Goal: Communication & Community: Answer question/provide support

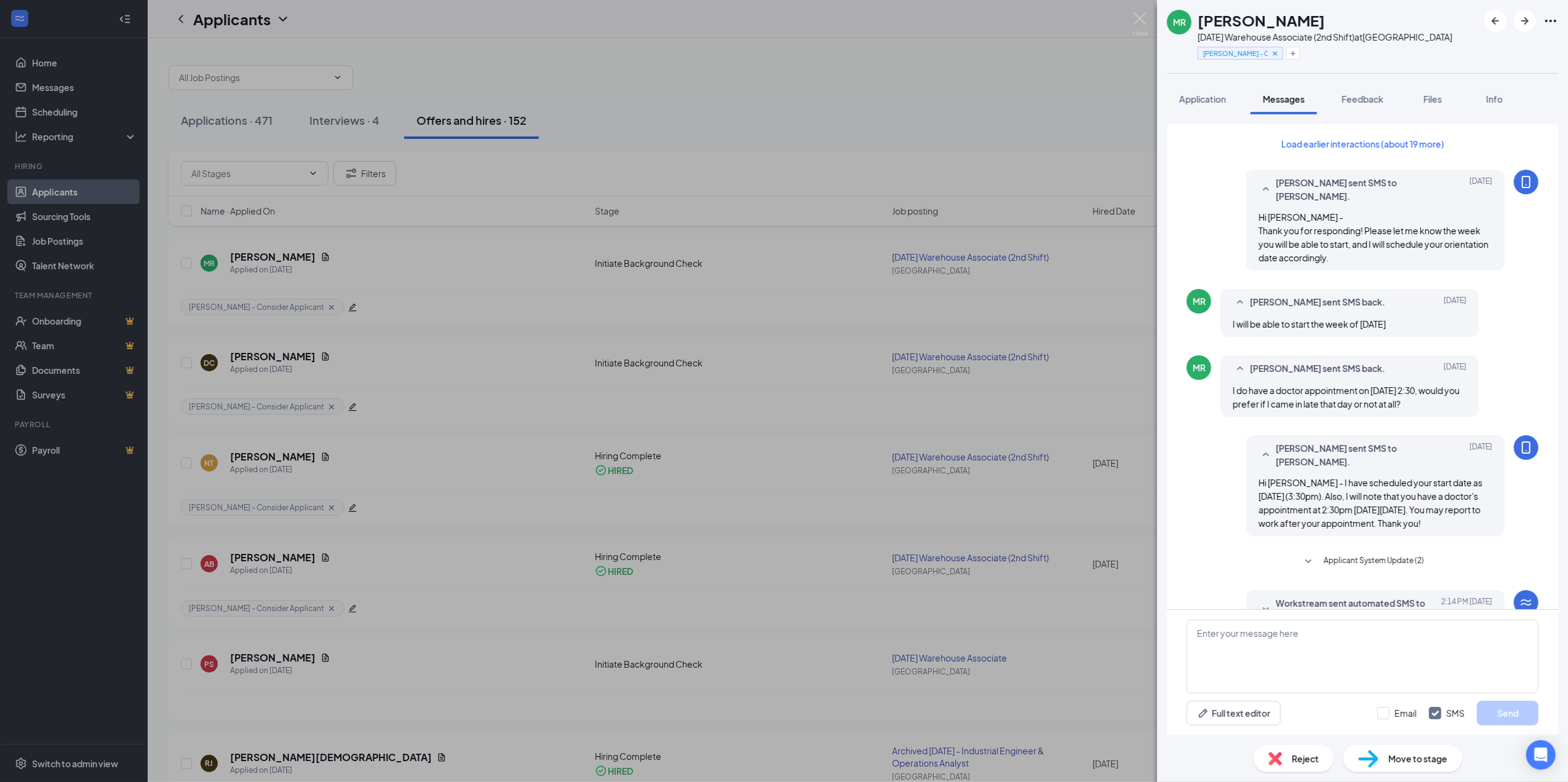
scroll to position [491, 0]
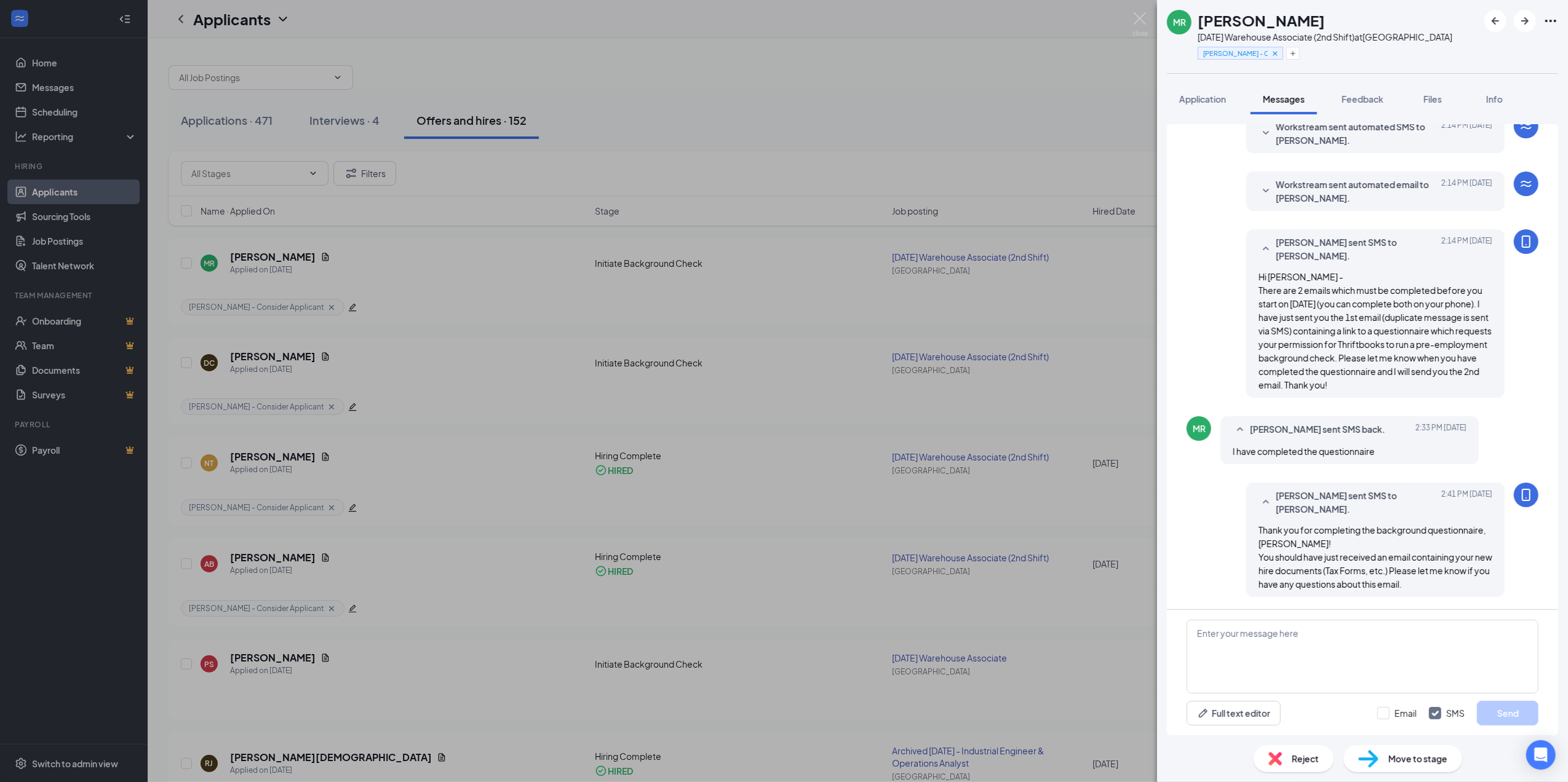
click at [707, 337] on div "[PERSON_NAME] [DATE] Warehouse Associate (2nd Shift) at [GEOGRAPHIC_DATA] [PERS…" at bounding box center [784, 391] width 1568 height 782
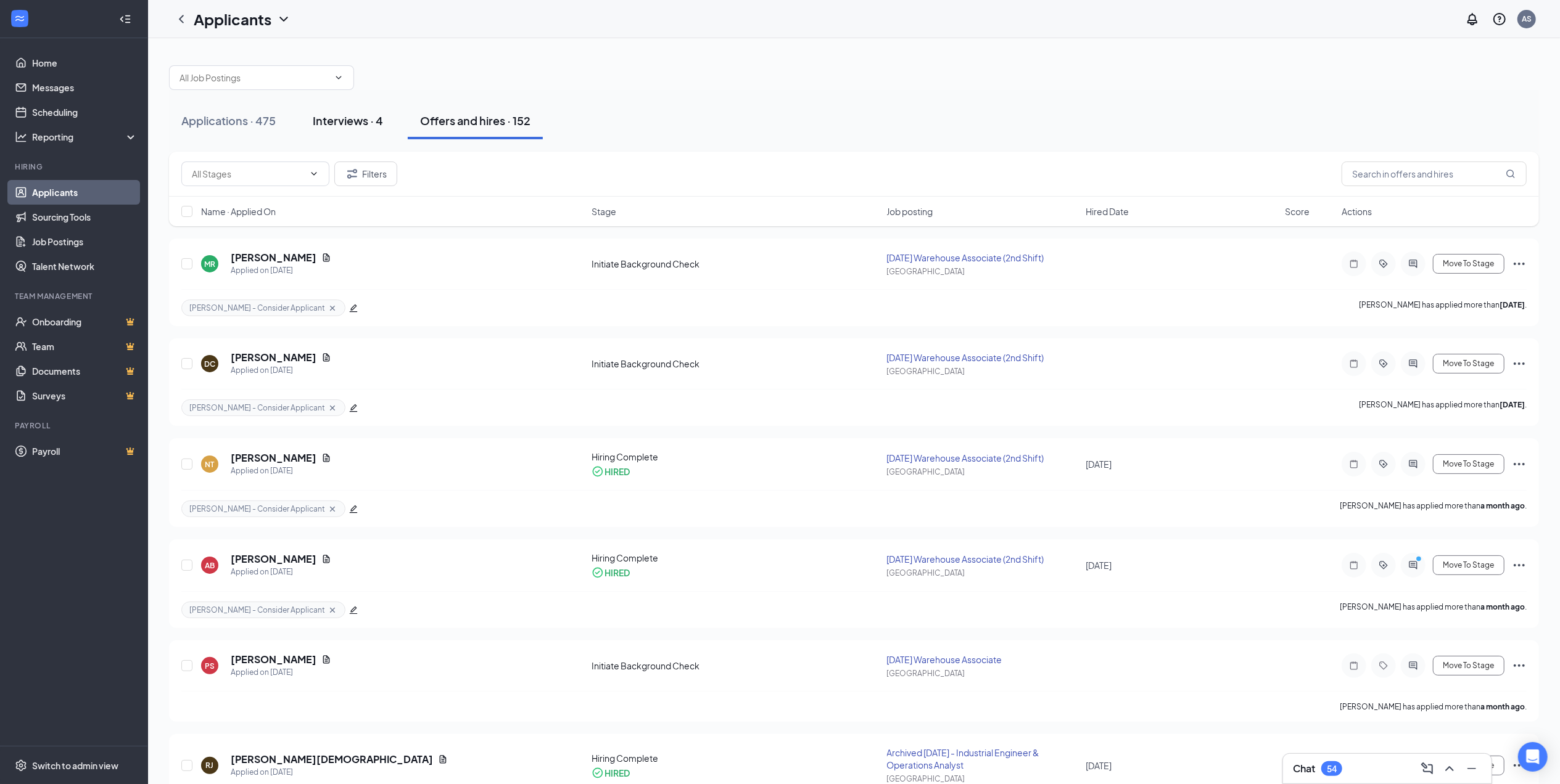
click at [365, 118] on div "Interviews · 4" at bounding box center [348, 121] width 71 height 16
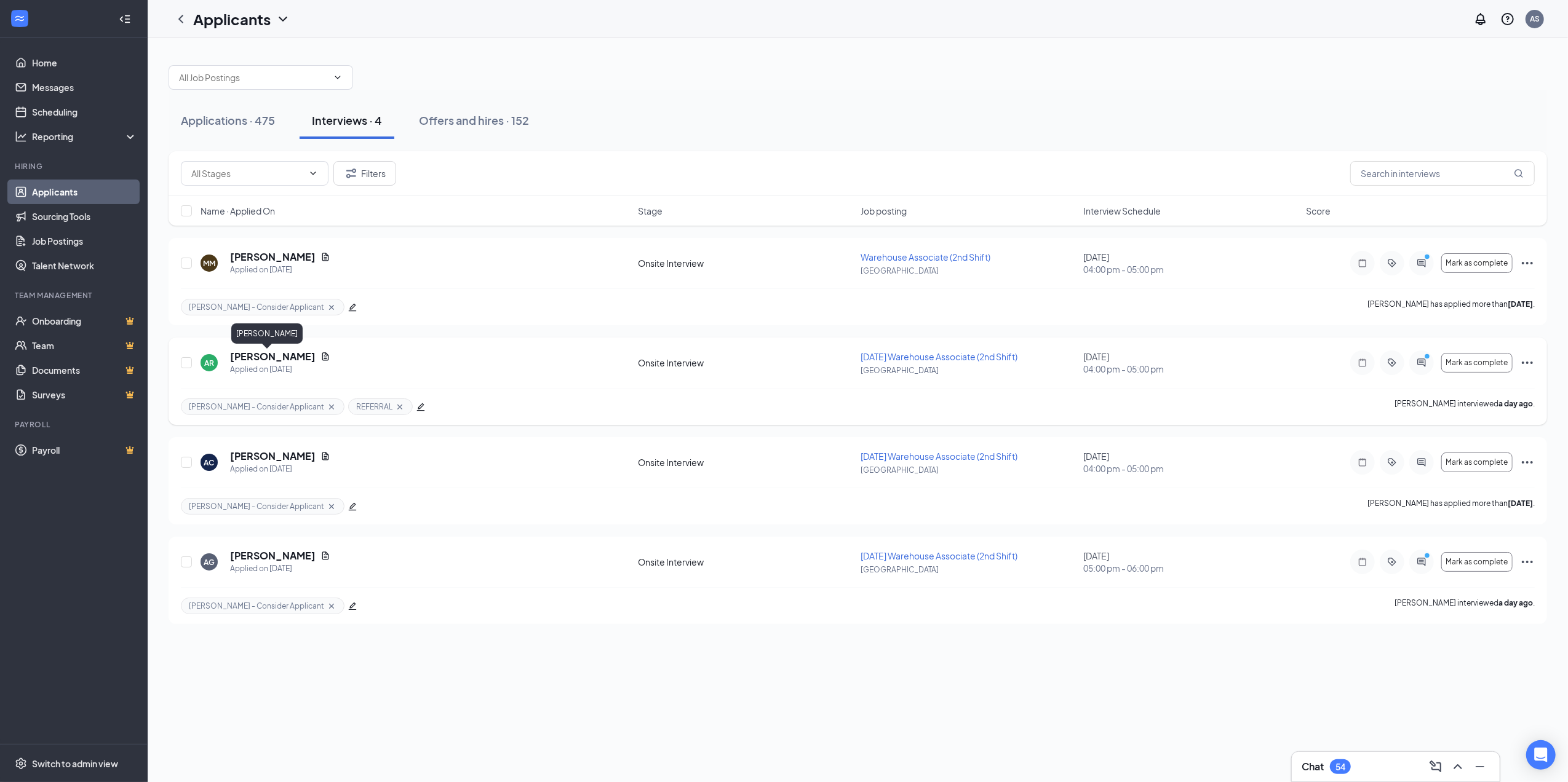
click at [266, 353] on h5 "[PERSON_NAME]" at bounding box center [272, 356] width 85 height 13
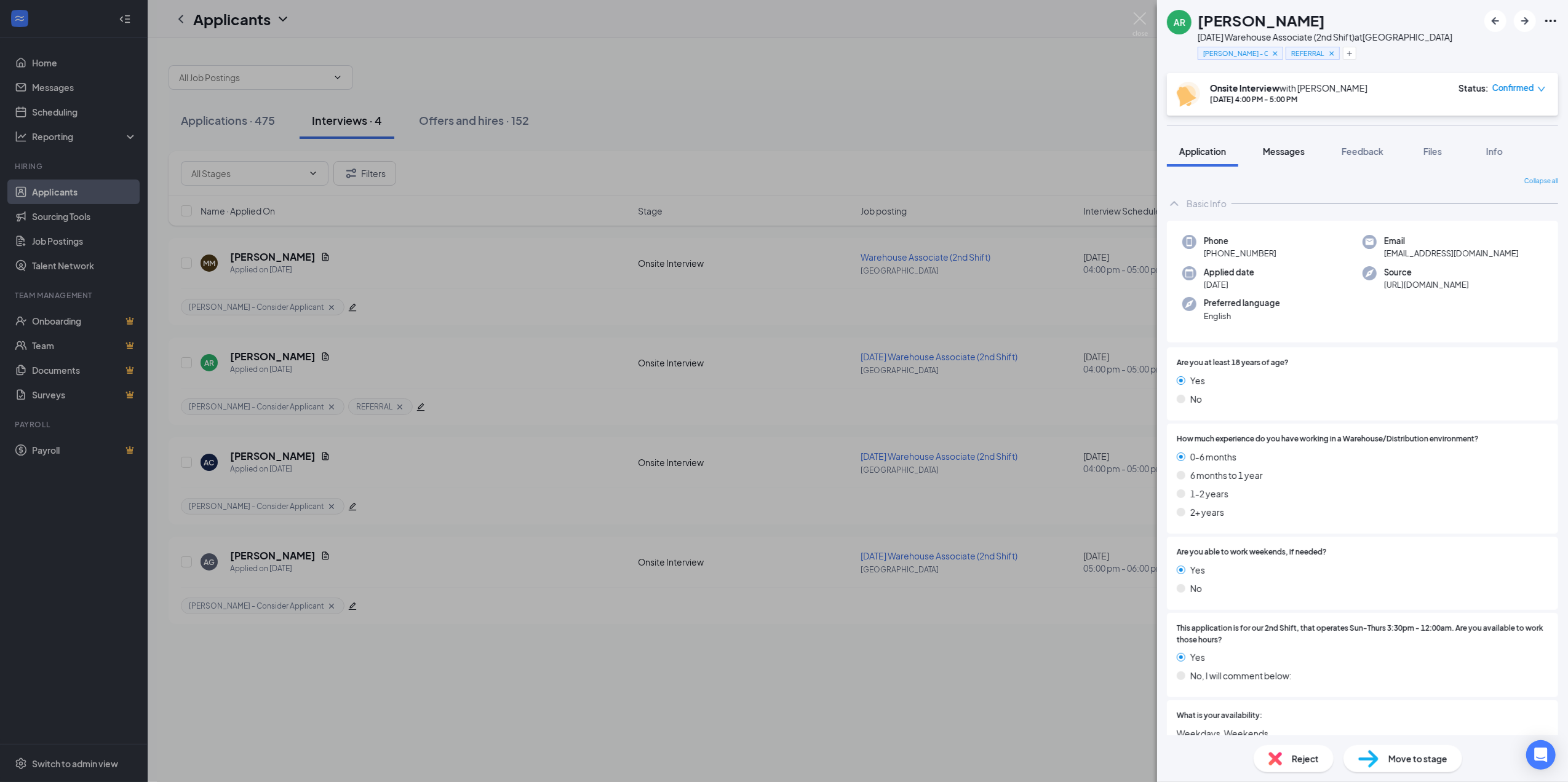
click at [1286, 146] on span "Messages" at bounding box center [1283, 151] width 41 height 11
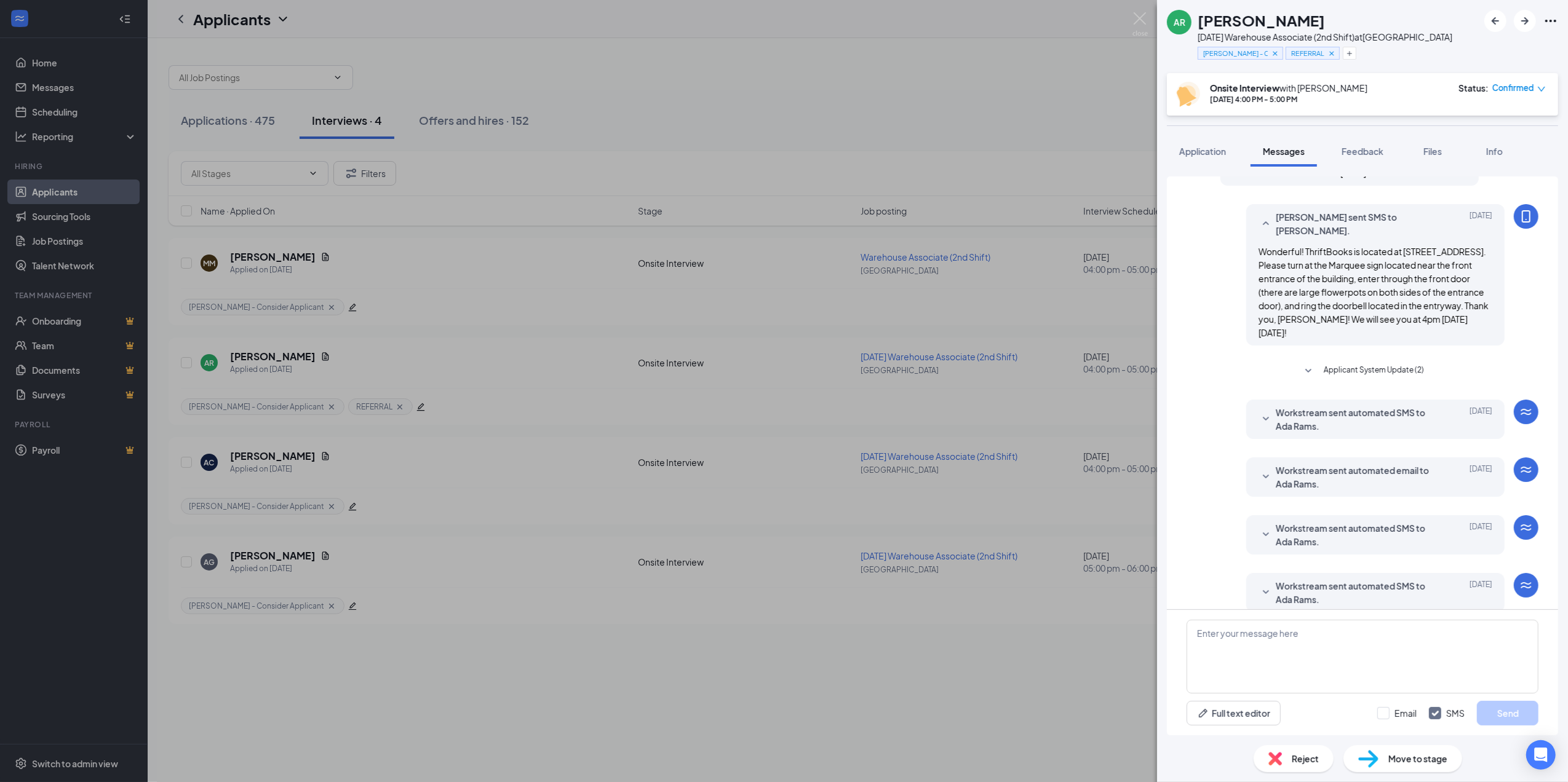
scroll to position [328, 0]
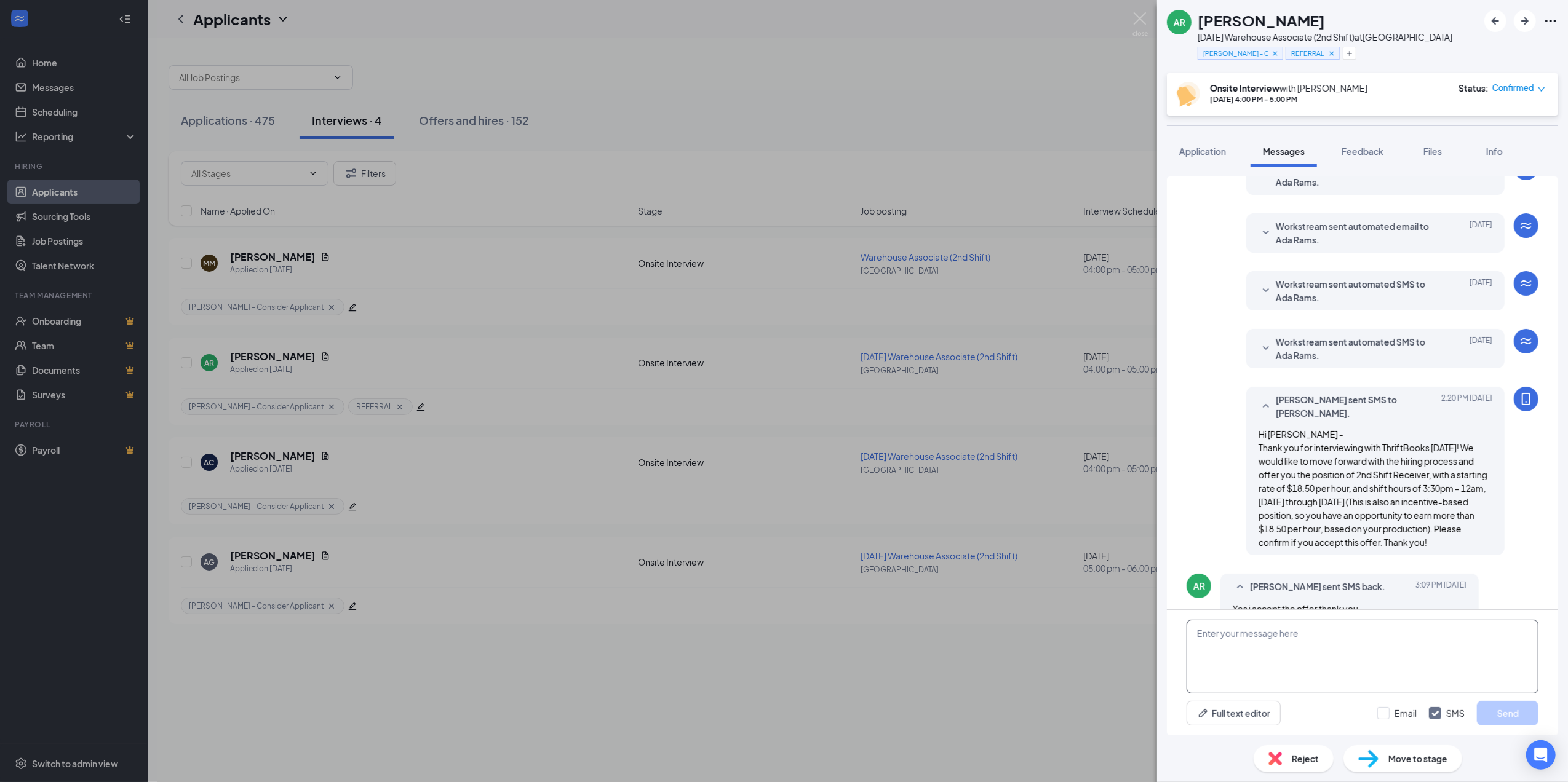
click at [1364, 649] on textarea at bounding box center [1363, 657] width 352 height 74
paste textarea "Wonderful! Are you available to start [DATE][DATE]?"
type textarea "Wonderful! Are you available to start [DATE][DATE]?"
click at [1499, 712] on button "Send" at bounding box center [1508, 712] width 62 height 24
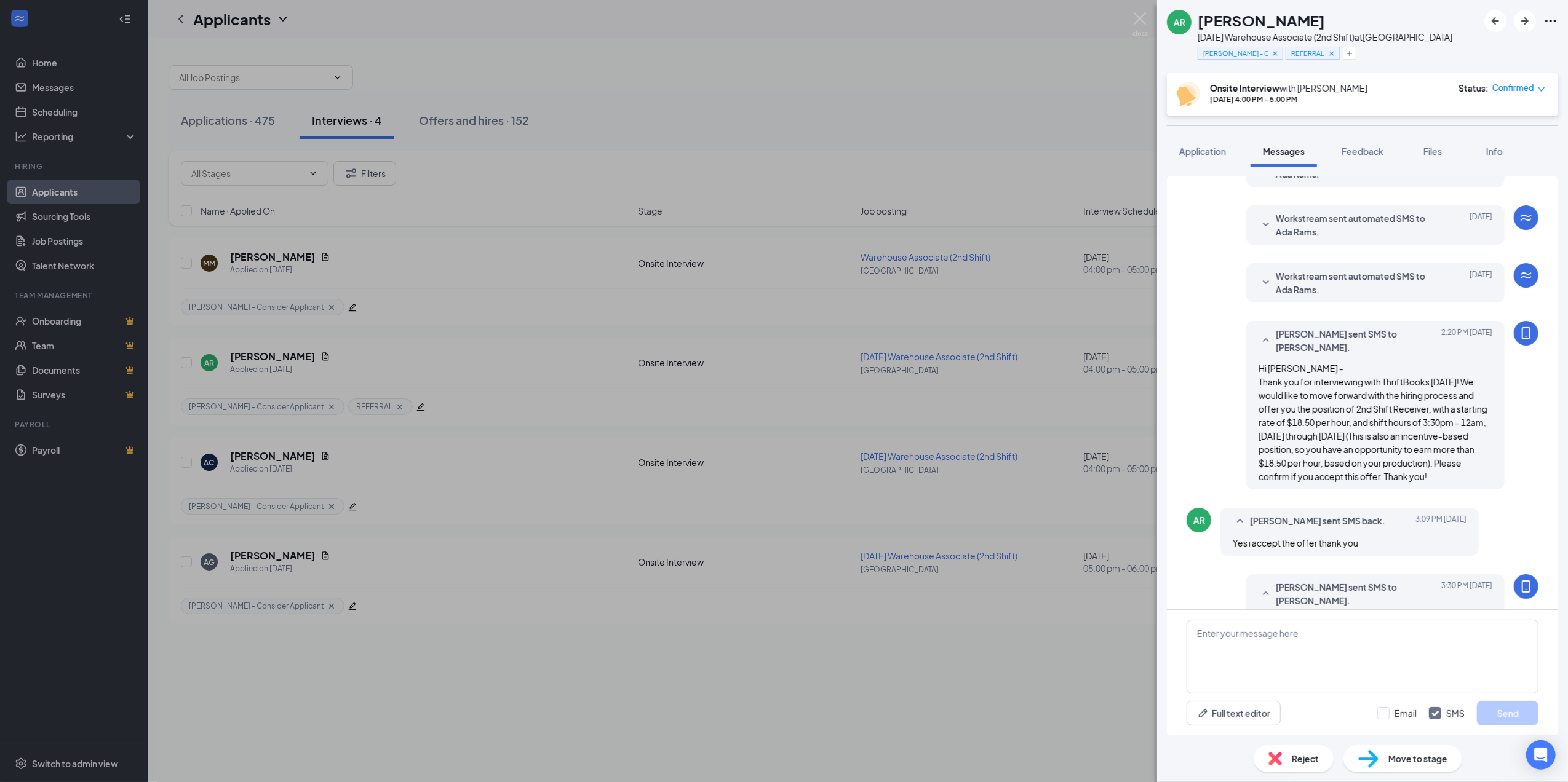
scroll to position [408, 0]
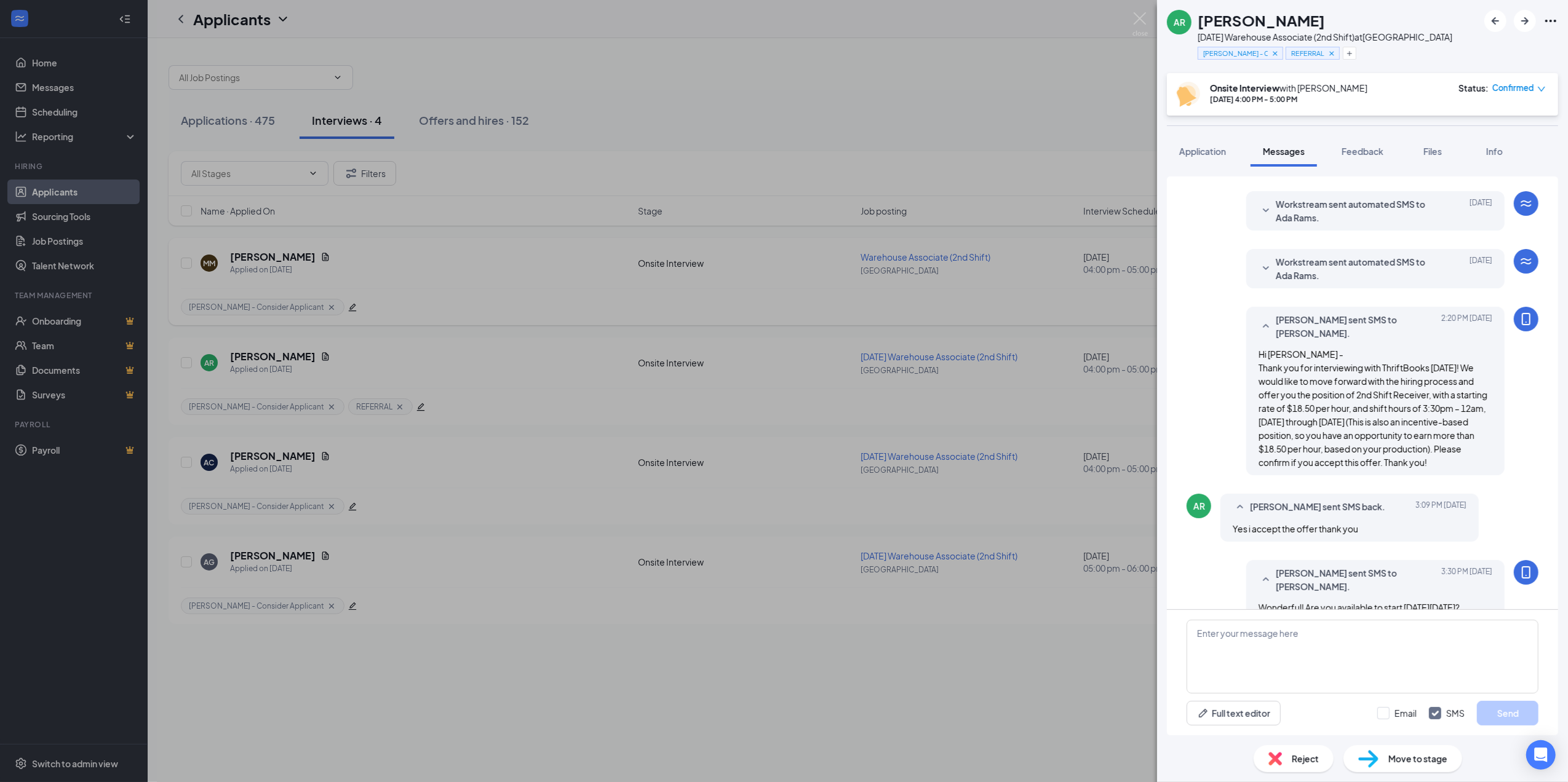
click at [535, 293] on div "AR [PERSON_NAME] [DATE] Warehouse Associate (2nd Shift) at [GEOGRAPHIC_DATA] [P…" at bounding box center [784, 391] width 1568 height 782
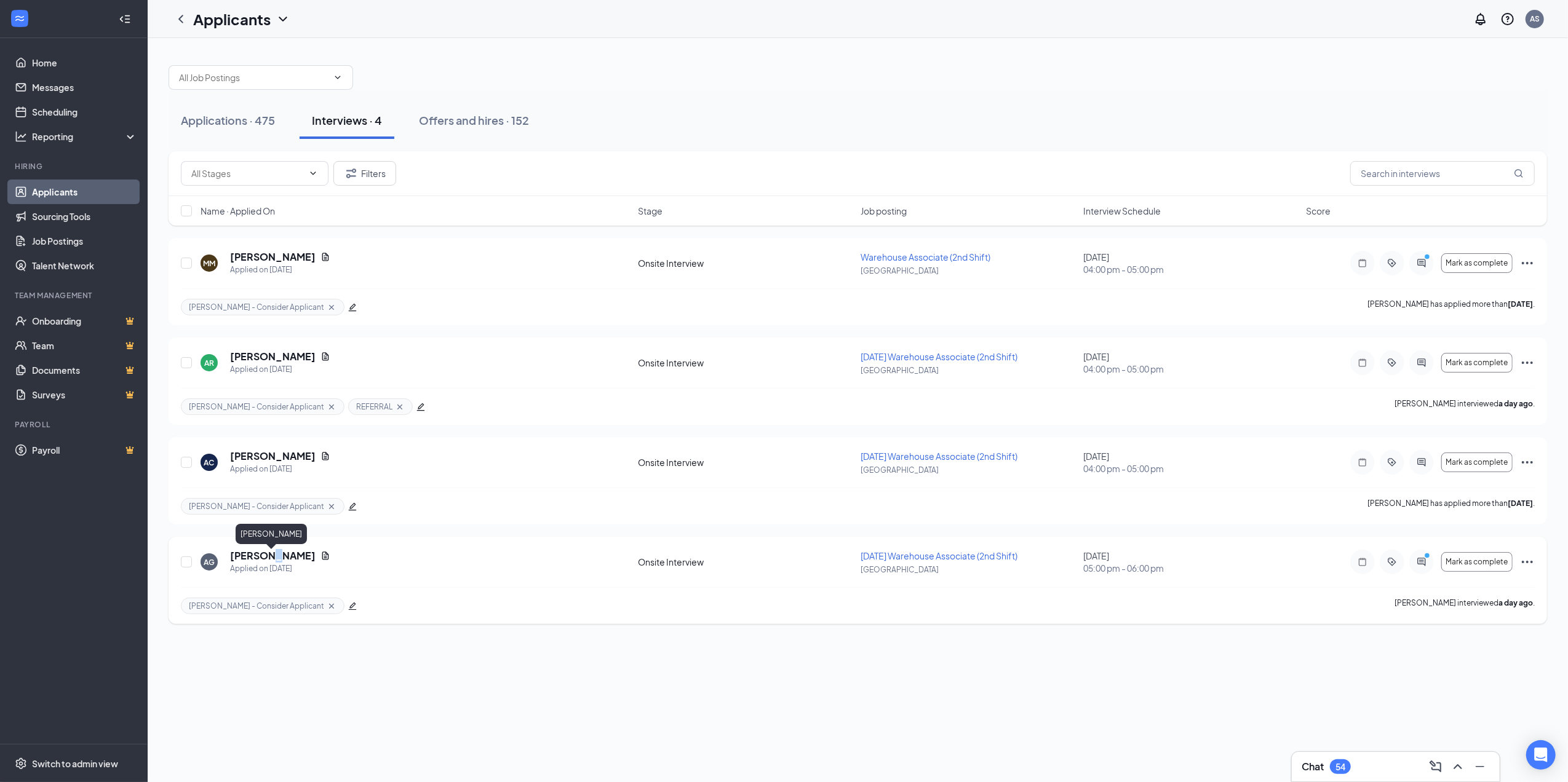
drag, startPoint x: 267, startPoint y: 557, endPoint x: 277, endPoint y: 549, distance: 12.8
click at [269, 554] on h5 "[PERSON_NAME]" at bounding box center [272, 555] width 85 height 13
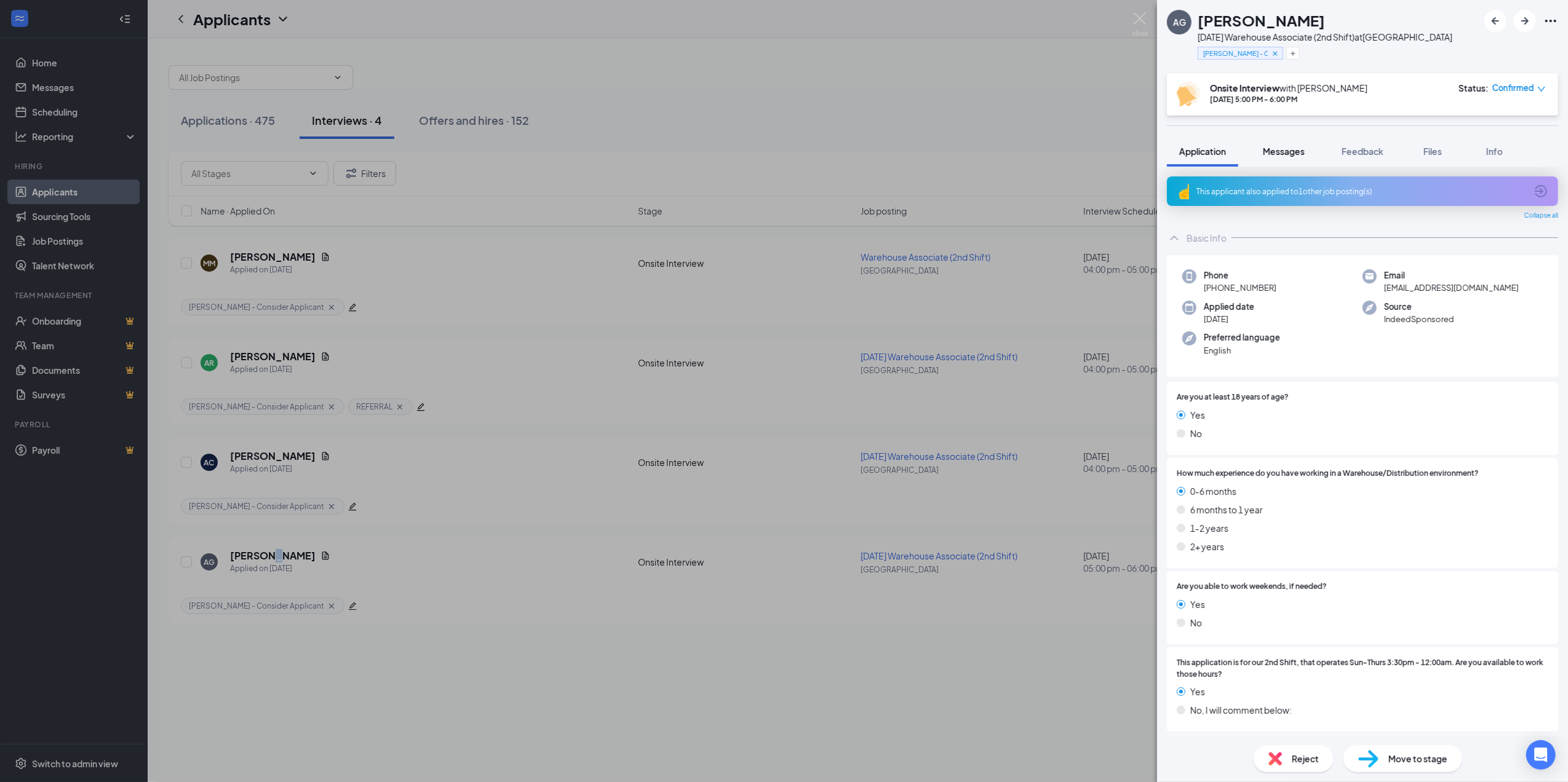
click at [1282, 151] on span "Messages" at bounding box center [1283, 151] width 41 height 11
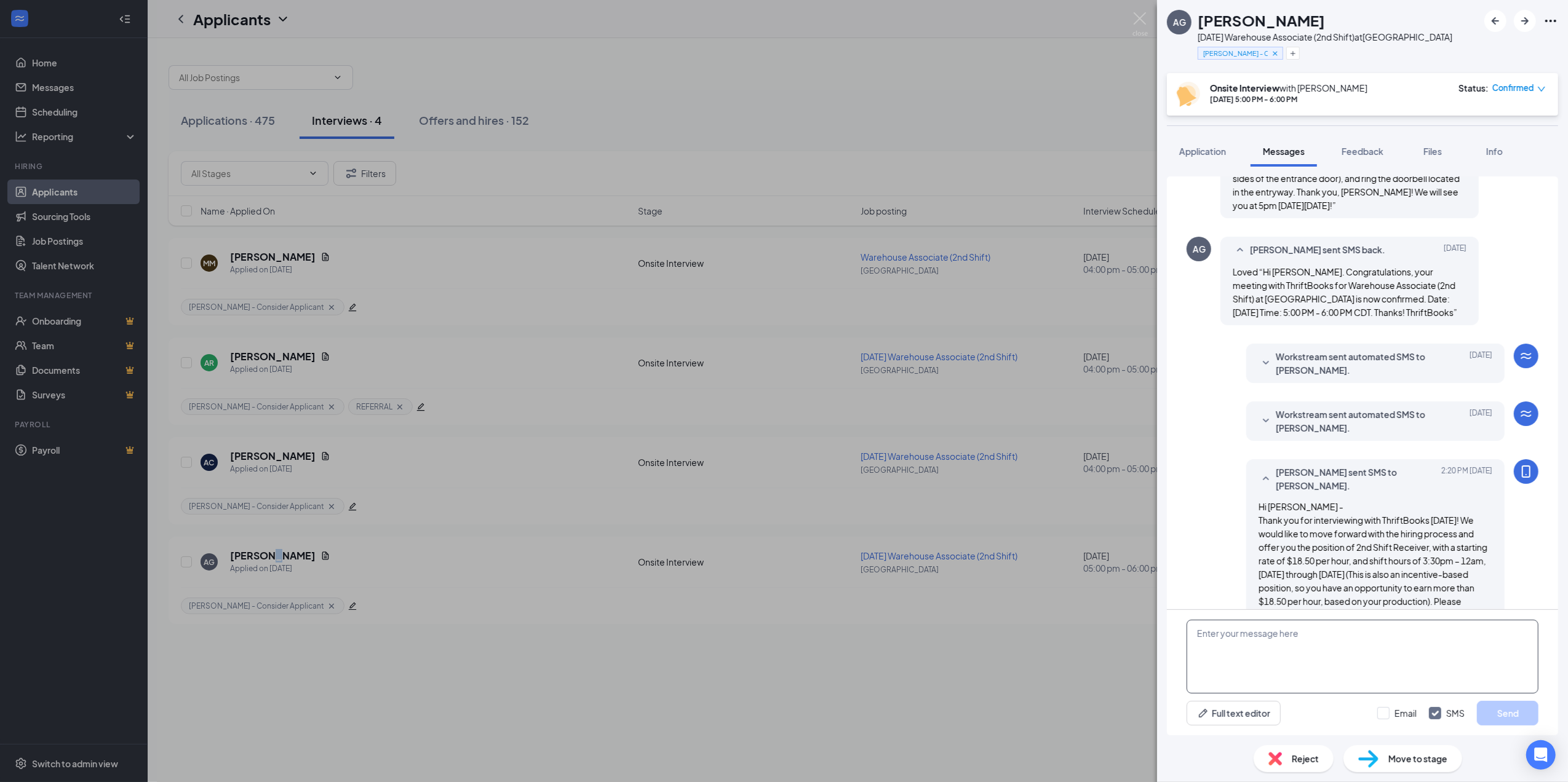
scroll to position [382, 0]
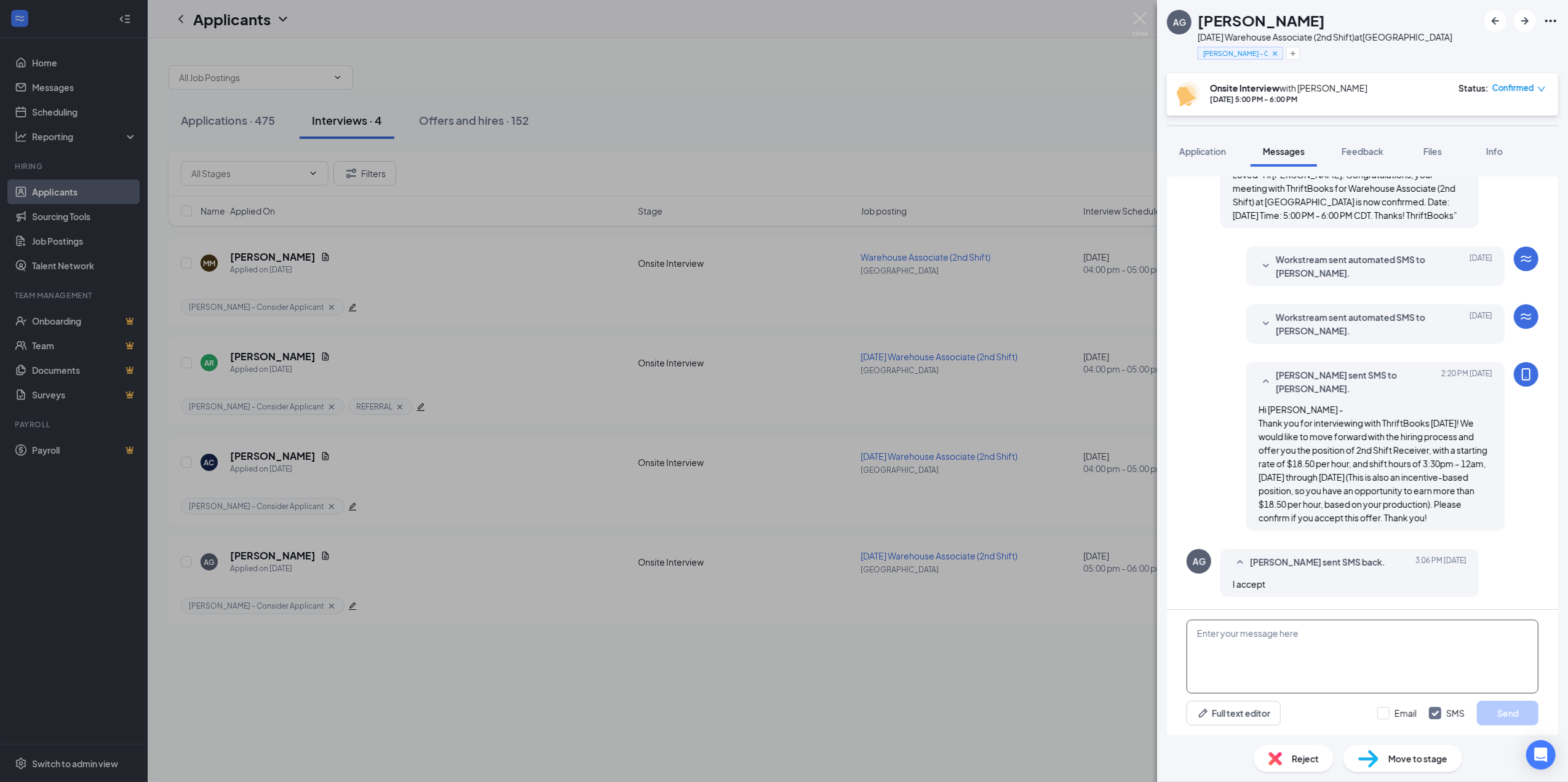
click at [1352, 647] on textarea at bounding box center [1363, 657] width 352 height 74
paste textarea "Wonderful! Are you available to start [DATE][DATE]?"
type textarea "Wonderful! Are you available to start [DATE][DATE]?"
click at [1511, 707] on button "Send" at bounding box center [1508, 712] width 62 height 24
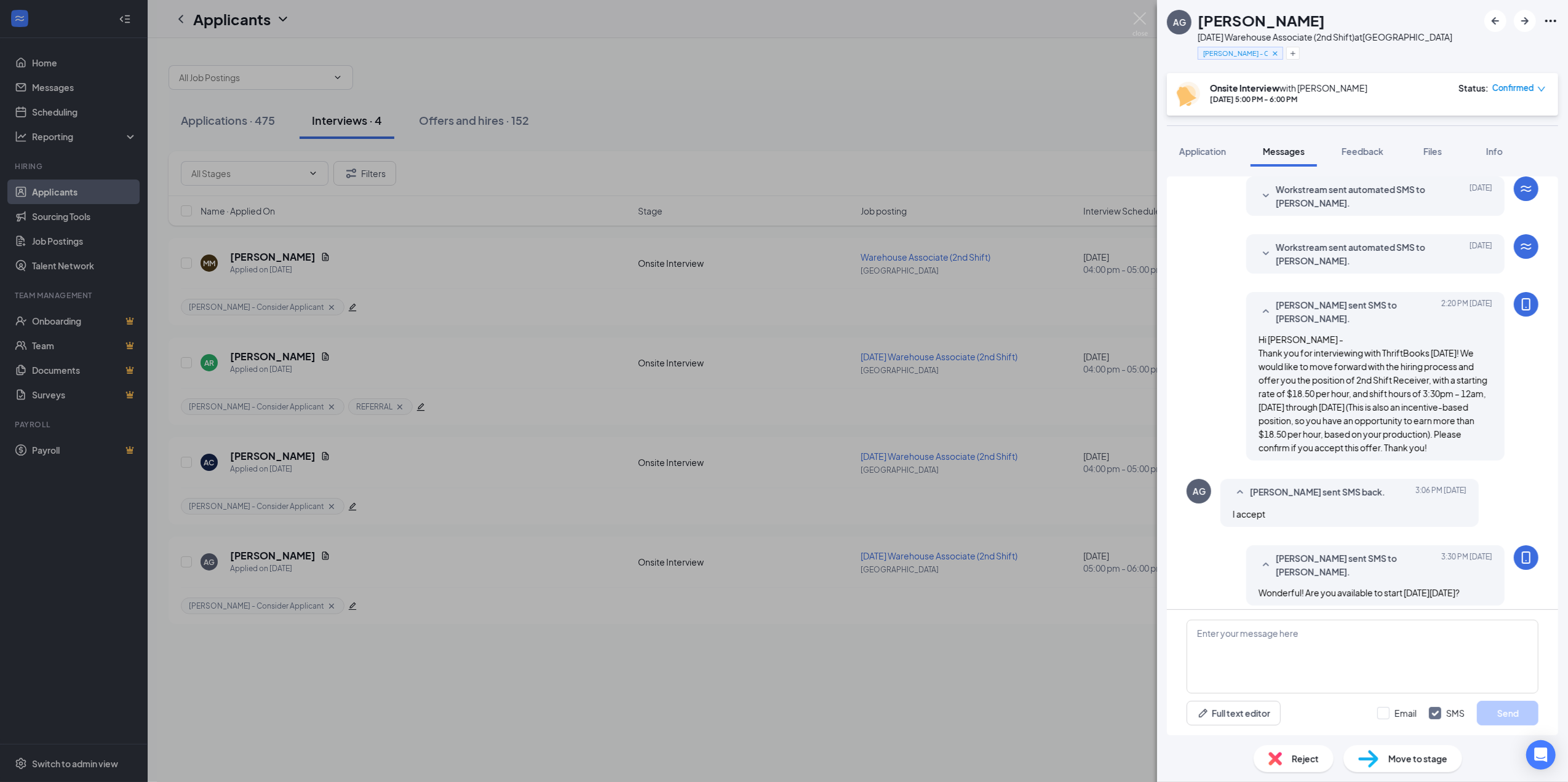
scroll to position [474, 0]
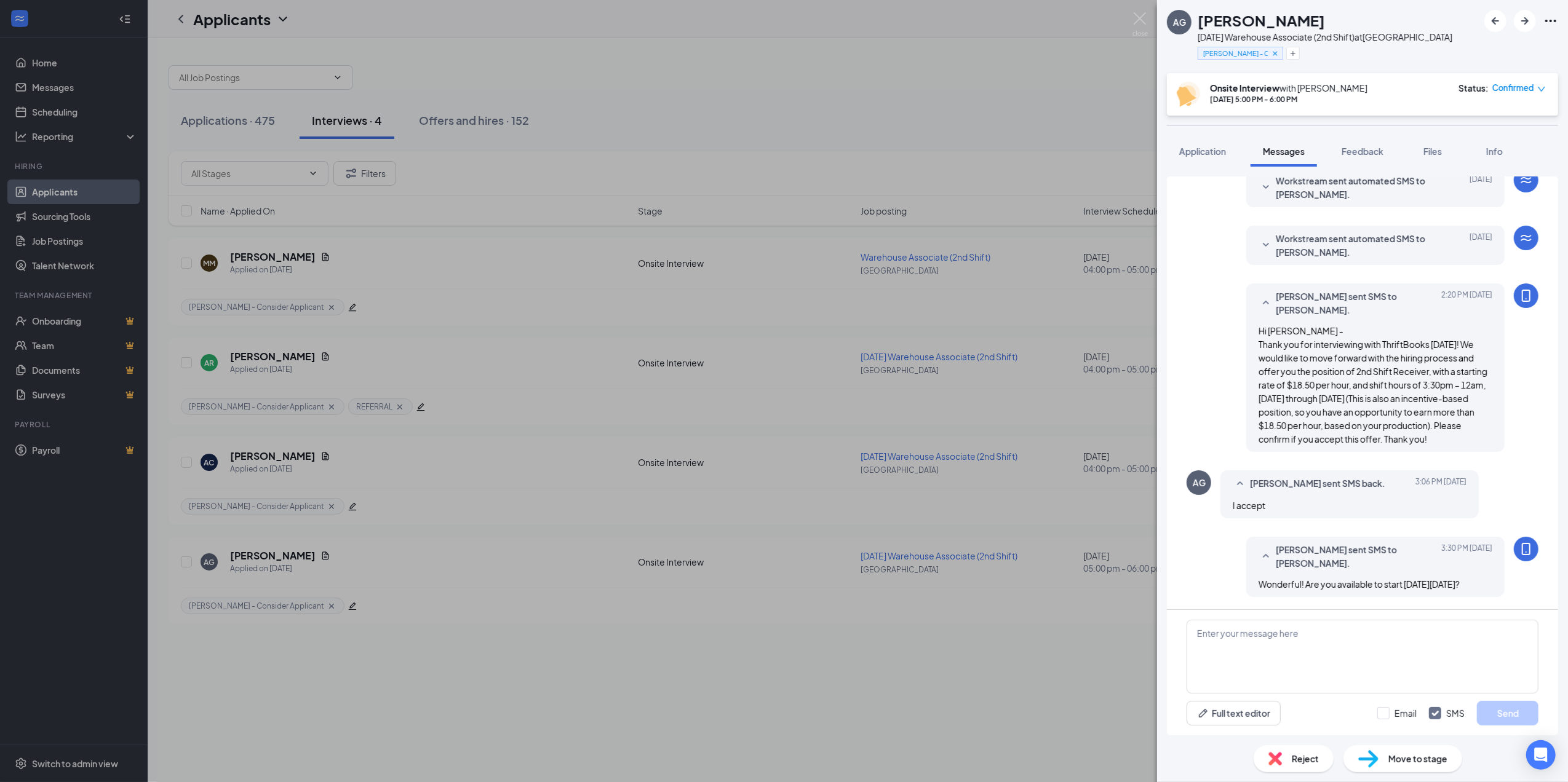
click at [891, 447] on div "AG [PERSON_NAME] [DATE] Warehouse Associate (2nd Shift) at [GEOGRAPHIC_DATA] [P…" at bounding box center [784, 391] width 1568 height 782
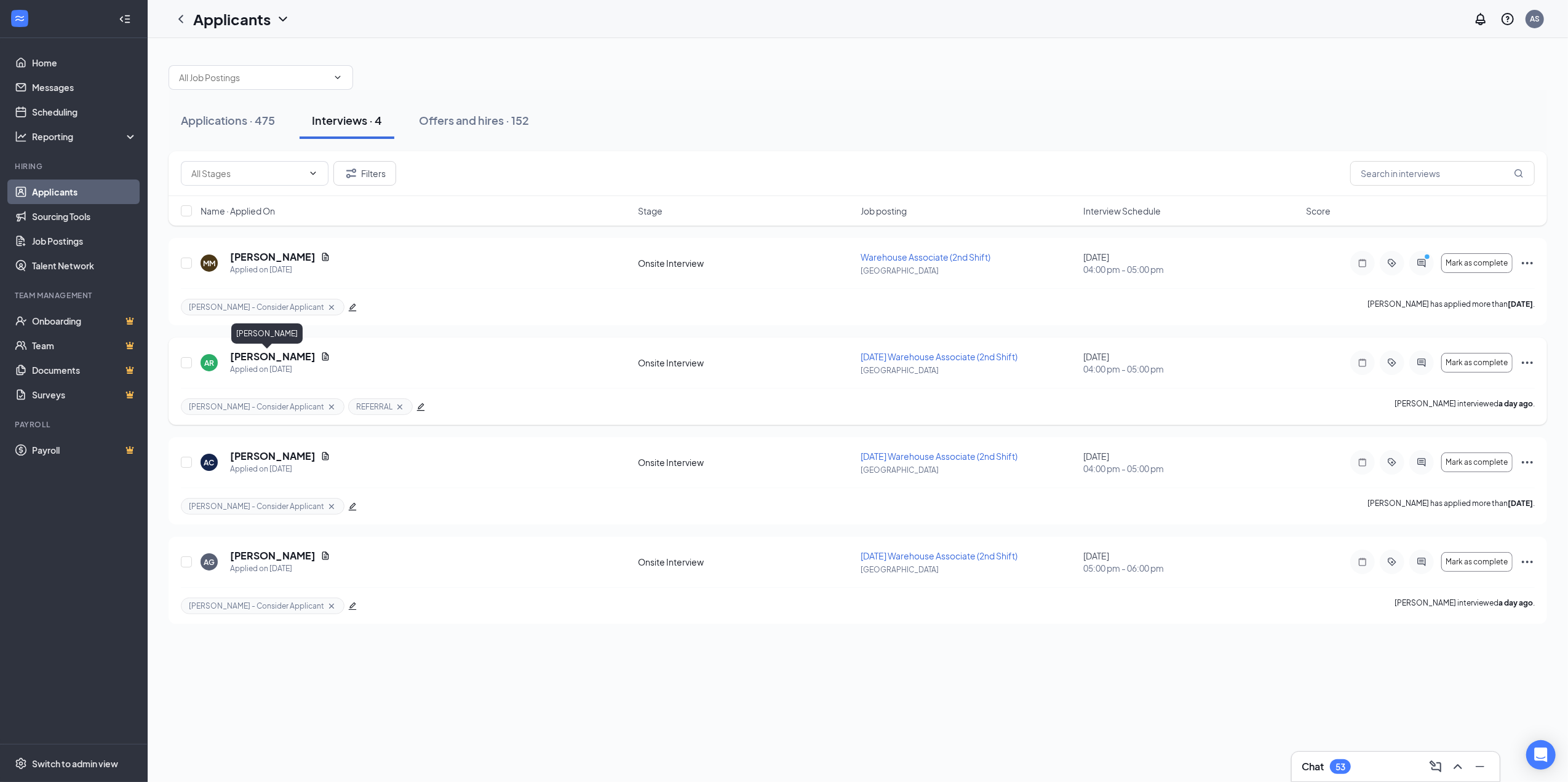
click at [264, 357] on h5 "[PERSON_NAME]" at bounding box center [272, 356] width 85 height 13
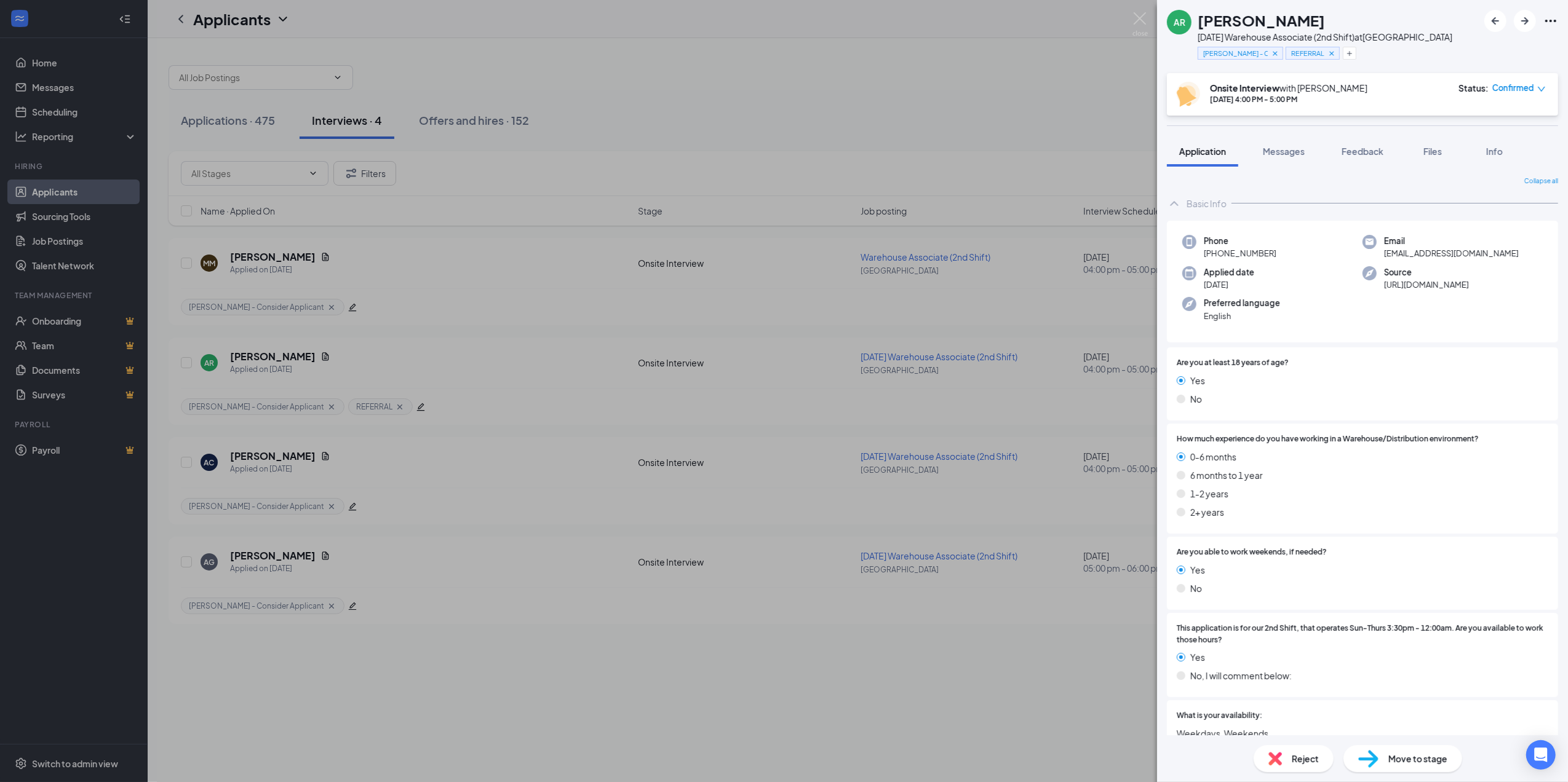
click at [557, 354] on div "AR [PERSON_NAME] [DATE] Warehouse Associate (2nd Shift) at [GEOGRAPHIC_DATA] [P…" at bounding box center [784, 391] width 1568 height 782
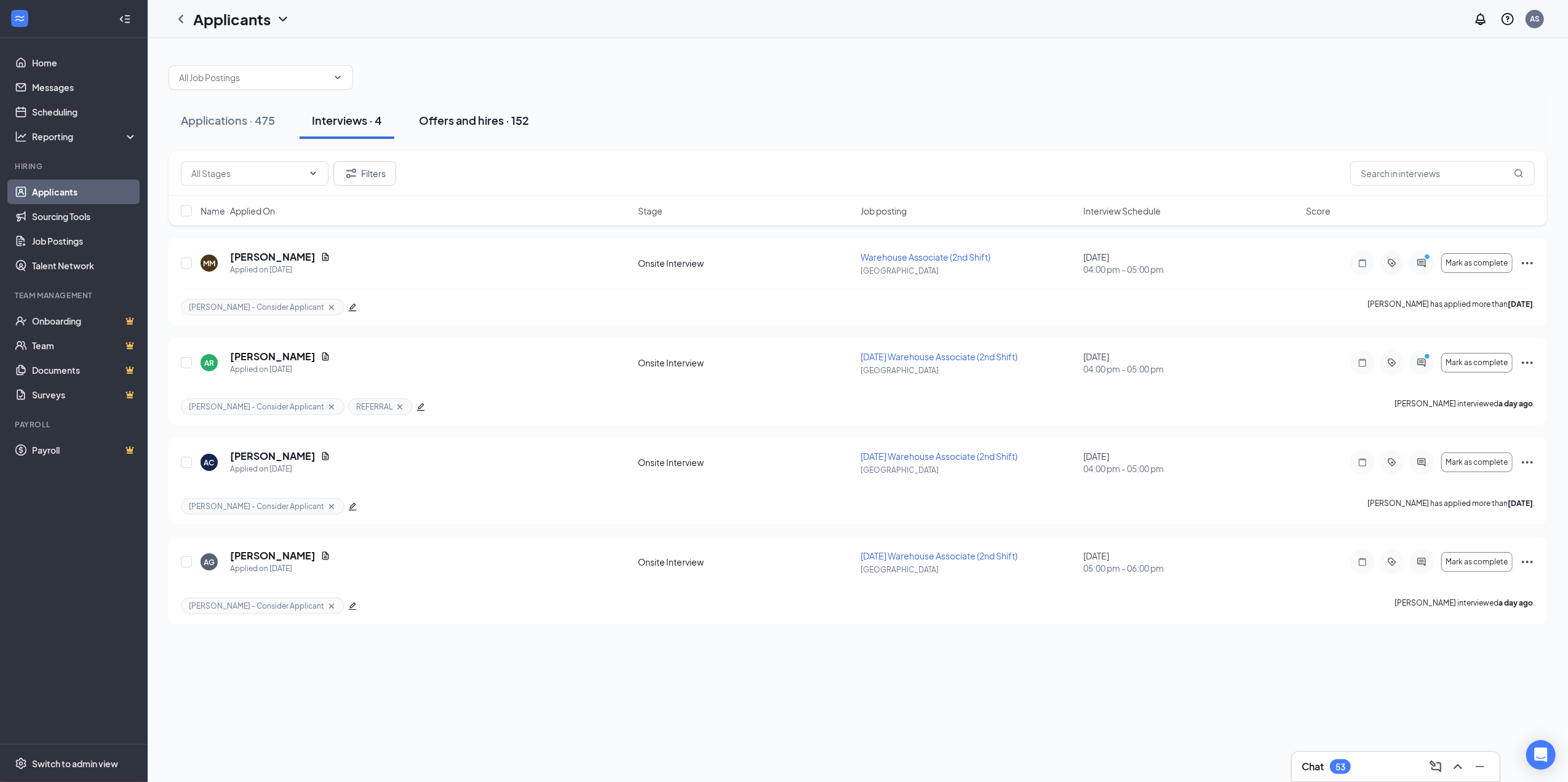
click at [462, 118] on div "Offers and hires · 152" at bounding box center [474, 120] width 110 height 16
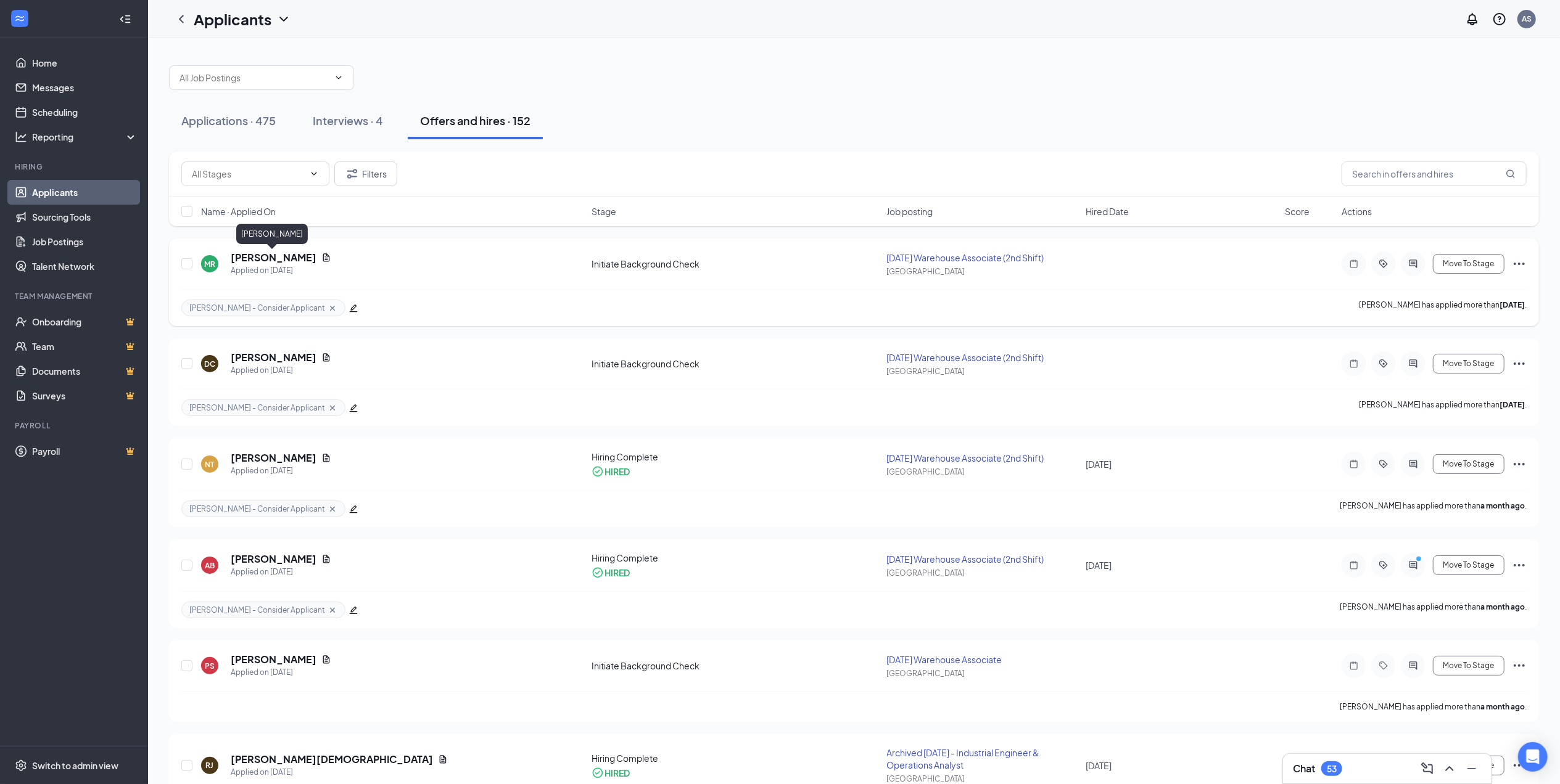
click at [284, 255] on h5 "[PERSON_NAME]" at bounding box center [273, 257] width 85 height 13
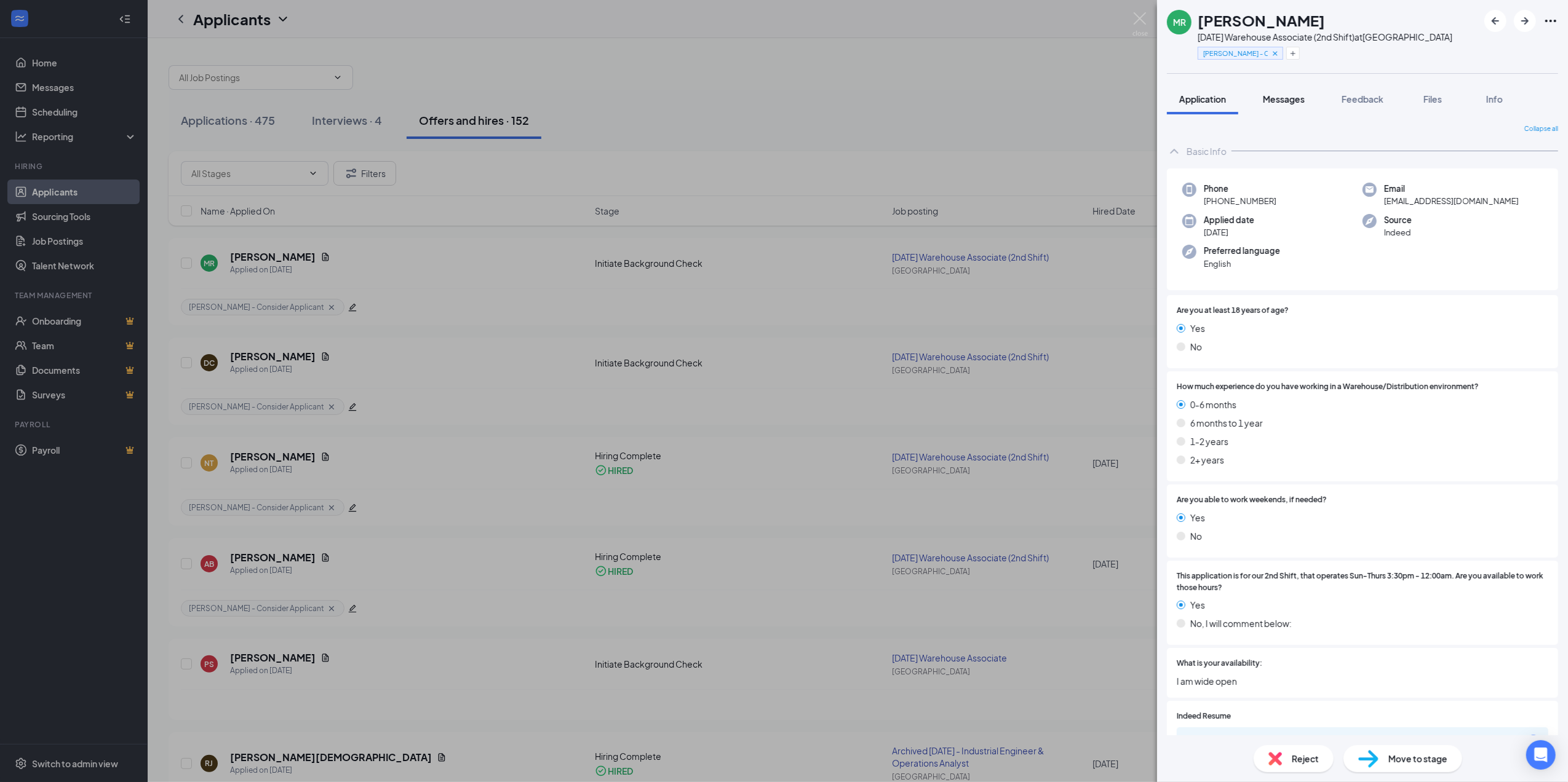
drag, startPoint x: 1297, startPoint y: 102, endPoint x: 1296, endPoint y: 189, distance: 87.0
click at [1296, 102] on span "Messages" at bounding box center [1283, 99] width 41 height 11
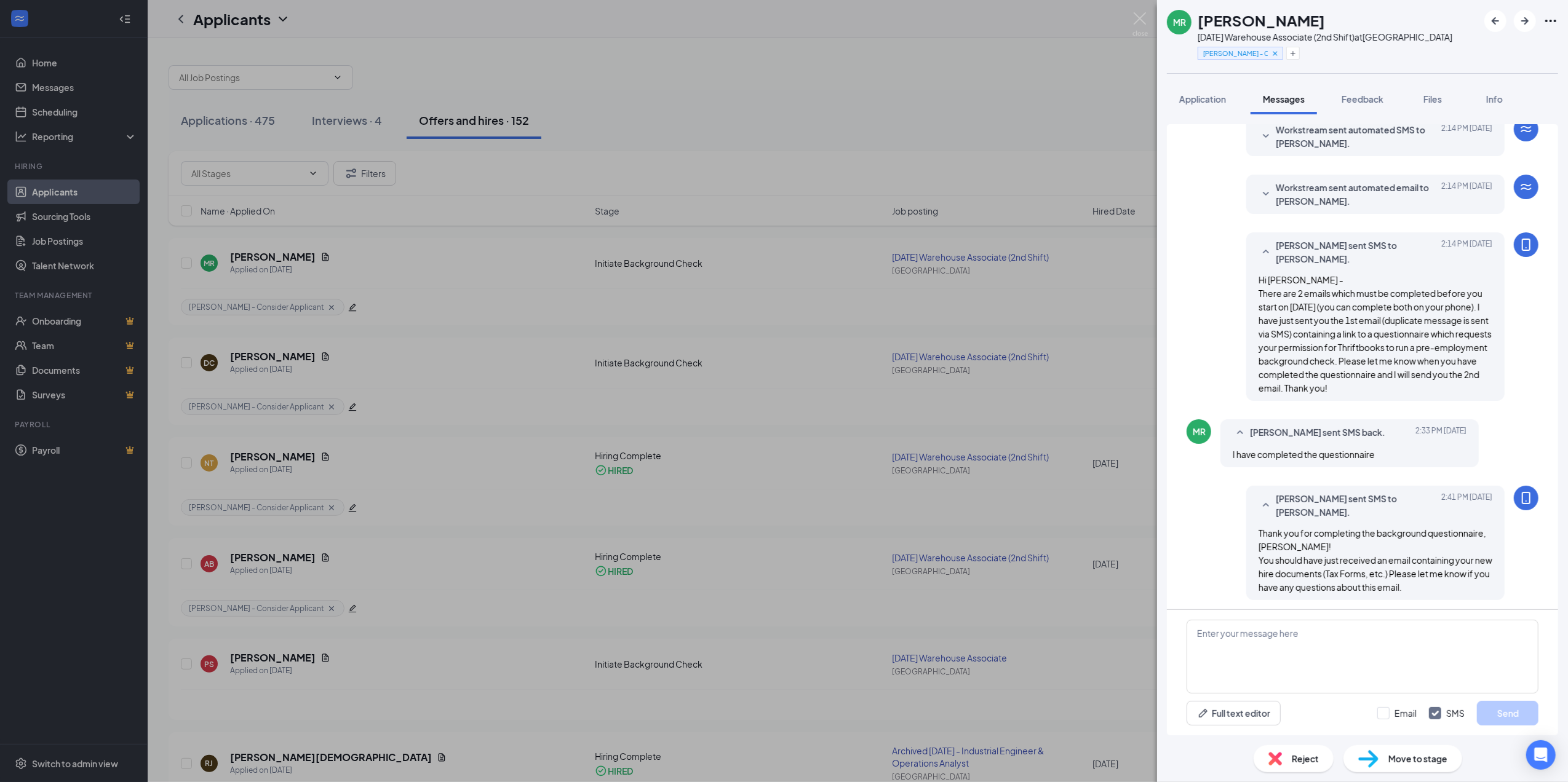
scroll to position [371, 0]
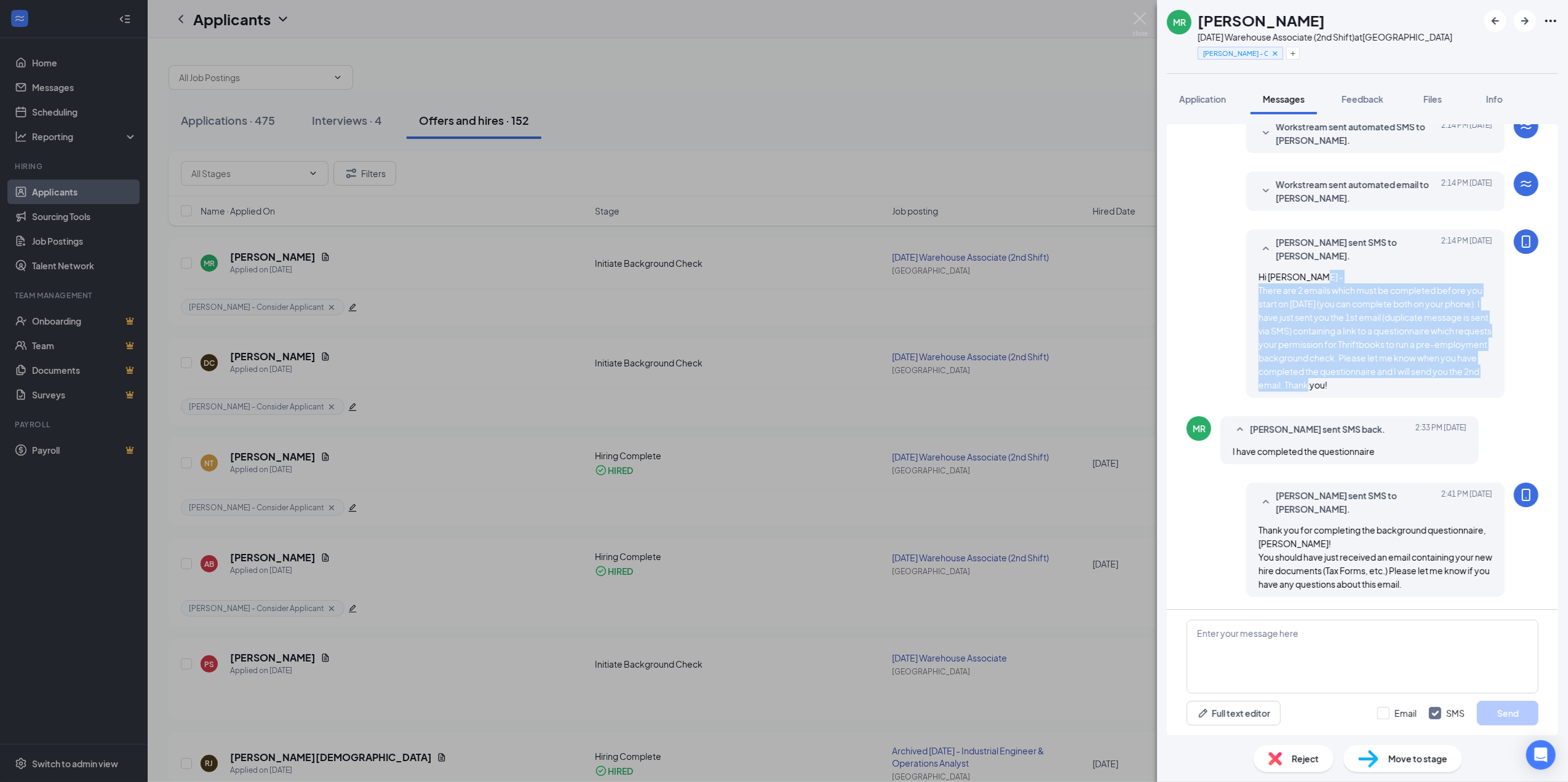
drag, startPoint x: 1249, startPoint y: 285, endPoint x: 1426, endPoint y: 382, distance: 201.8
click at [1426, 382] on div "Hi [PERSON_NAME] - There are 2 emails which must be completed before you start …" at bounding box center [1376, 331] width 234 height 122
drag, startPoint x: 1426, startPoint y: 382, endPoint x: 1330, endPoint y: 352, distance: 100.6
copy span "There are 2 emails which must be completed before you start on [DATE] (you can …"
click at [840, 350] on div "[PERSON_NAME] [DATE] Warehouse Associate (2nd Shift) at [GEOGRAPHIC_DATA] [PERS…" at bounding box center [784, 391] width 1568 height 782
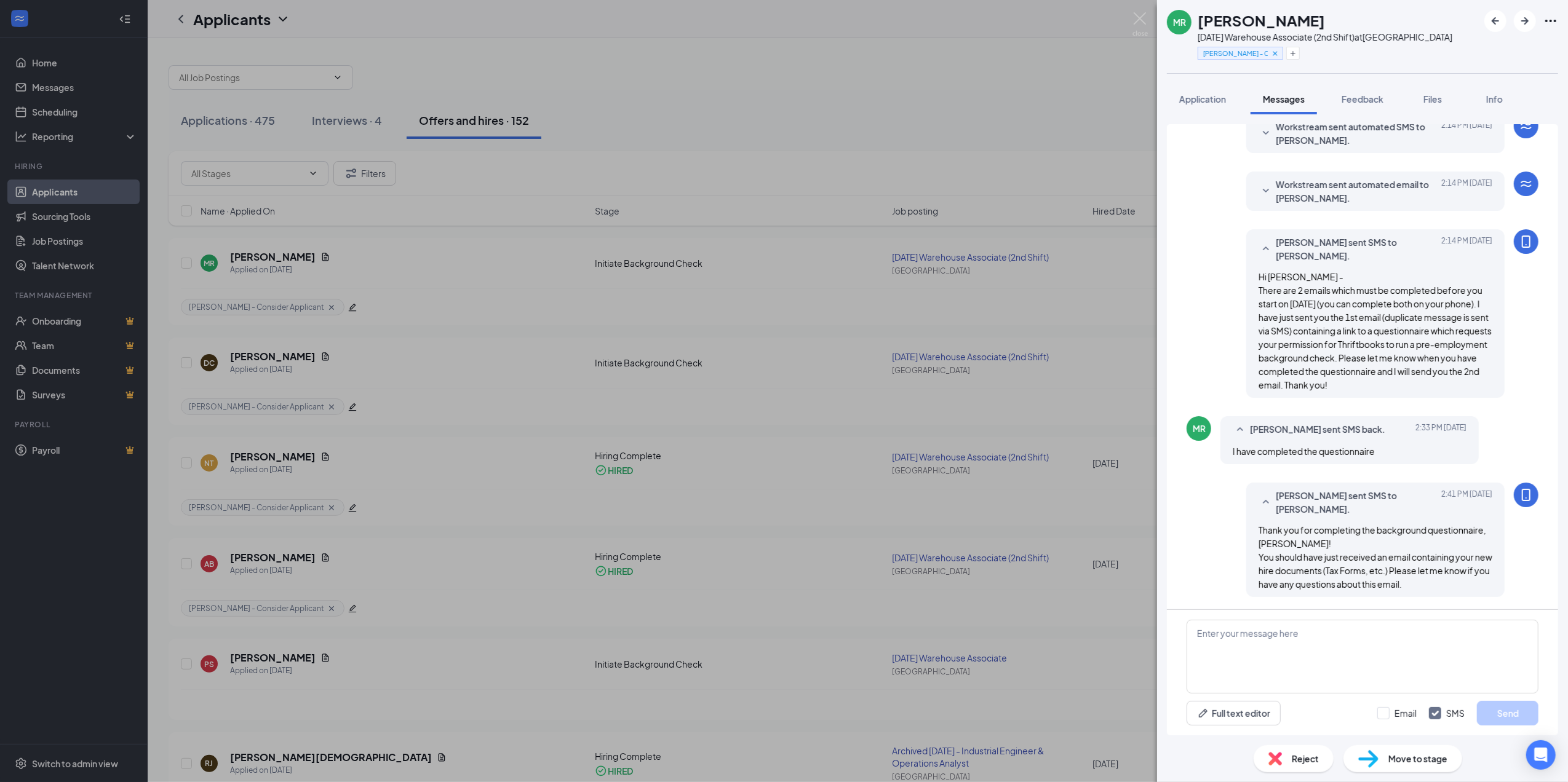
click at [788, 350] on div "[PERSON_NAME] [DATE] Warehouse Associate (2nd Shift) at [GEOGRAPHIC_DATA] [PERS…" at bounding box center [784, 391] width 1568 height 782
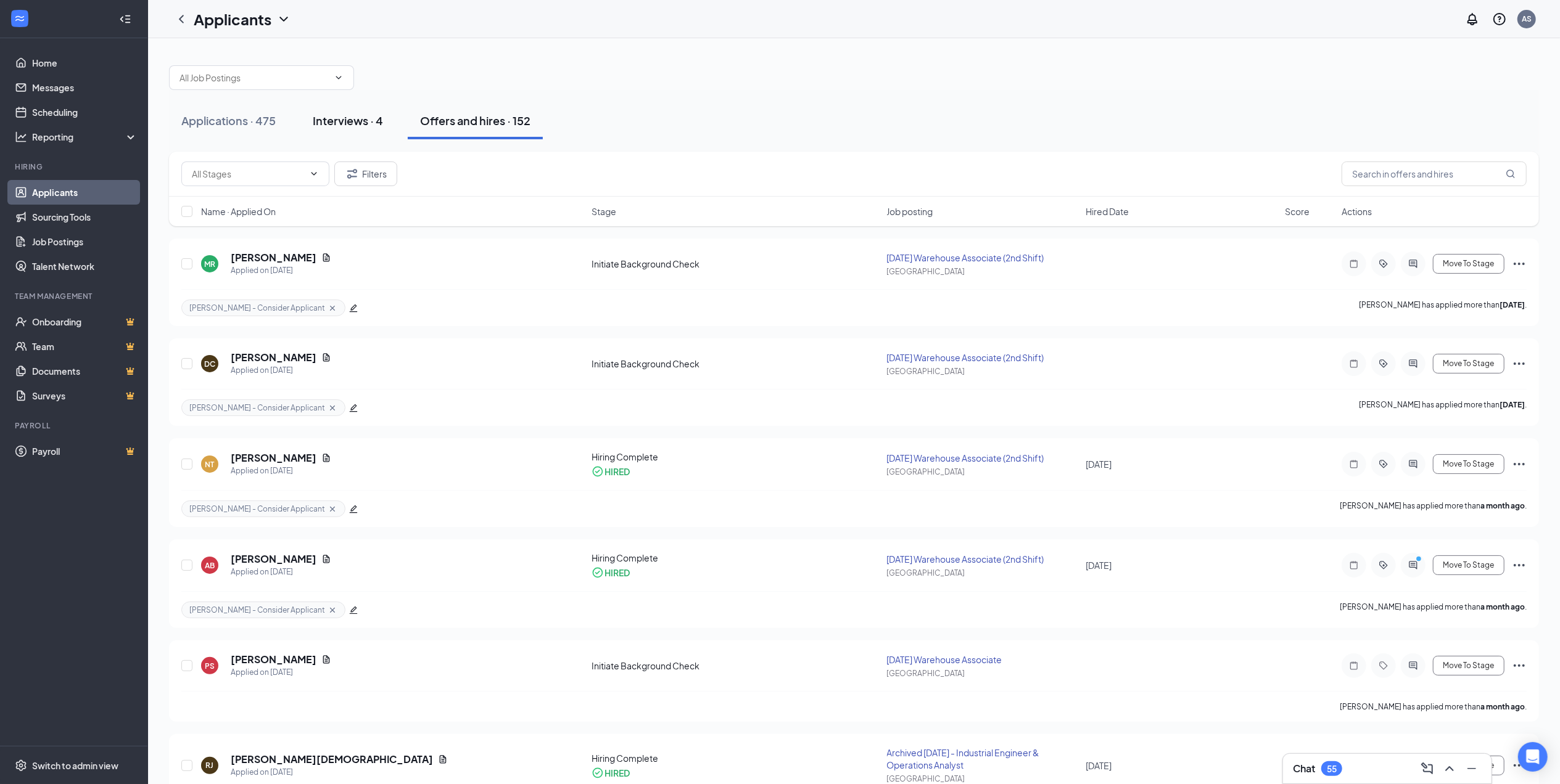
drag, startPoint x: 357, startPoint y: 120, endPoint x: 376, endPoint y: 120, distance: 19.0
click at [358, 120] on div "Interviews · 4" at bounding box center [348, 121] width 71 height 16
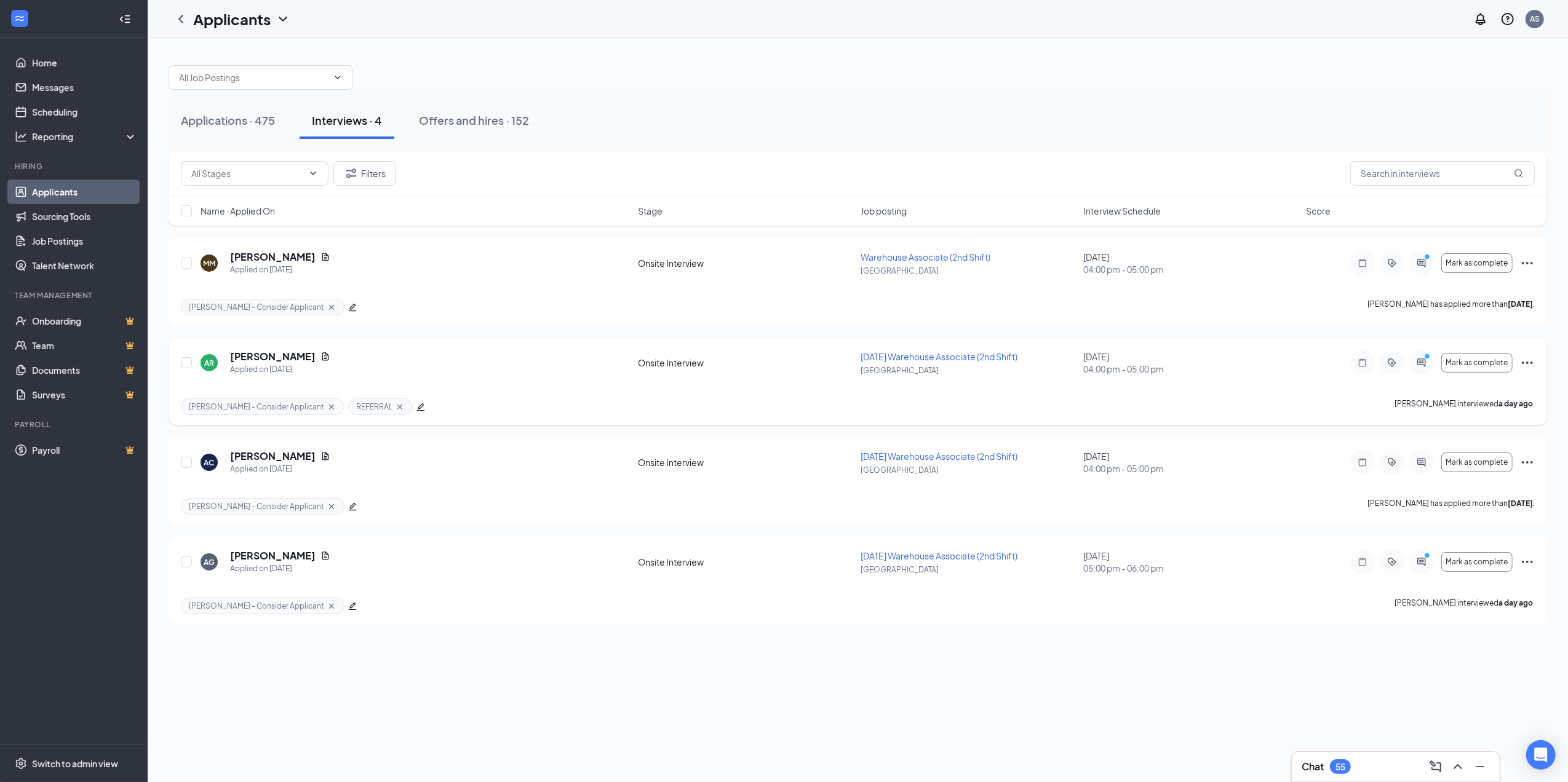
click at [1530, 362] on icon "Ellipses" at bounding box center [1527, 363] width 15 height 15
click at [1451, 221] on p "Move to stage" at bounding box center [1473, 214] width 111 height 13
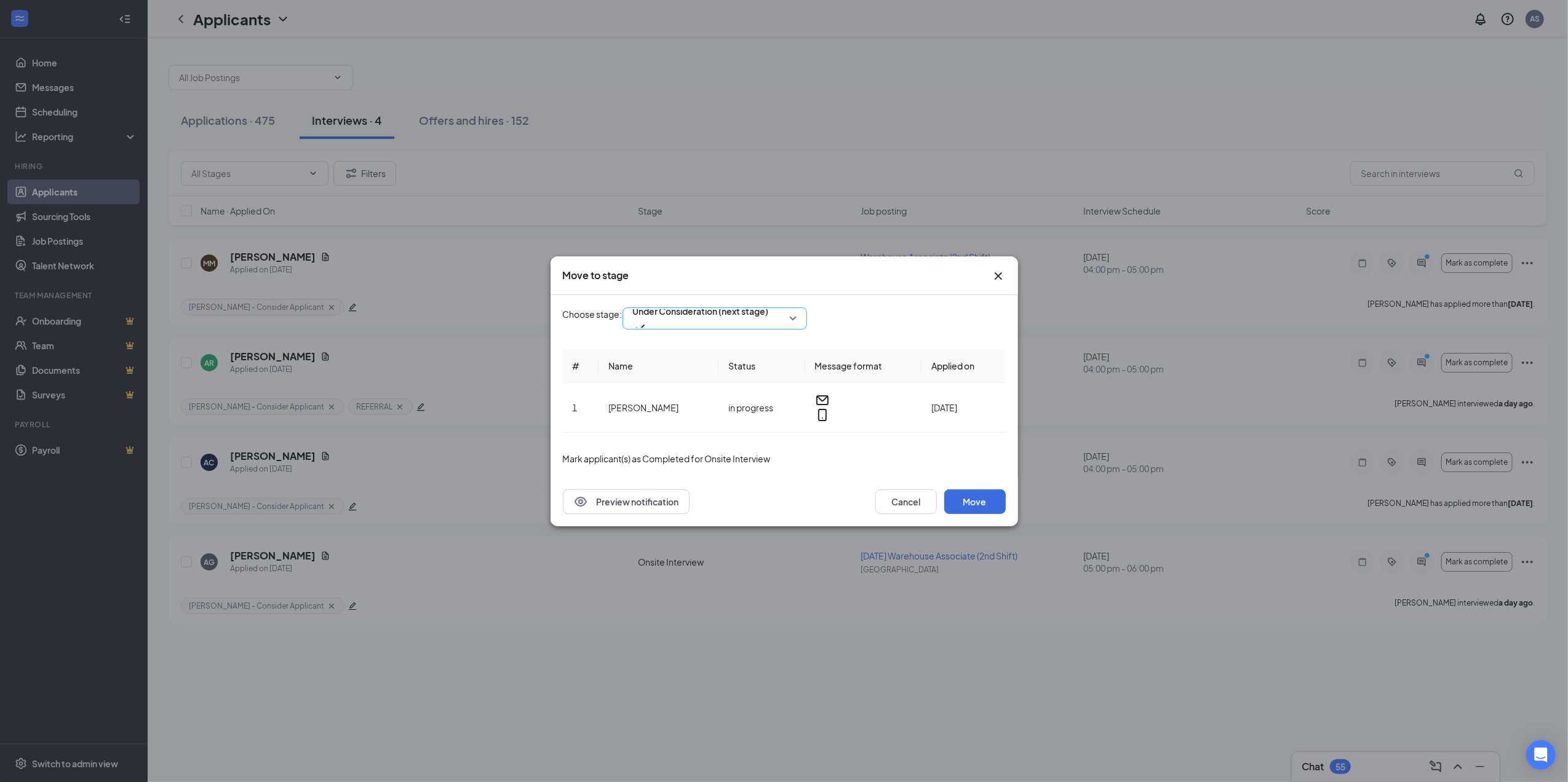
click at [797, 321] on span "Under Consideration (next stage)" at bounding box center [714, 319] width 164 height 19
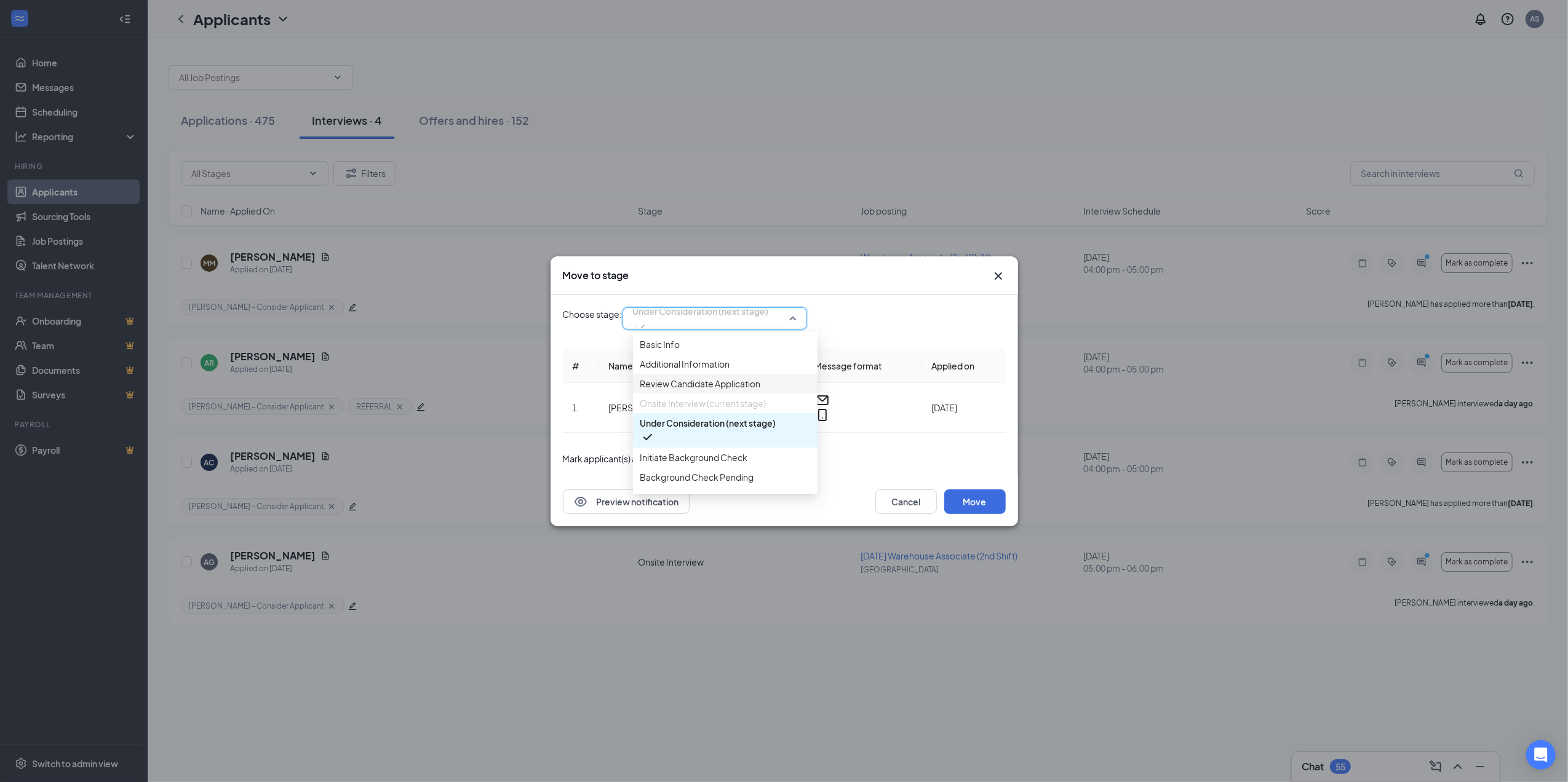
scroll to position [82, 0]
click at [731, 411] on span "Initiate Background Check" at bounding box center [695, 403] width 108 height 13
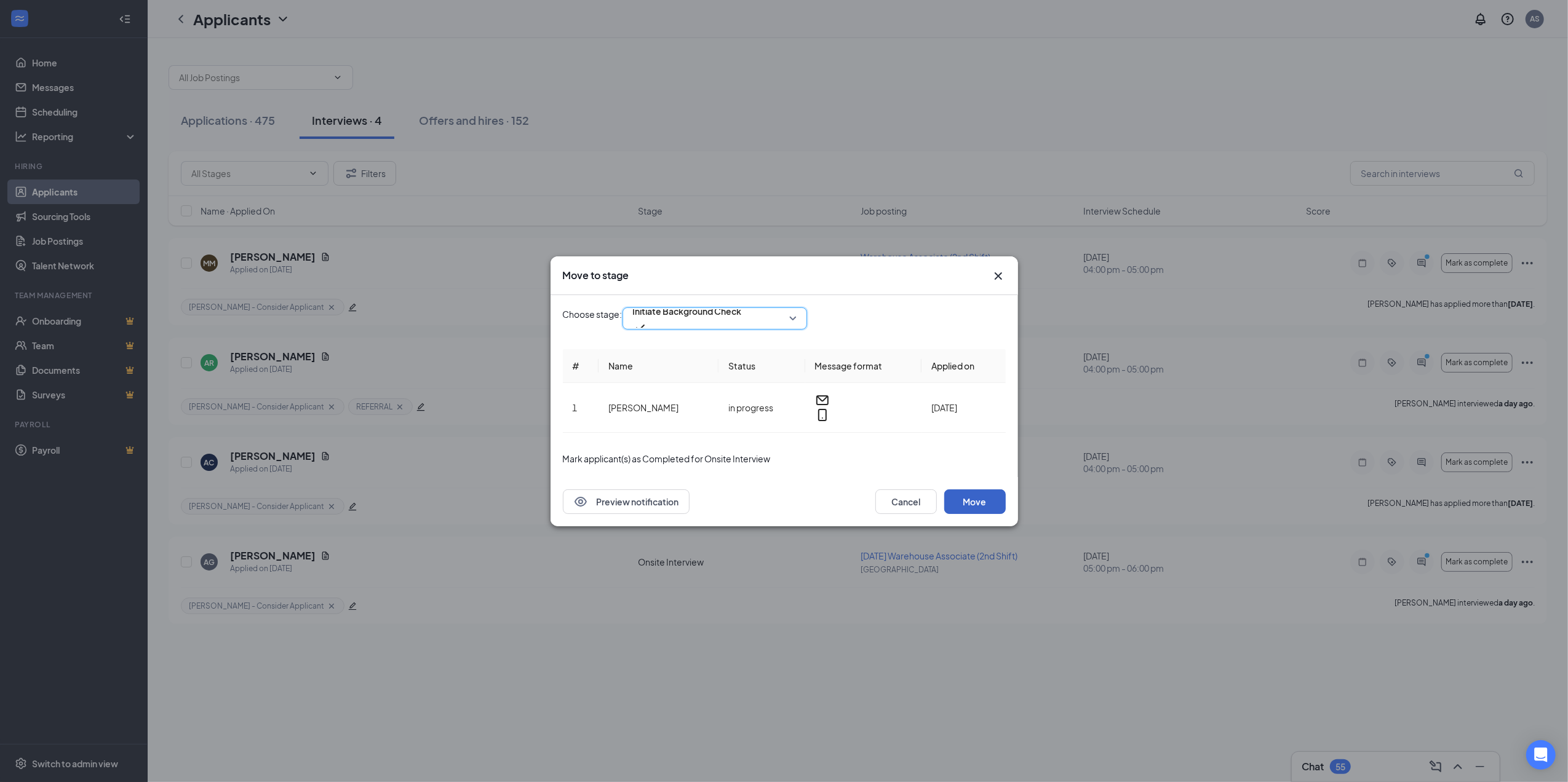
drag, startPoint x: 975, startPoint y: 497, endPoint x: 936, endPoint y: 466, distance: 49.8
click at [973, 497] on button "Move" at bounding box center [975, 501] width 62 height 24
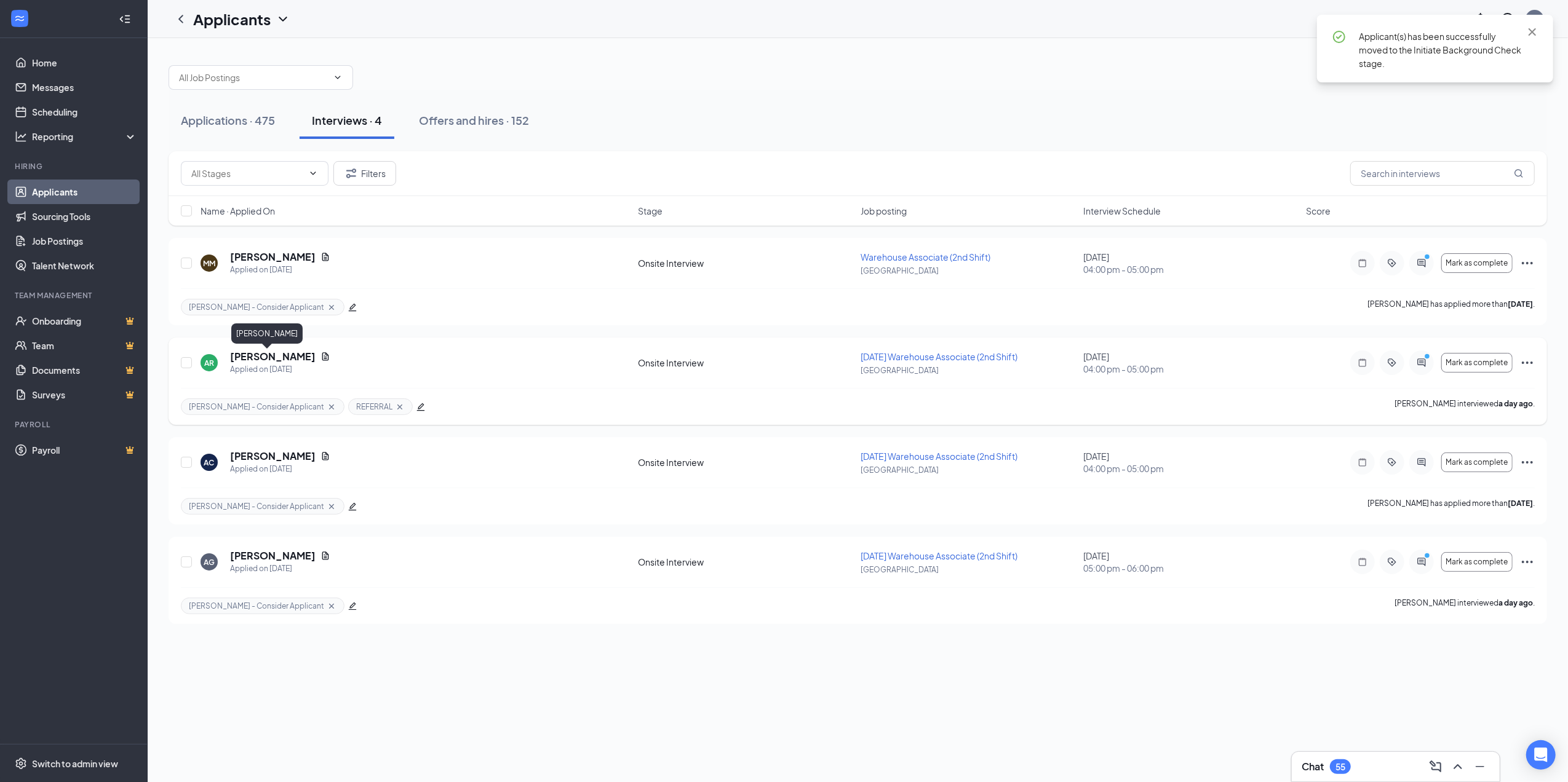
click at [246, 354] on h5 "[PERSON_NAME]" at bounding box center [272, 356] width 85 height 13
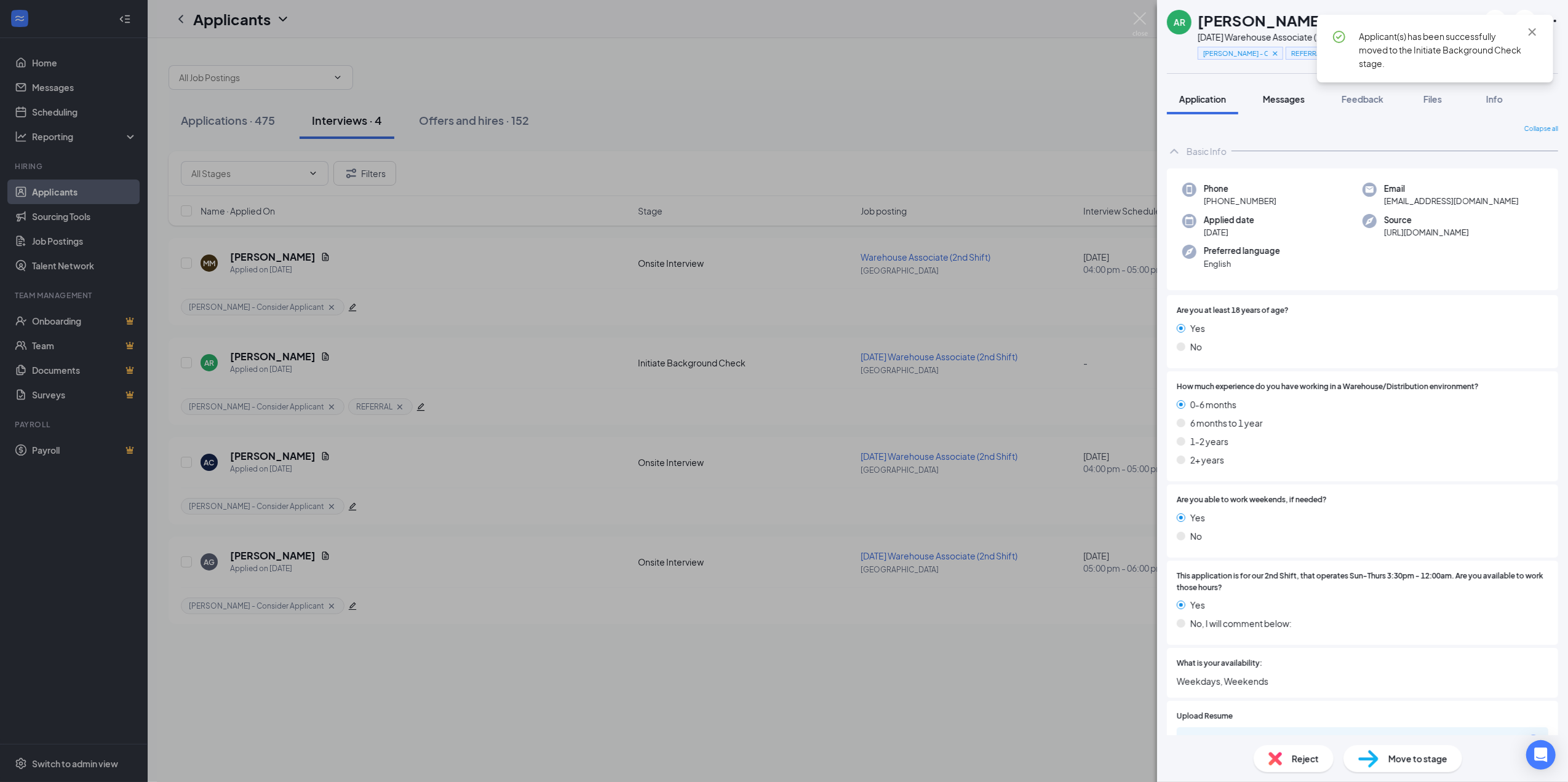
click at [1295, 99] on span "Messages" at bounding box center [1283, 99] width 41 height 11
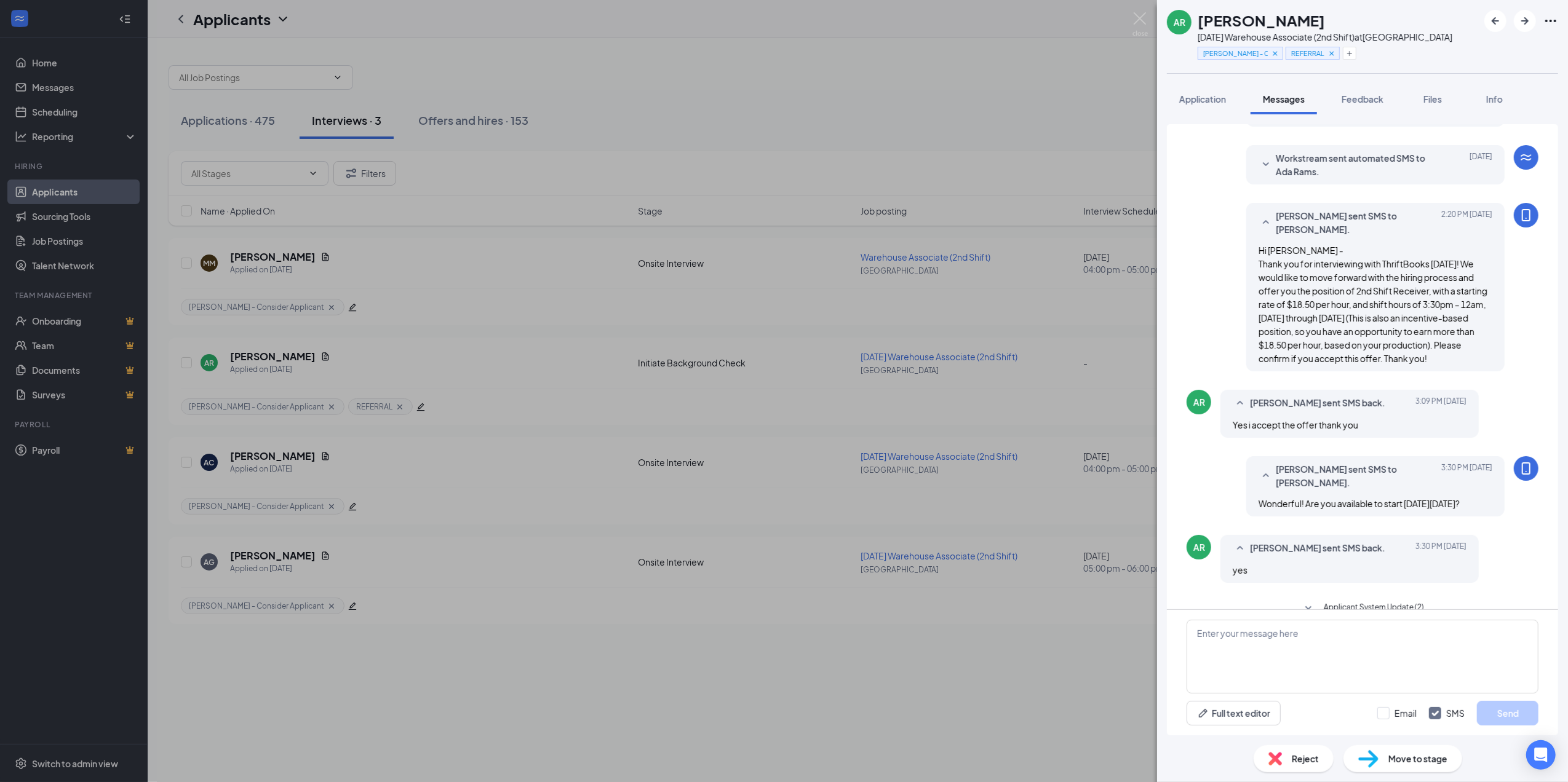
scroll to position [209, 0]
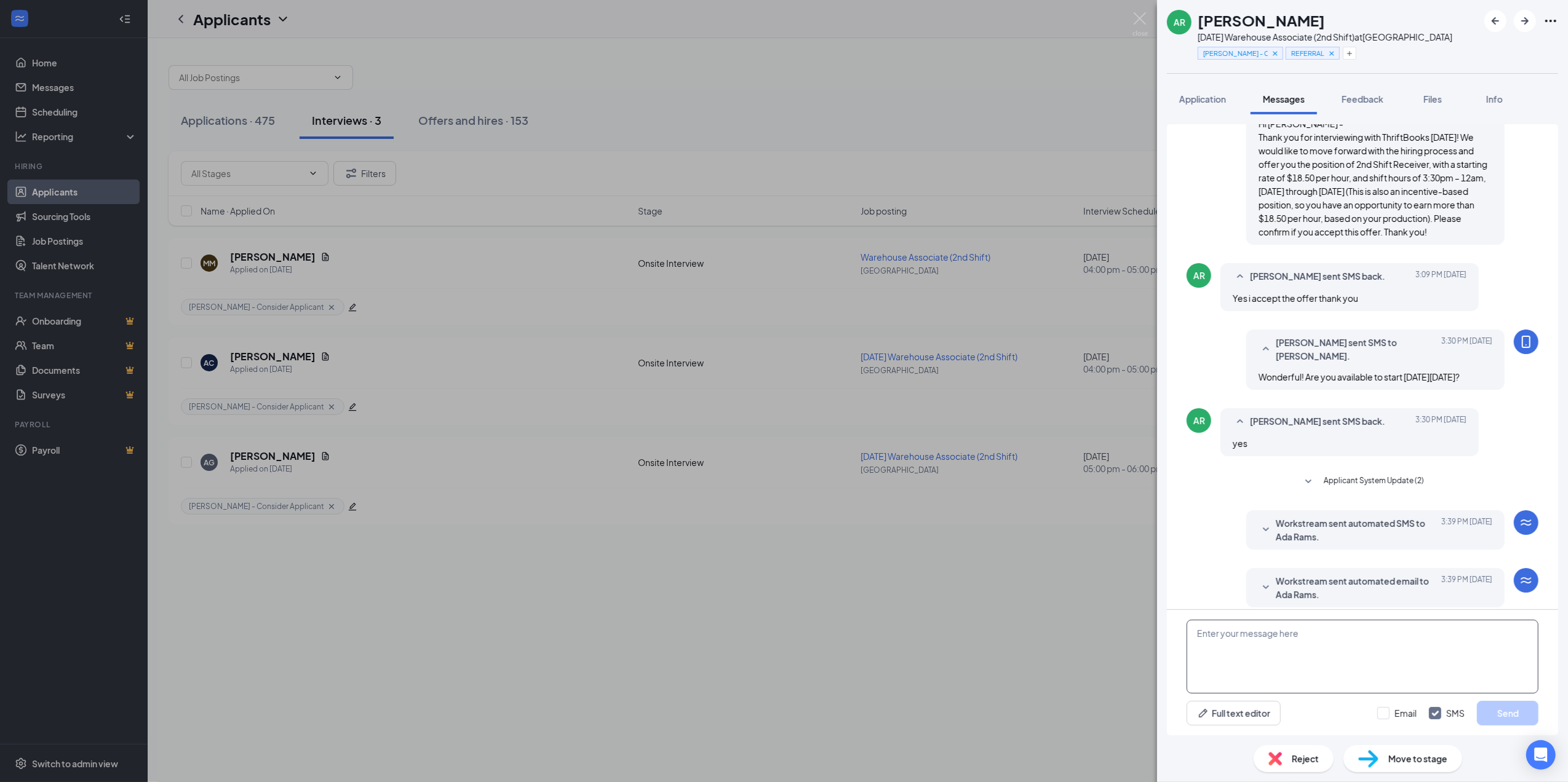
paste textarea "Perfect! I have you scheduled to start at 3:30pm [DATE][DATE]. There are 2 emai…"
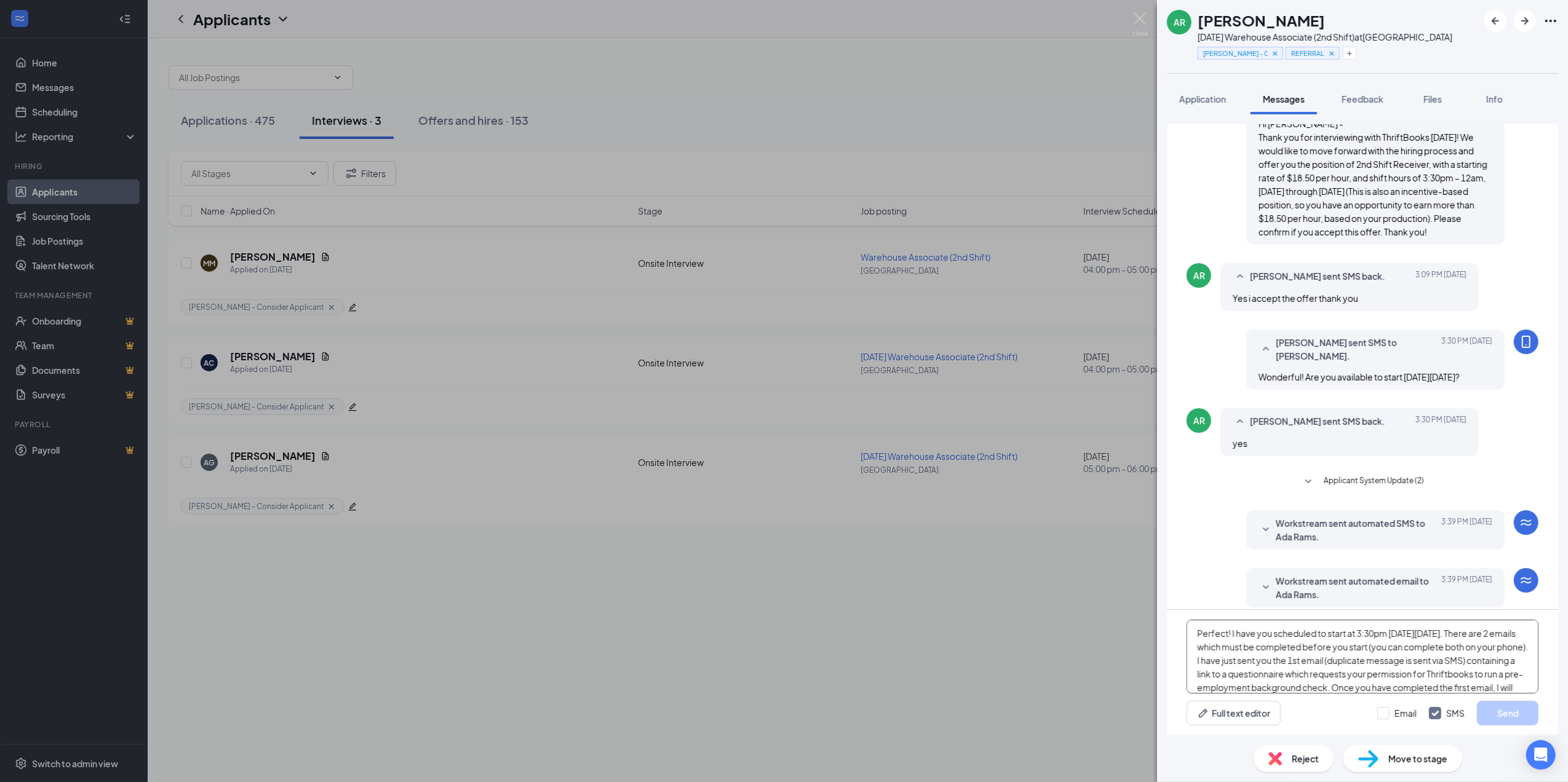
scroll to position [27, 0]
type textarea "Perfect! I have you scheduled to start at 3:30pm [DATE][DATE]. There are 2 emai…"
click at [1499, 716] on button "Send" at bounding box center [1508, 712] width 62 height 24
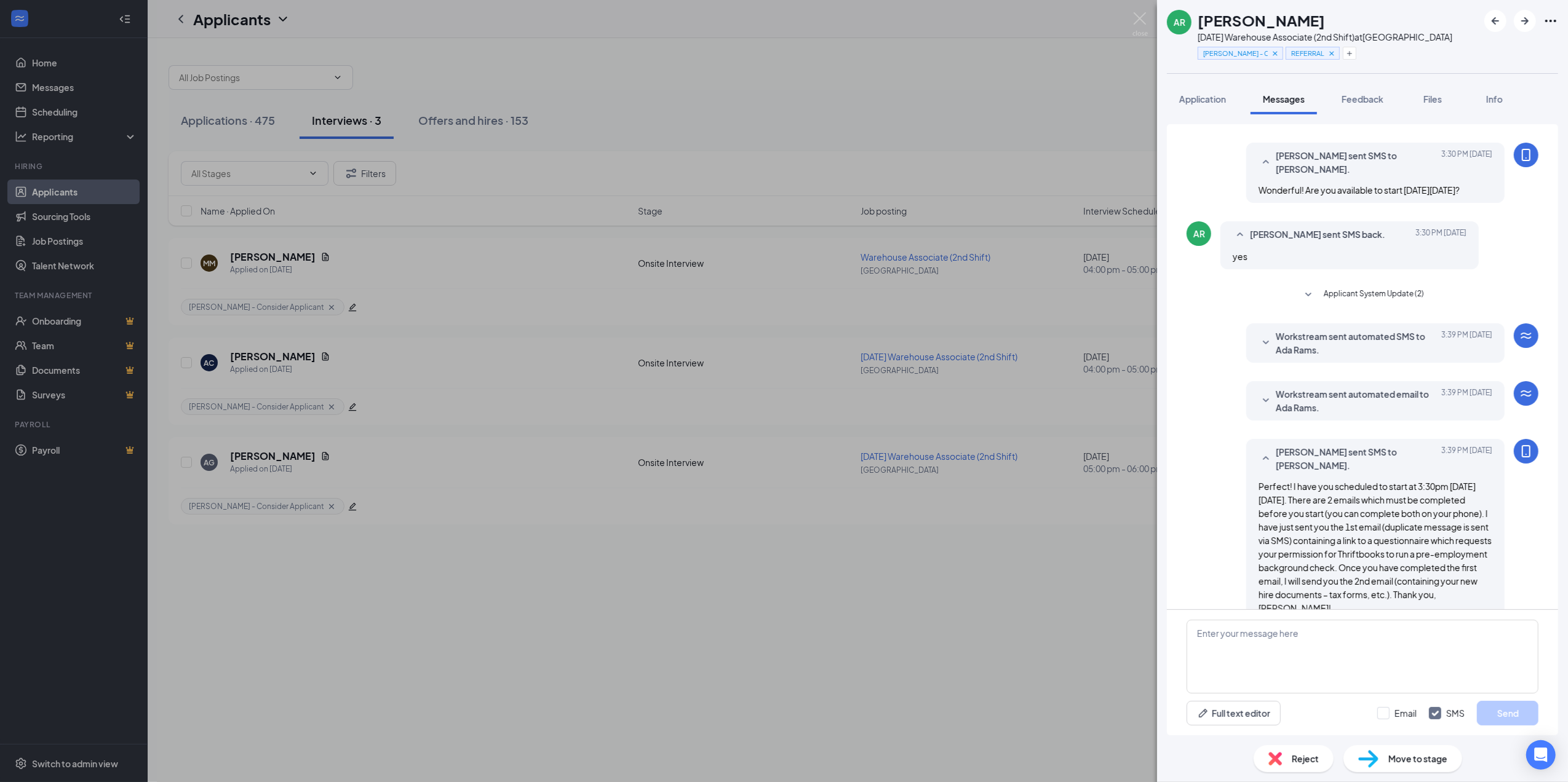
scroll to position [397, 0]
click at [538, 644] on div "AR [PERSON_NAME] [DATE] Warehouse Associate (2nd Shift) at [GEOGRAPHIC_DATA] [P…" at bounding box center [784, 391] width 1568 height 782
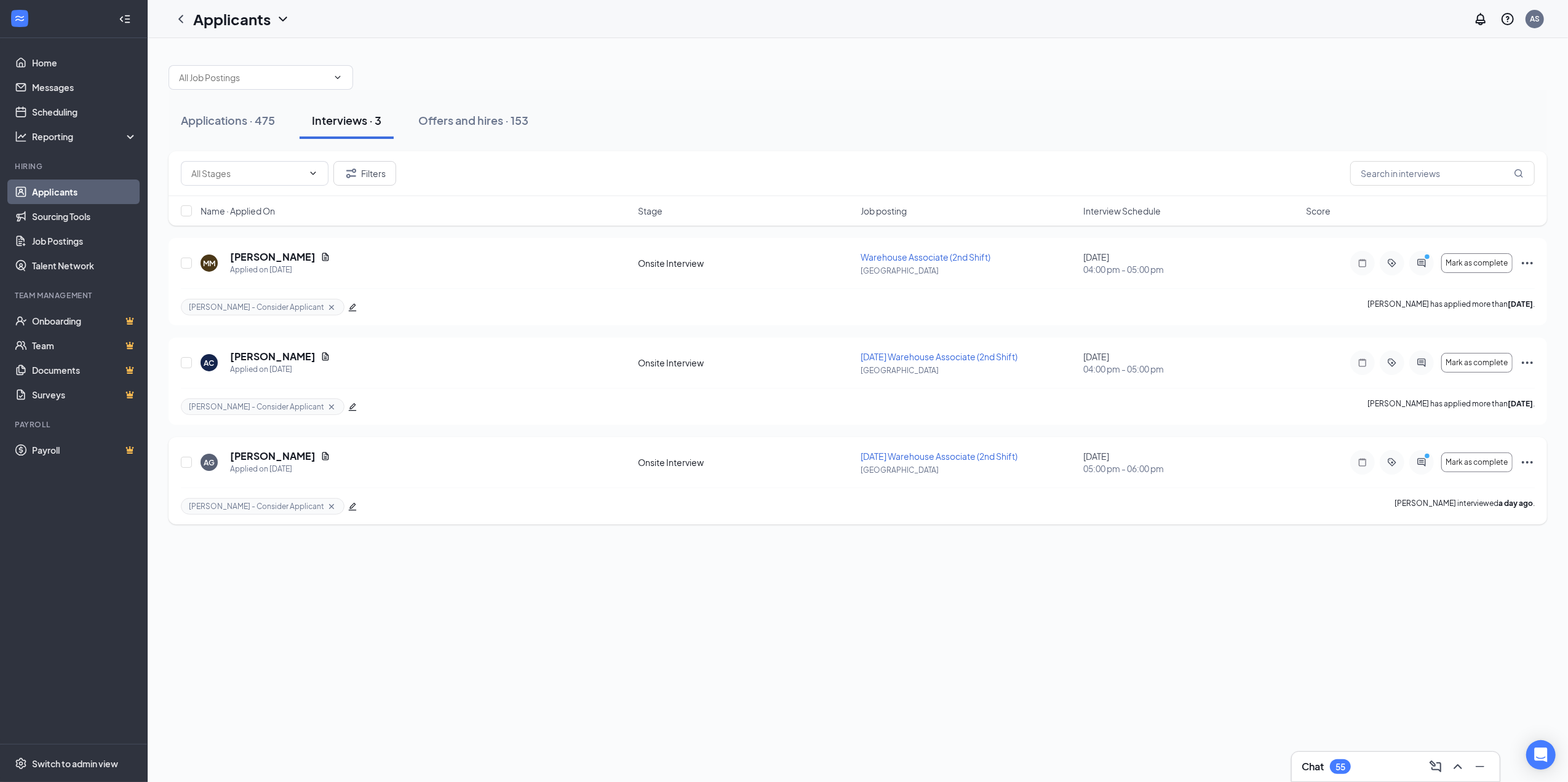
click at [1528, 461] on icon "Ellipses" at bounding box center [1527, 462] width 15 height 15
click at [1465, 221] on p "Move to stage" at bounding box center [1473, 214] width 111 height 13
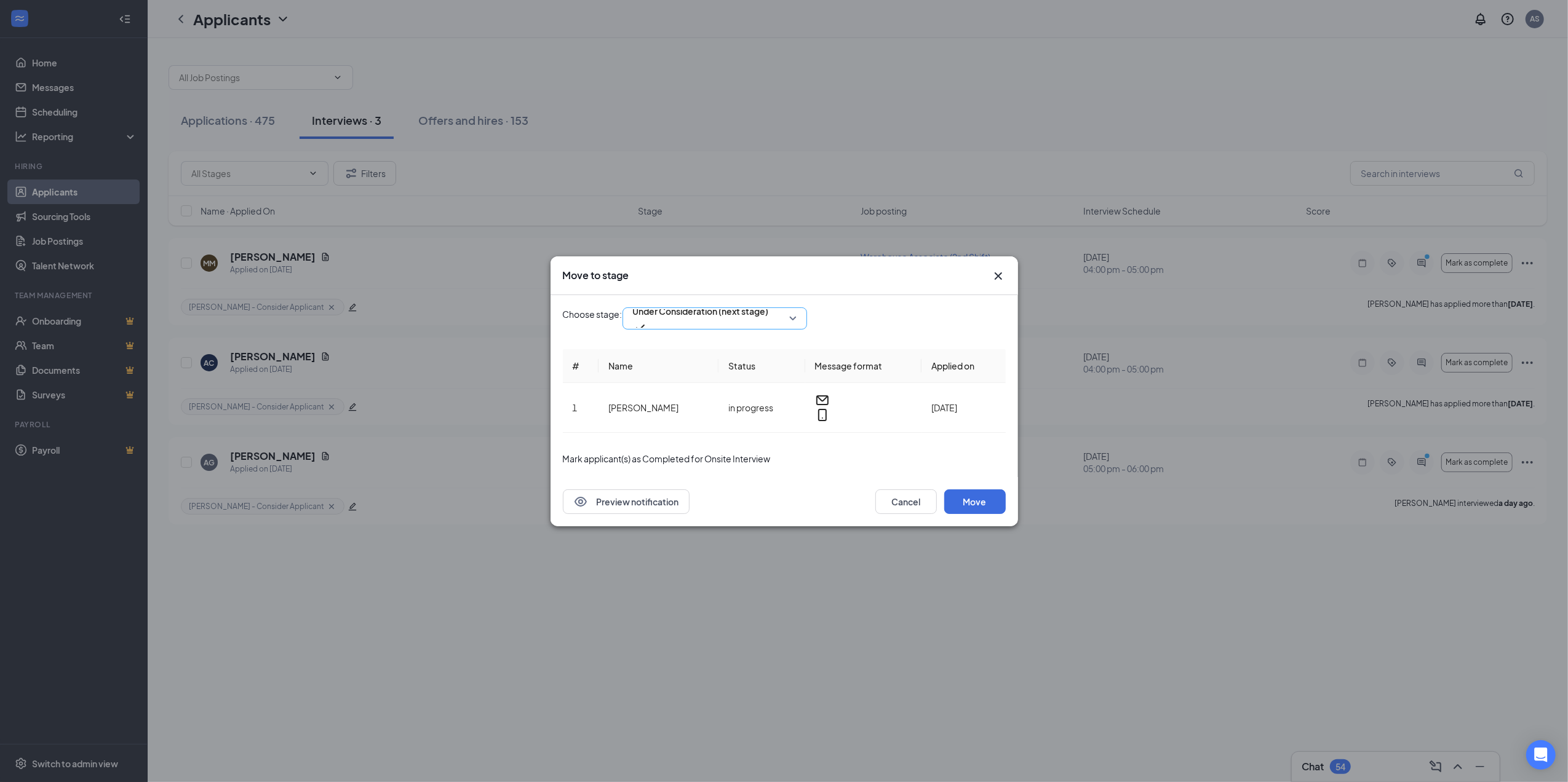
click at [797, 318] on span "Under Consideration (next stage)" at bounding box center [714, 319] width 164 height 19
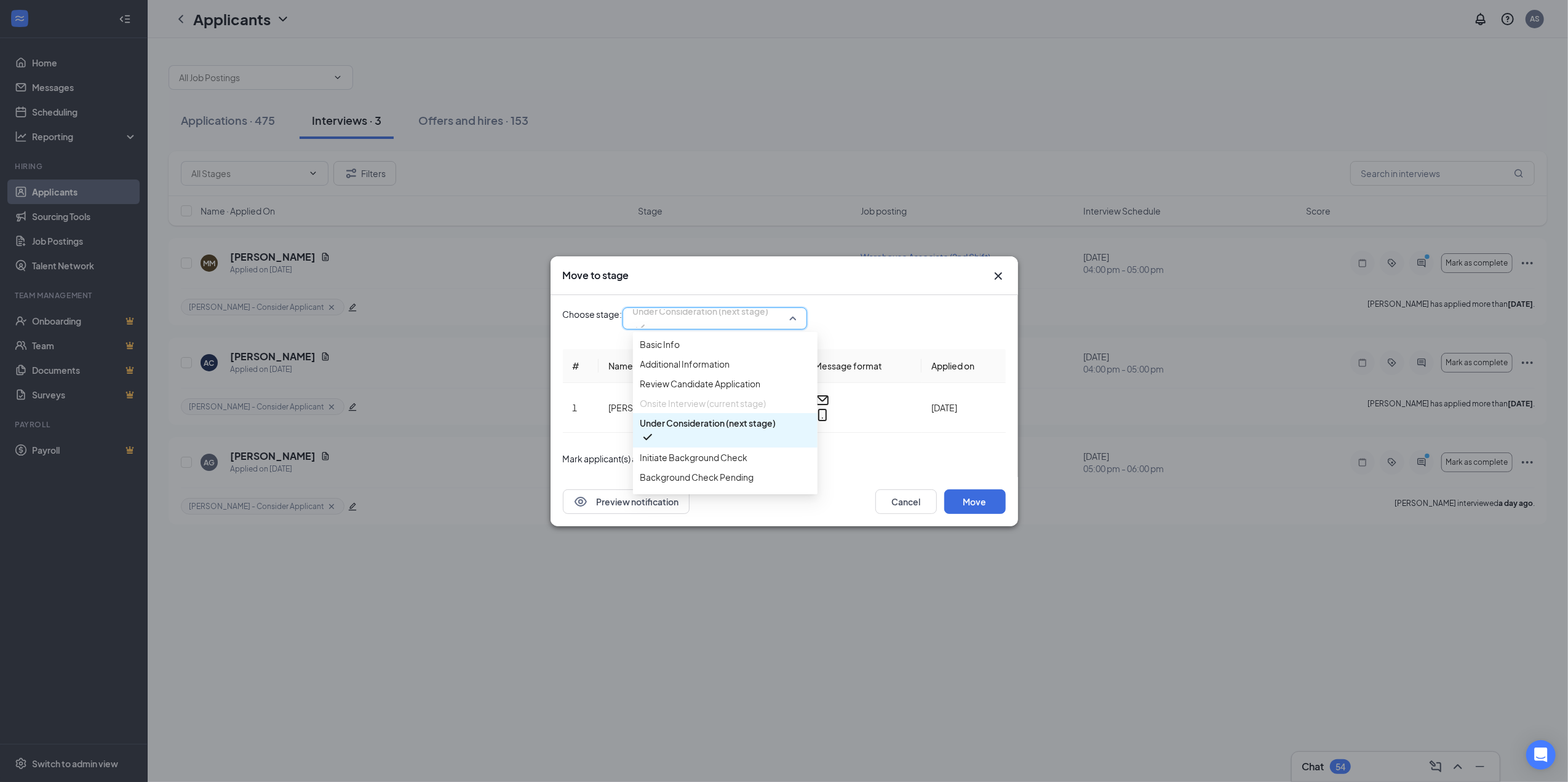
scroll to position [82, 0]
click at [697, 411] on span "Initiate Background Check" at bounding box center [695, 403] width 108 height 13
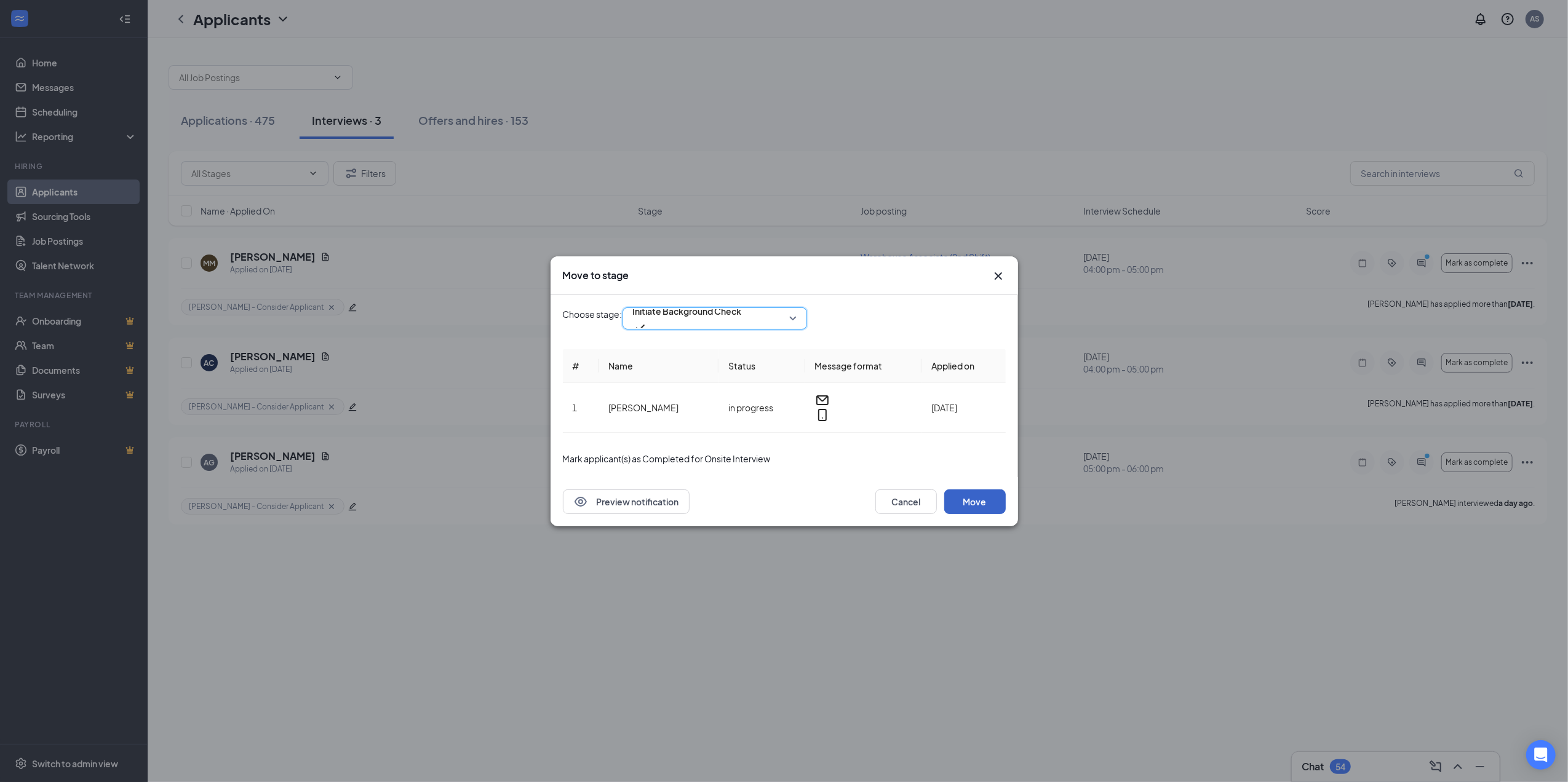
click at [963, 500] on button "Move" at bounding box center [975, 501] width 62 height 24
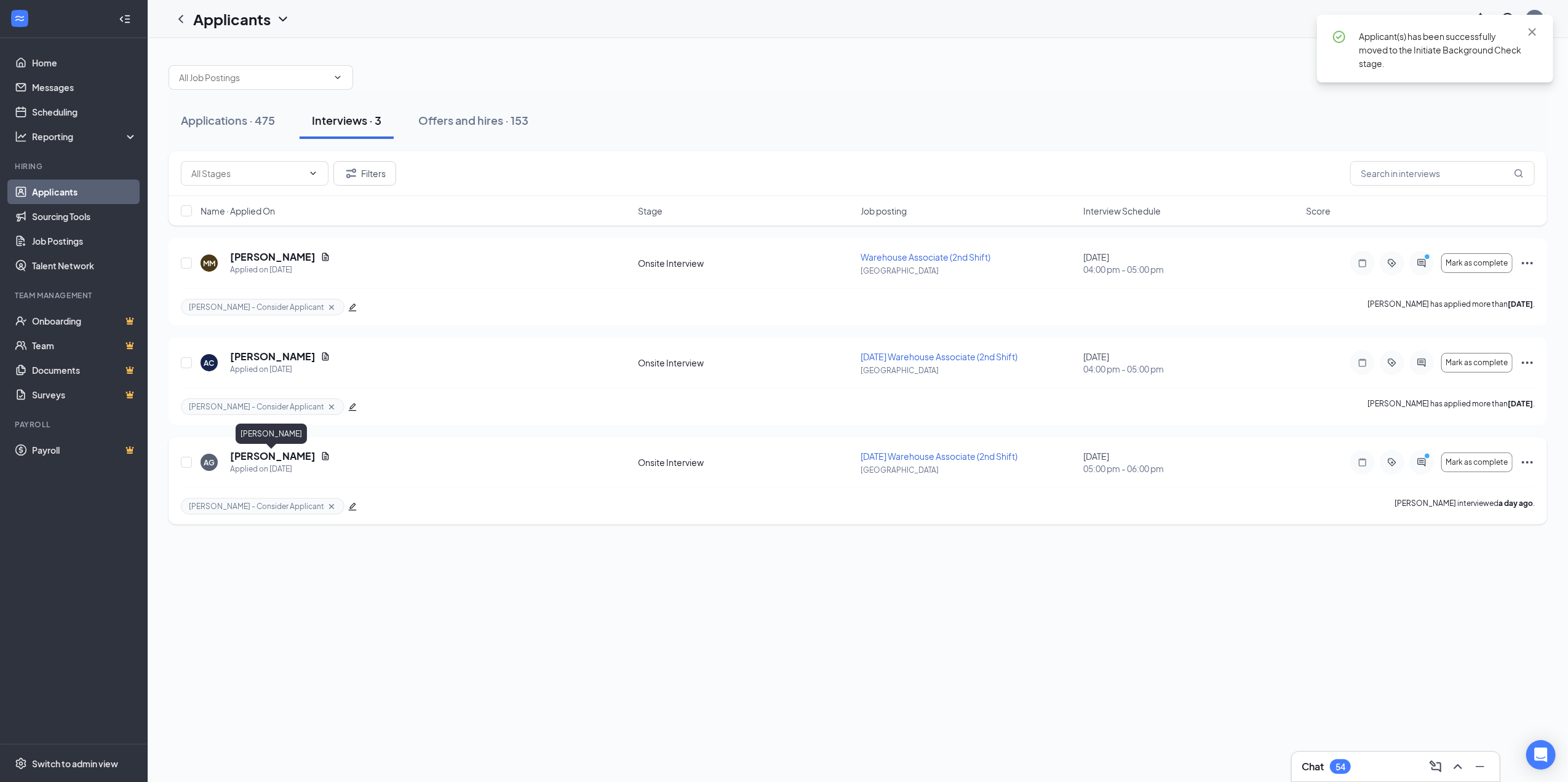
click at [271, 458] on h5 "[PERSON_NAME]" at bounding box center [272, 456] width 85 height 13
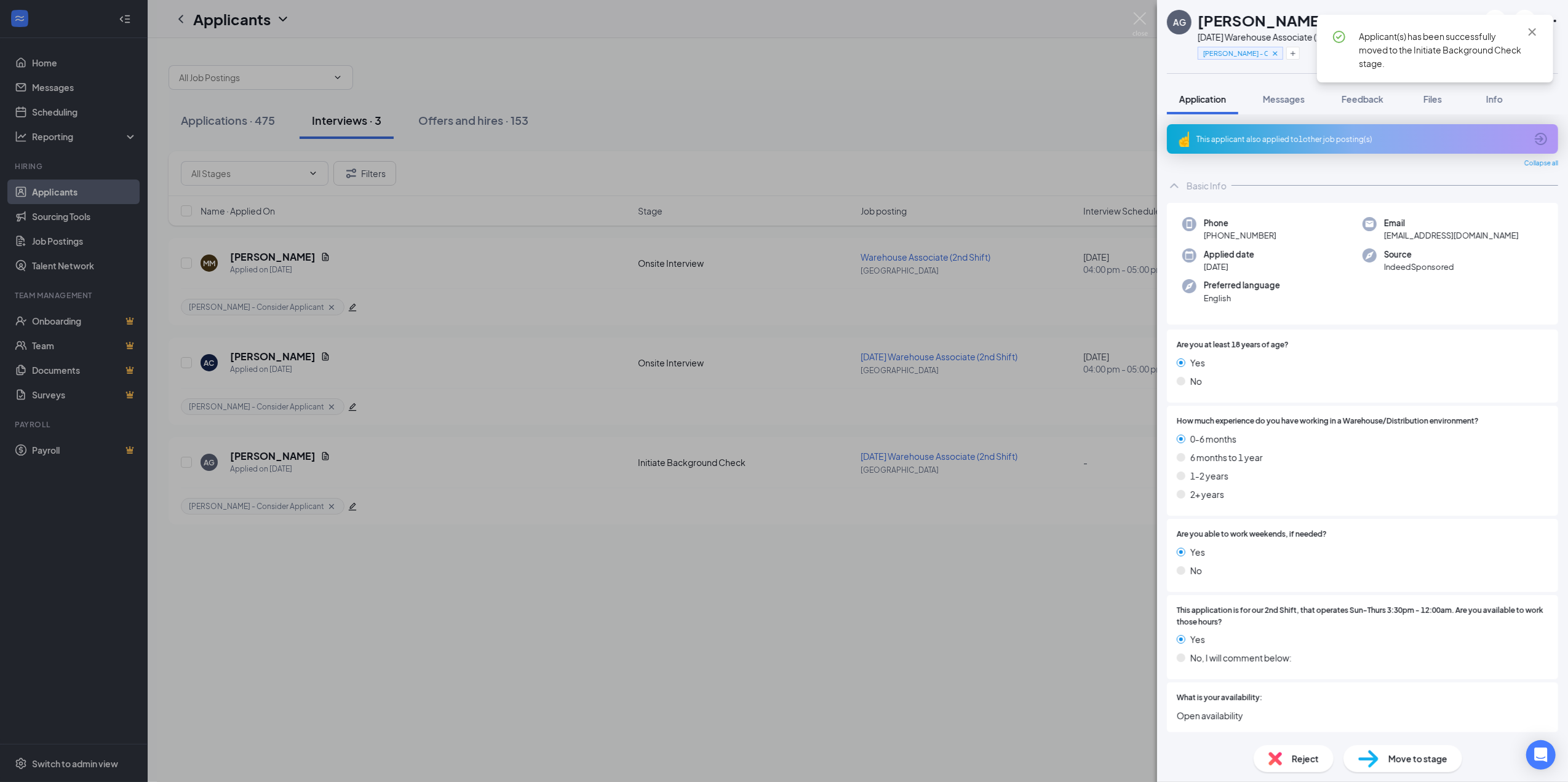
drag, startPoint x: 1285, startPoint y: 96, endPoint x: 1292, endPoint y: 149, distance: 53.5
click at [1285, 97] on span "Messages" at bounding box center [1283, 99] width 41 height 11
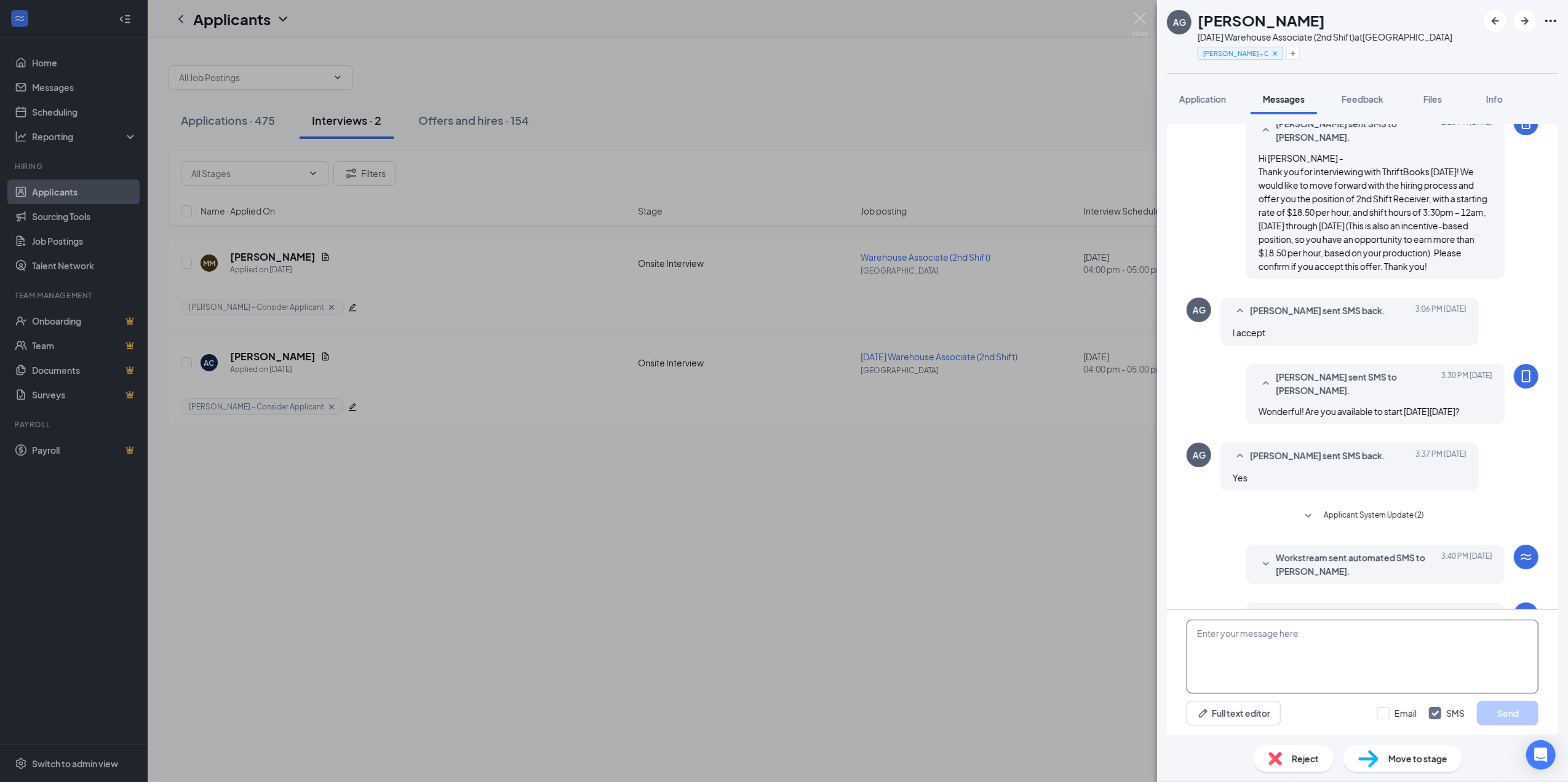
scroll to position [234, 0]
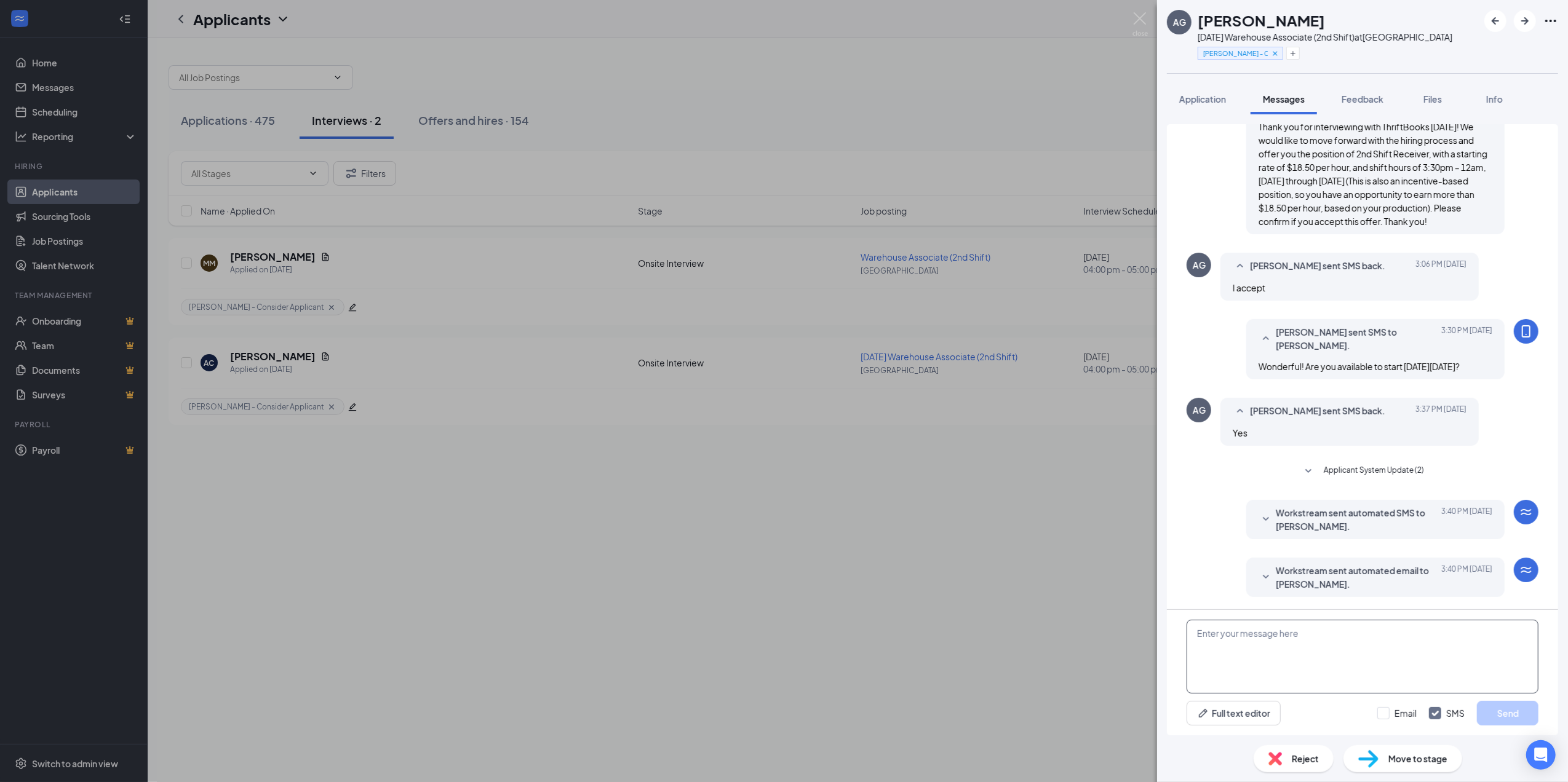
paste textarea "Perfect! I have you scheduled to start at 3:30pm [DATE][DATE]. There are 2 emai…"
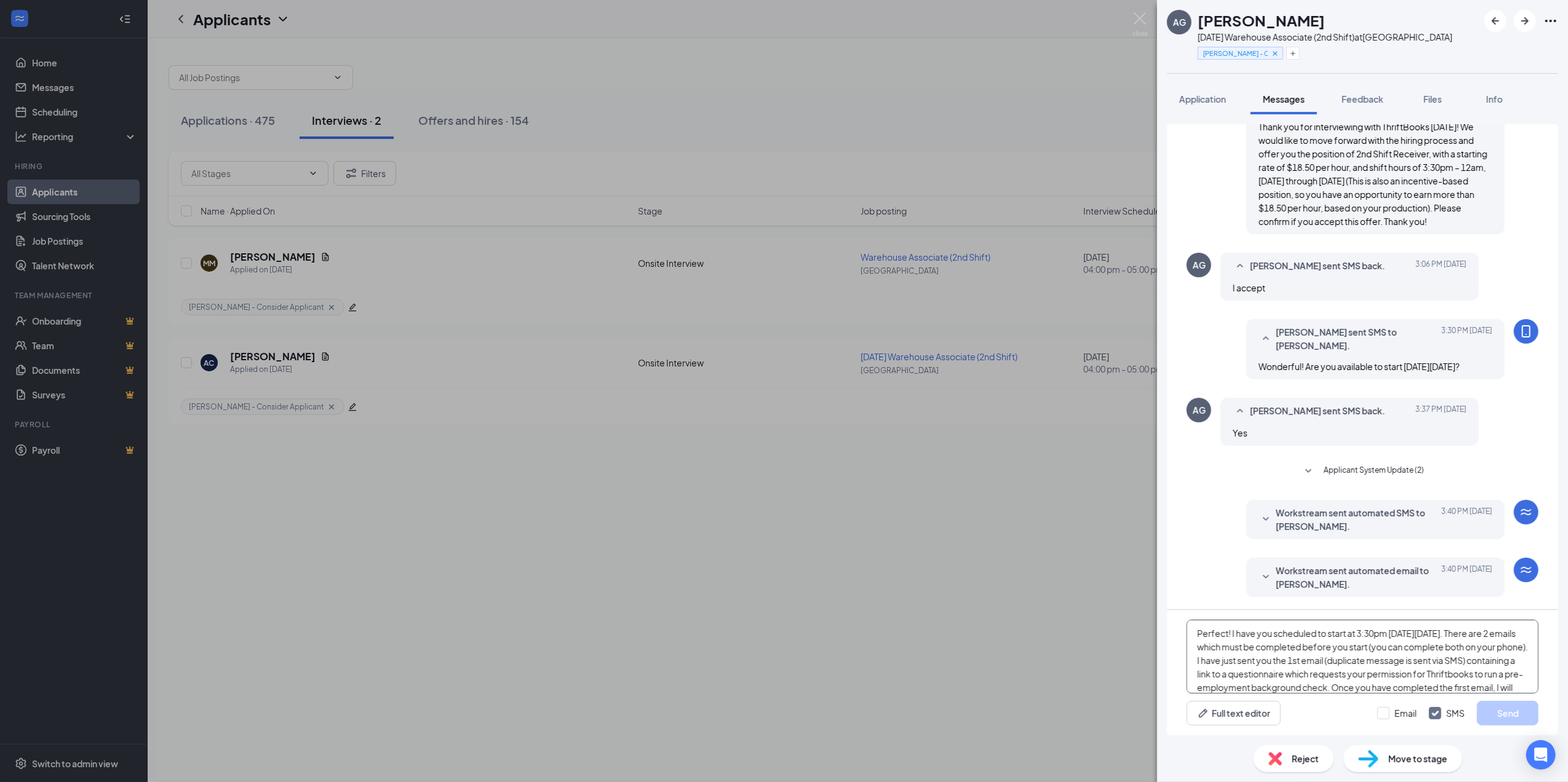
scroll to position [27, 0]
type textarea "Perfect! I have you scheduled to start at 3:30pm [DATE][DATE]. There are 2 emai…"
click at [1496, 713] on button "Send" at bounding box center [1508, 712] width 62 height 24
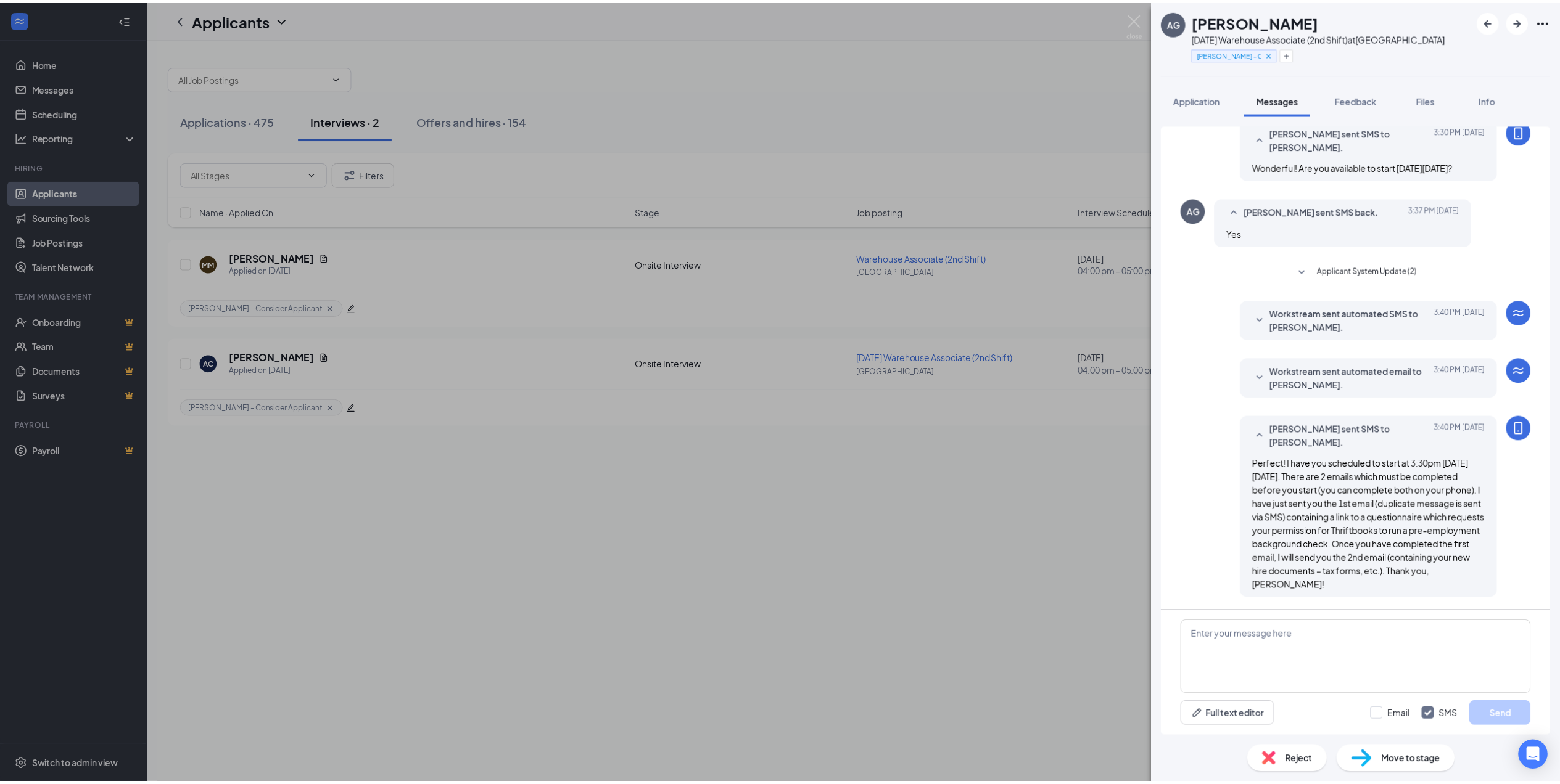
scroll to position [435, 0]
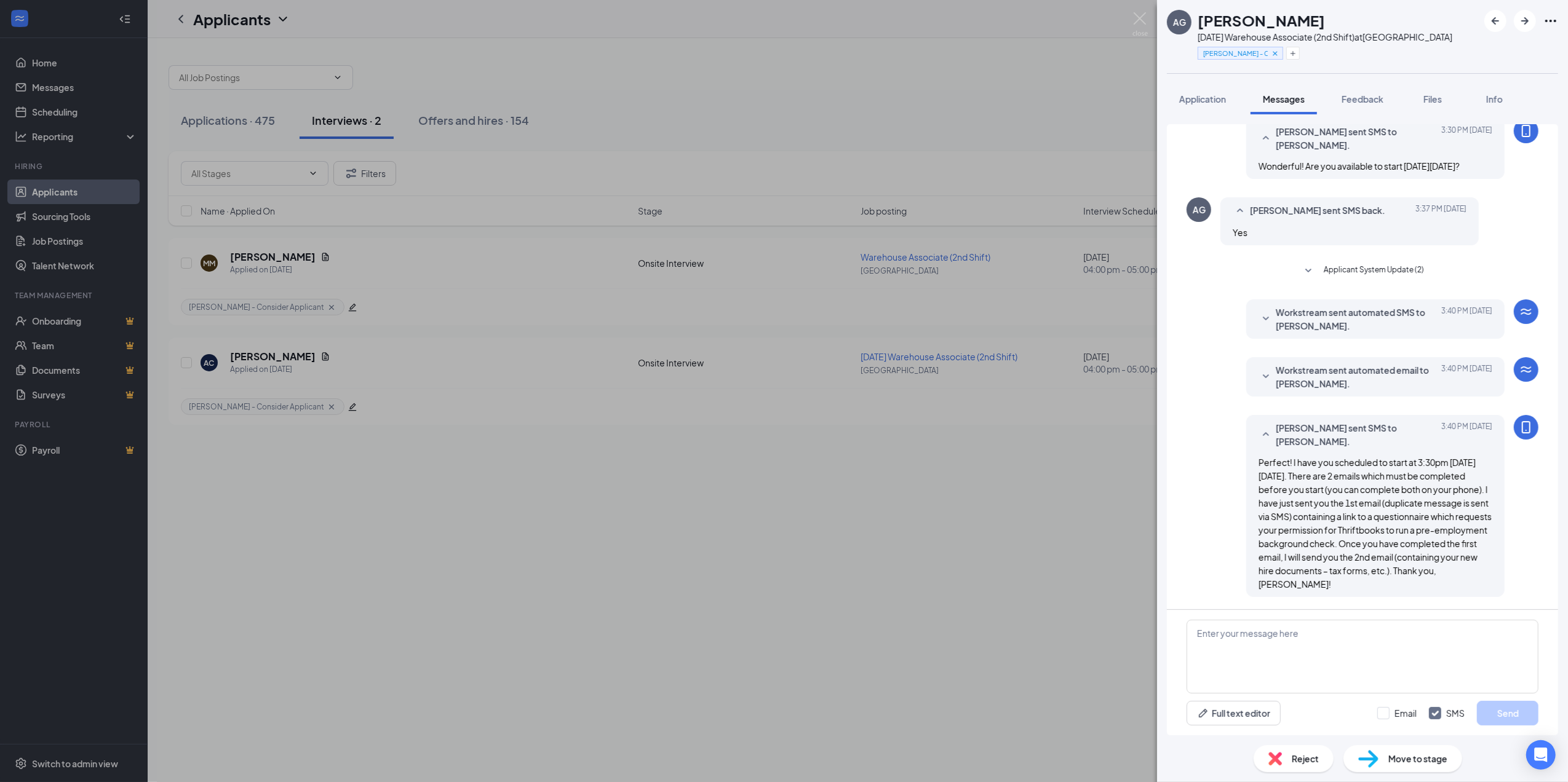
click at [911, 630] on div "AG [PERSON_NAME] [DATE] Warehouse Associate (2nd Shift) at [GEOGRAPHIC_DATA] [P…" at bounding box center [784, 391] width 1568 height 782
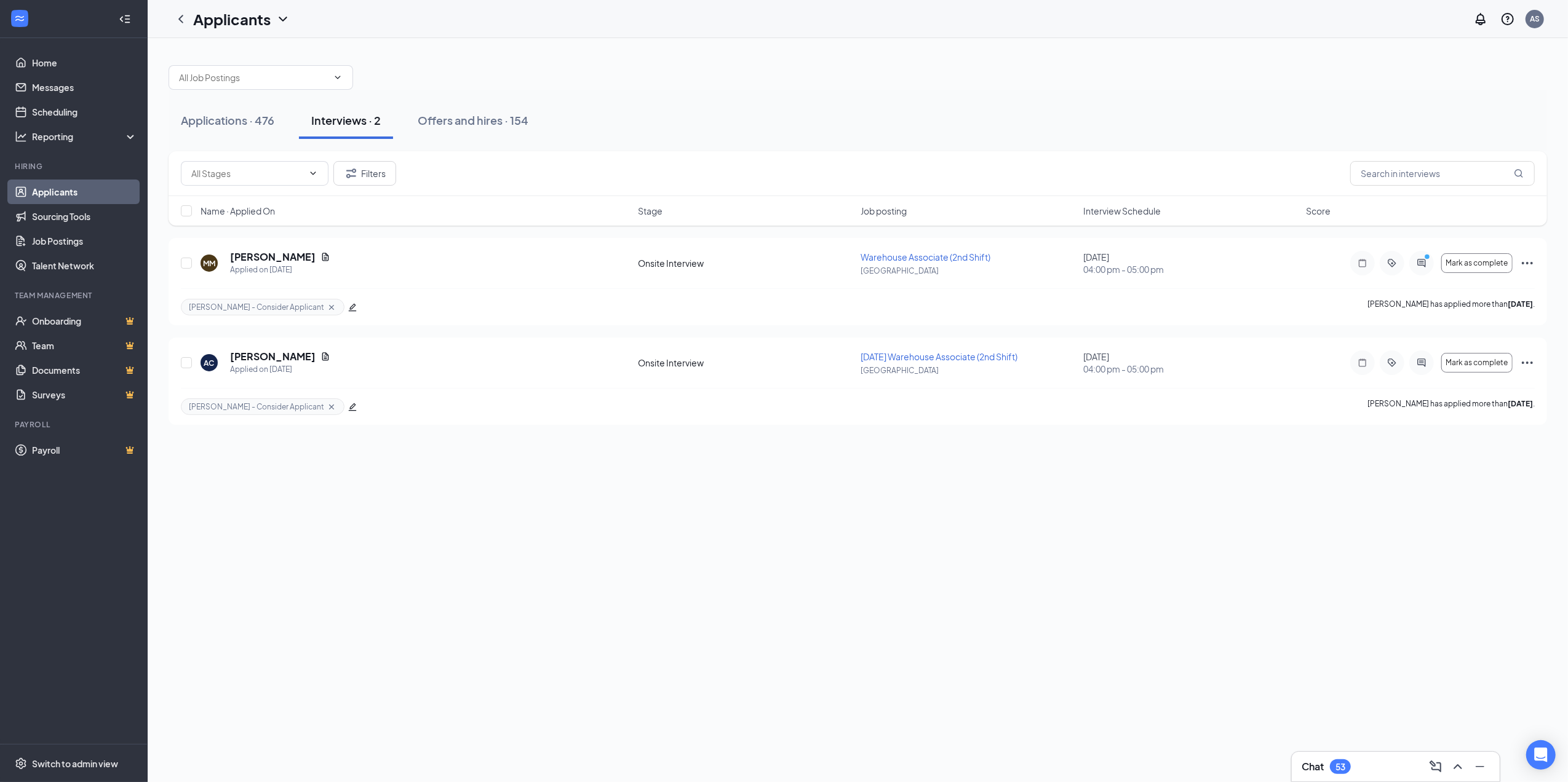
click at [387, 659] on div "Applications · 476 Interviews · 2 Offers and hires · 154 Filters Name · Applied…" at bounding box center [858, 411] width 1421 height 744
drag, startPoint x: 463, startPoint y: 123, endPoint x: 509, endPoint y: 124, distance: 46.0
click at [464, 123] on div "Offers and hires · 154" at bounding box center [473, 120] width 111 height 16
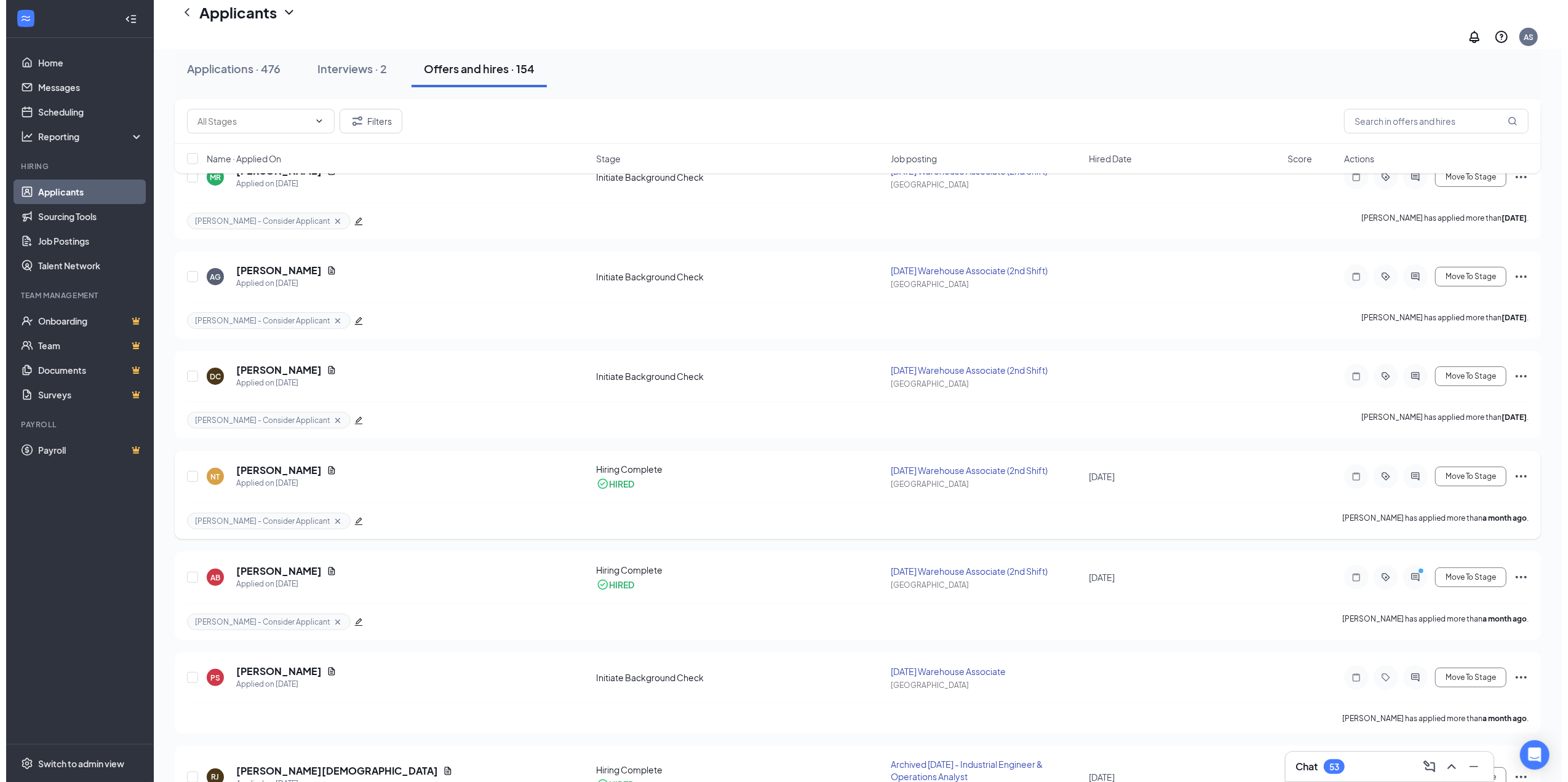
scroll to position [246, 0]
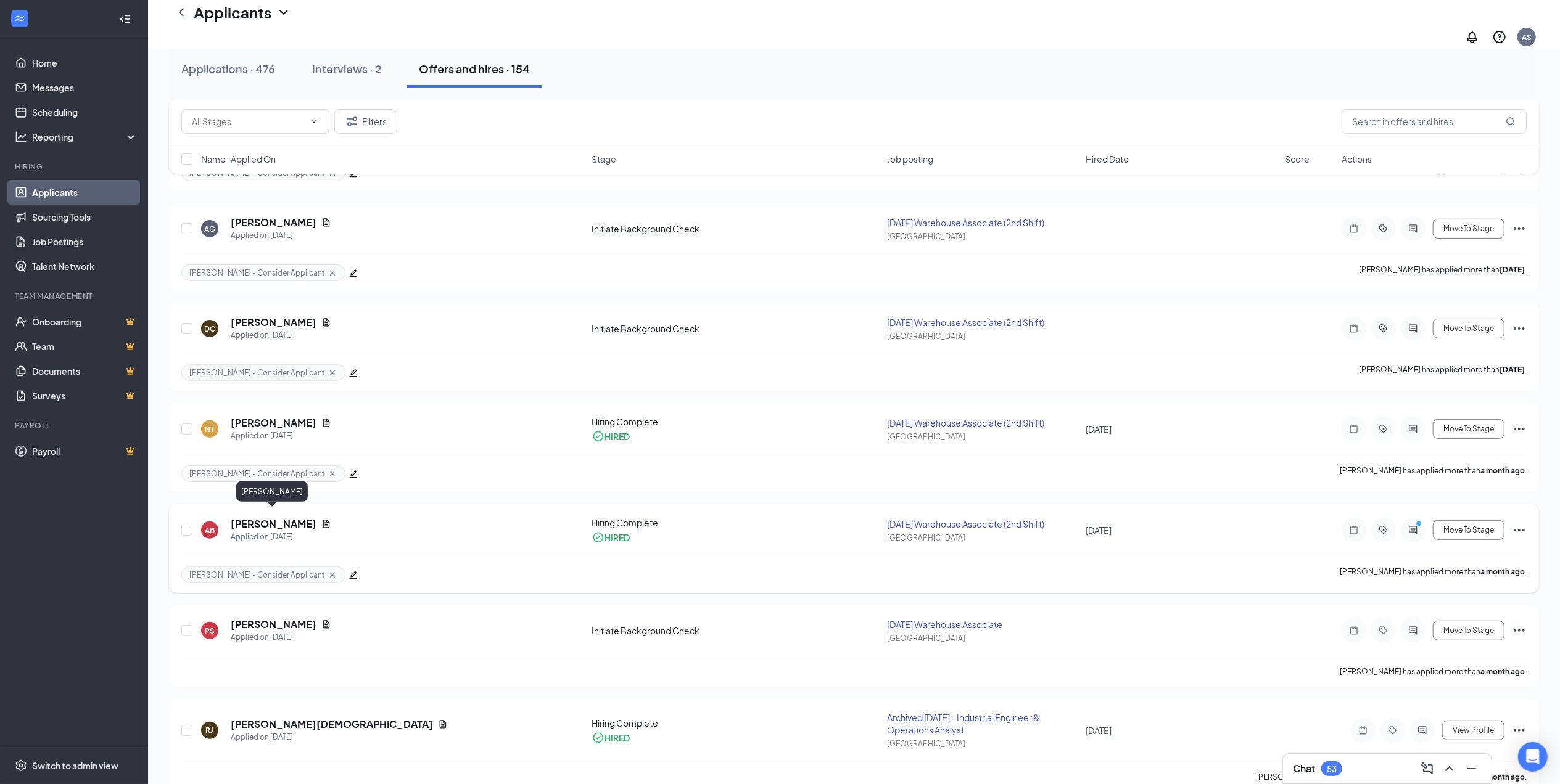
click at [286, 517] on h5 "[PERSON_NAME]" at bounding box center [273, 524] width 85 height 13
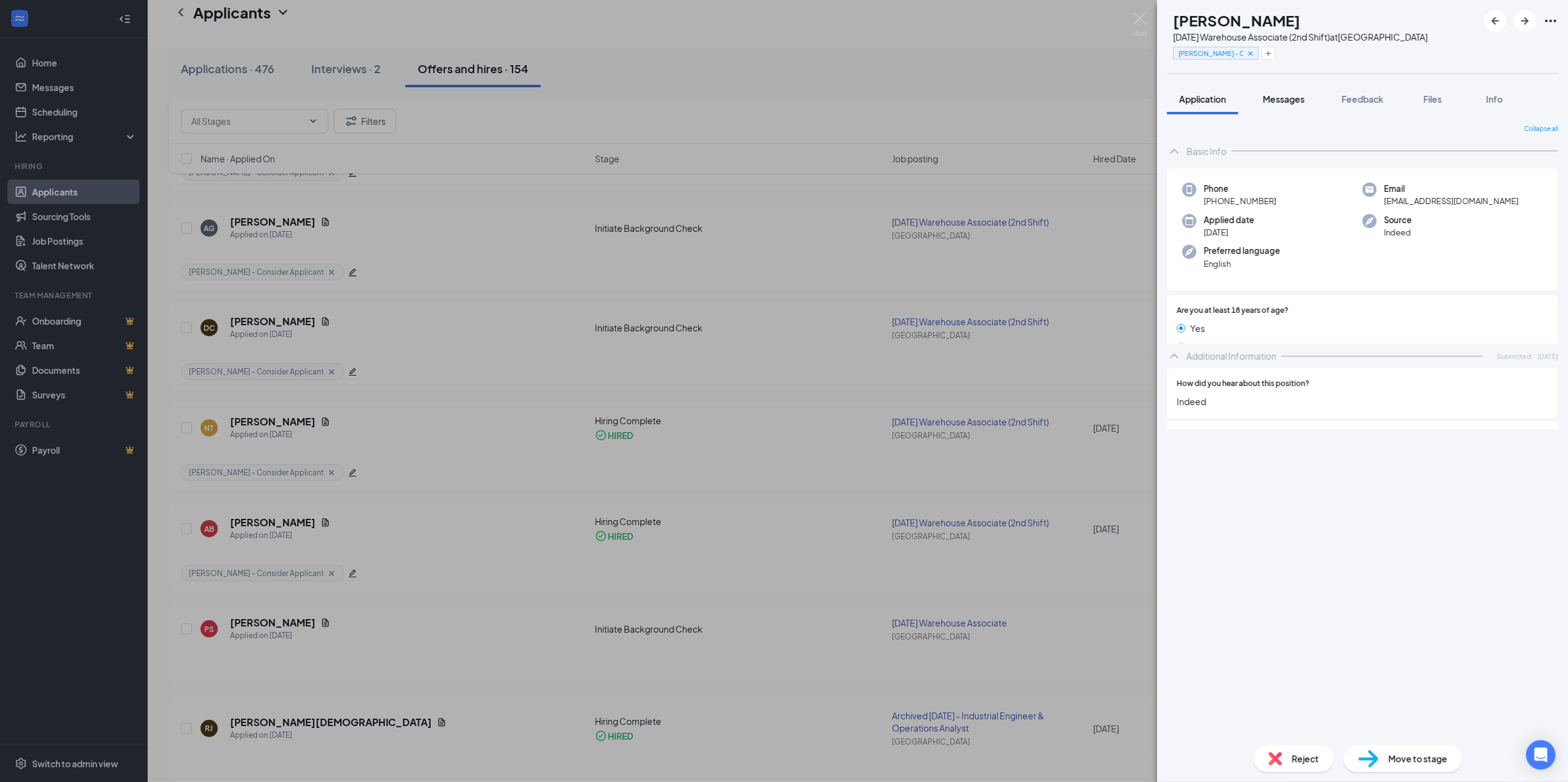
click at [1296, 102] on span "Messages" at bounding box center [1283, 99] width 41 height 11
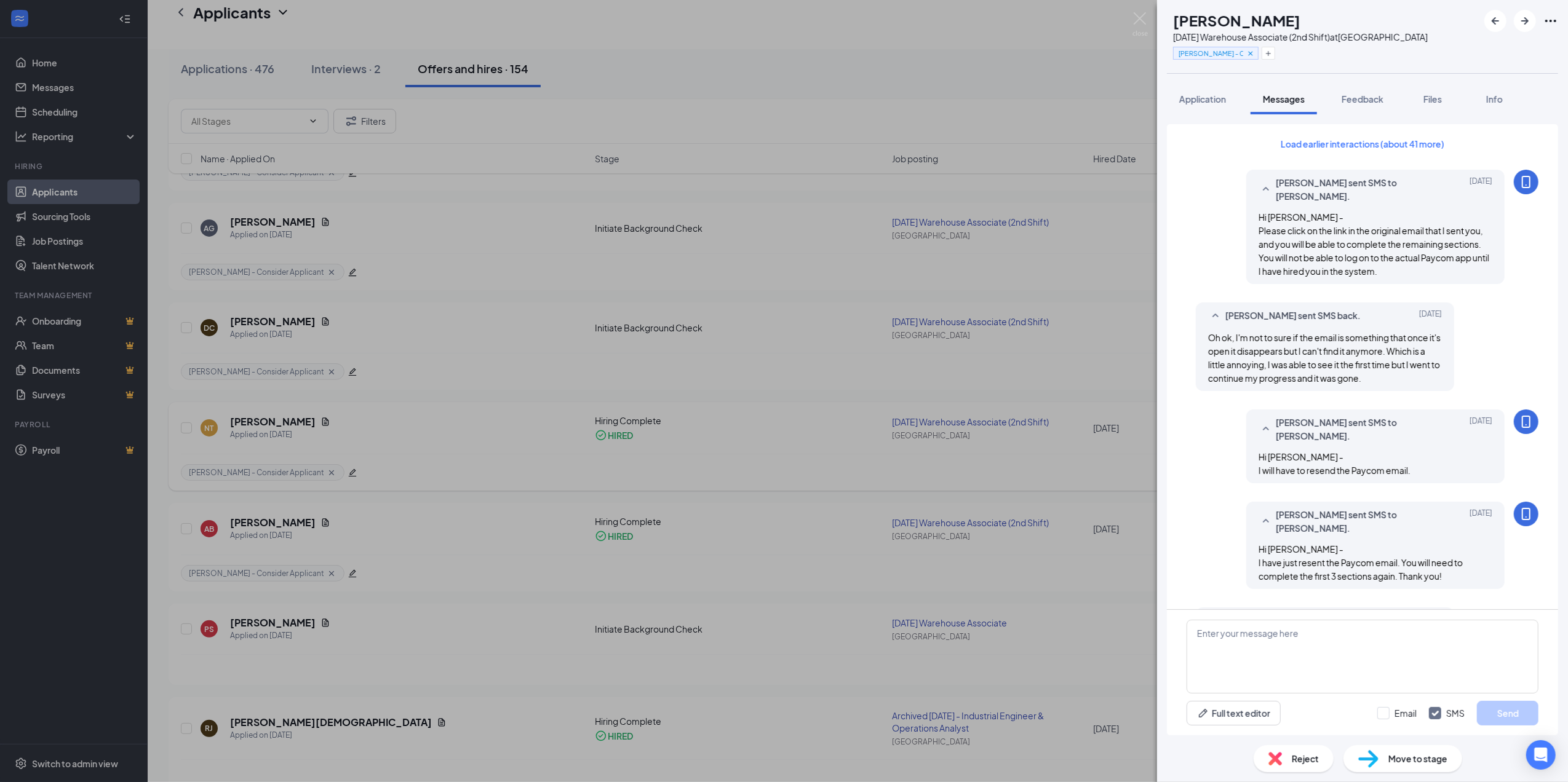
click at [554, 416] on div "AB [PERSON_NAME] [DATE] Warehouse Associate (2nd Shift) at [GEOGRAPHIC_DATA] [P…" at bounding box center [784, 391] width 1568 height 782
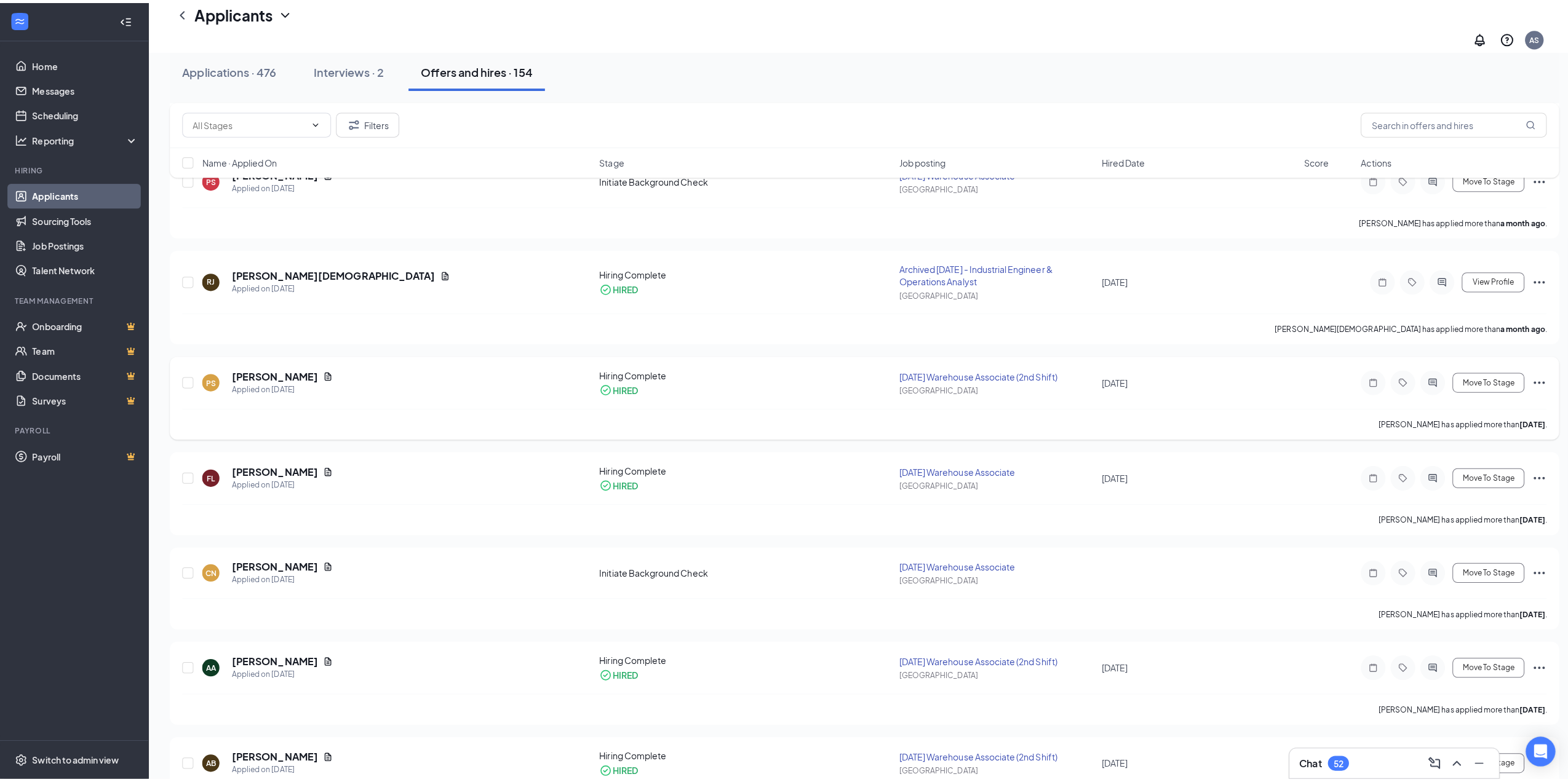
scroll to position [902, 0]
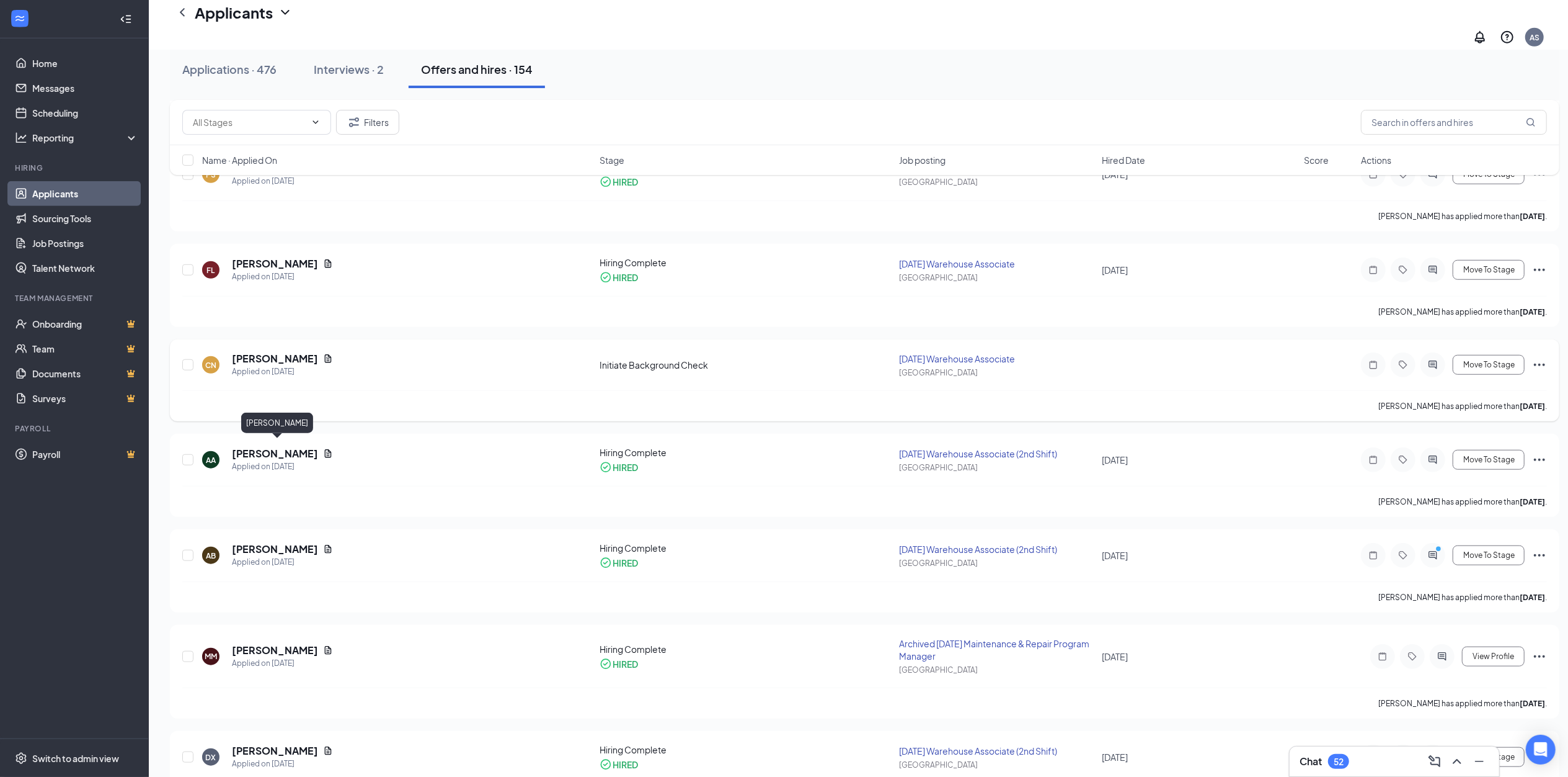
click at [295, 446] on h5 "[PERSON_NAME]" at bounding box center [274, 453] width 86 height 13
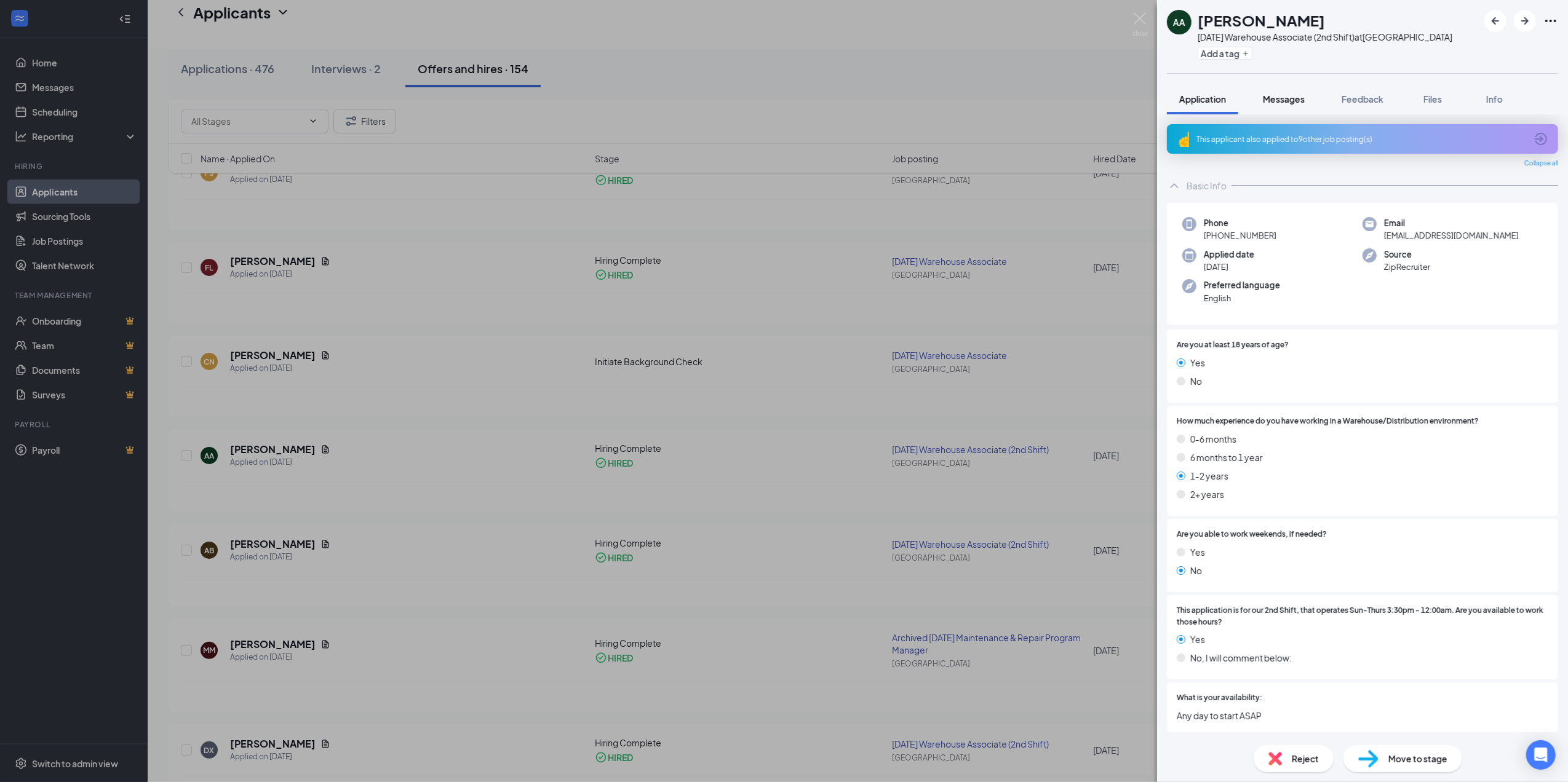
click at [1290, 99] on span "Messages" at bounding box center [1283, 99] width 41 height 11
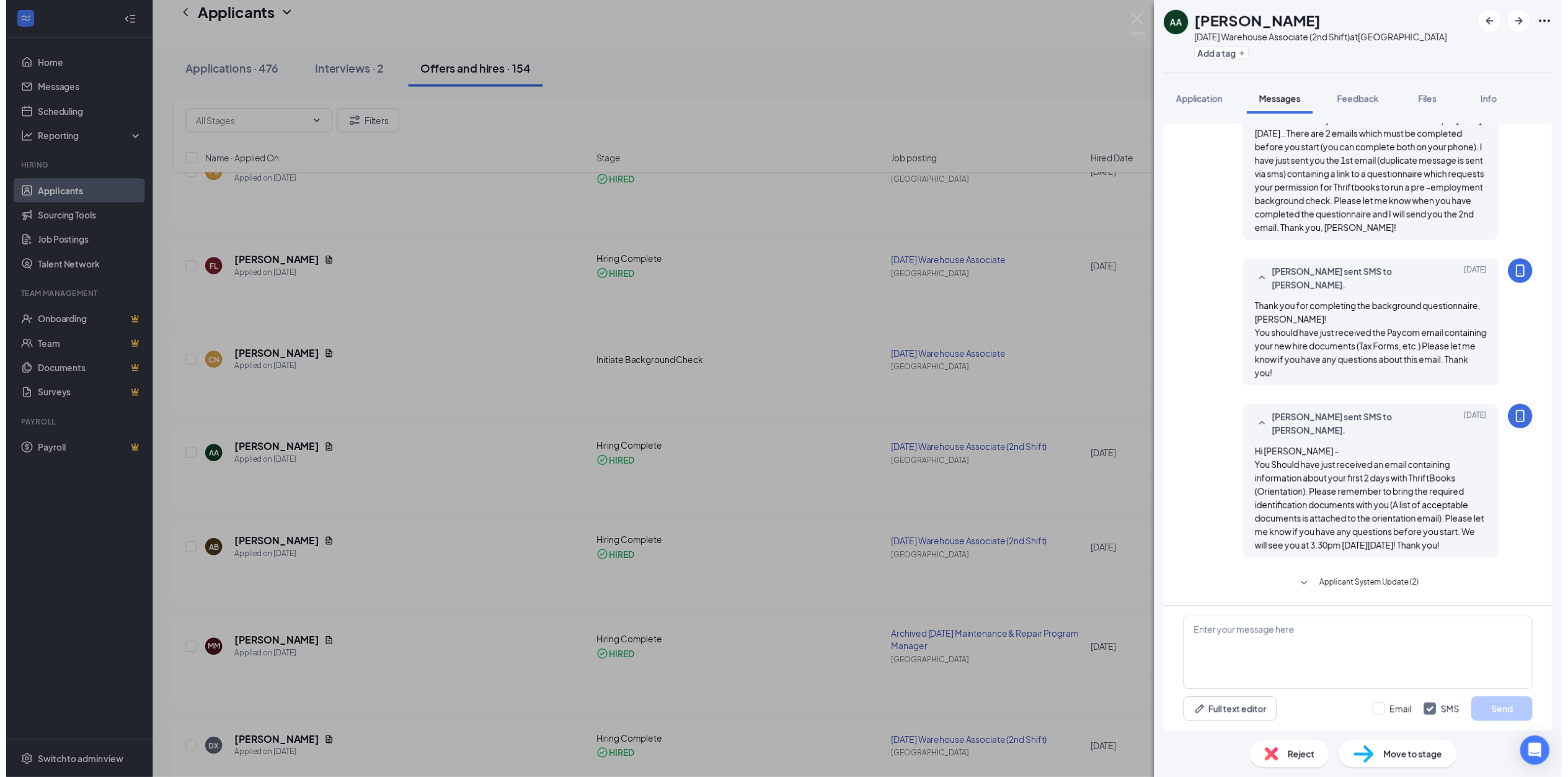
scroll to position [345, 0]
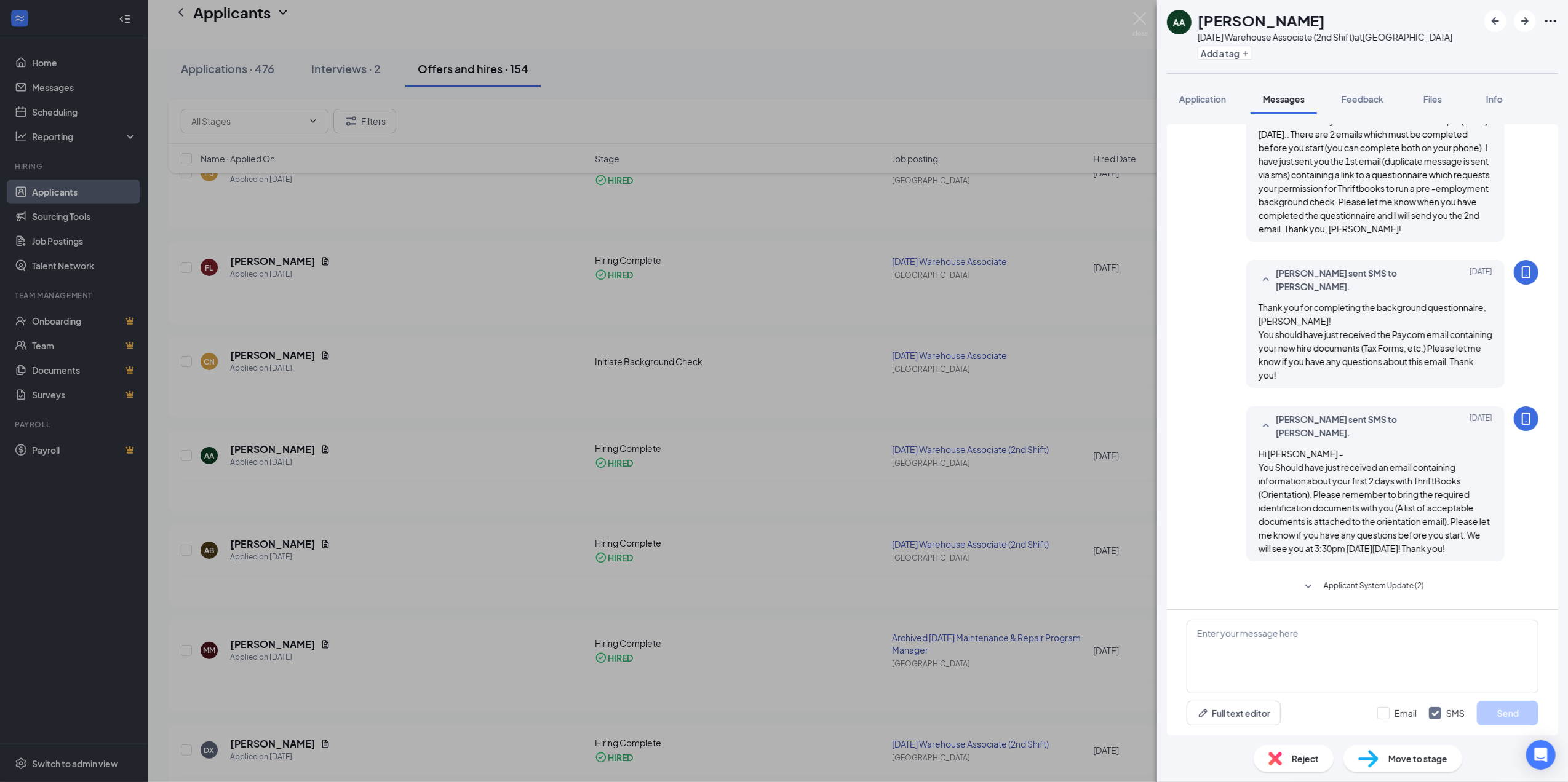
drag, startPoint x: 1246, startPoint y: 436, endPoint x: 1278, endPoint y: 562, distance: 130.0
click at [1278, 562] on div "[PERSON_NAME] sent SMS to [PERSON_NAME]. [DATE] Hi [PERSON_NAME] - You Should h…" at bounding box center [1363, 487] width 352 height 161
drag, startPoint x: 1278, startPoint y: 562, endPoint x: 1268, endPoint y: 496, distance: 66.8
copy span "Hi [PERSON_NAME] - You Should have just received an email containing informatio…"
drag, startPoint x: 782, startPoint y: 267, endPoint x: 797, endPoint y: 234, distance: 36.2
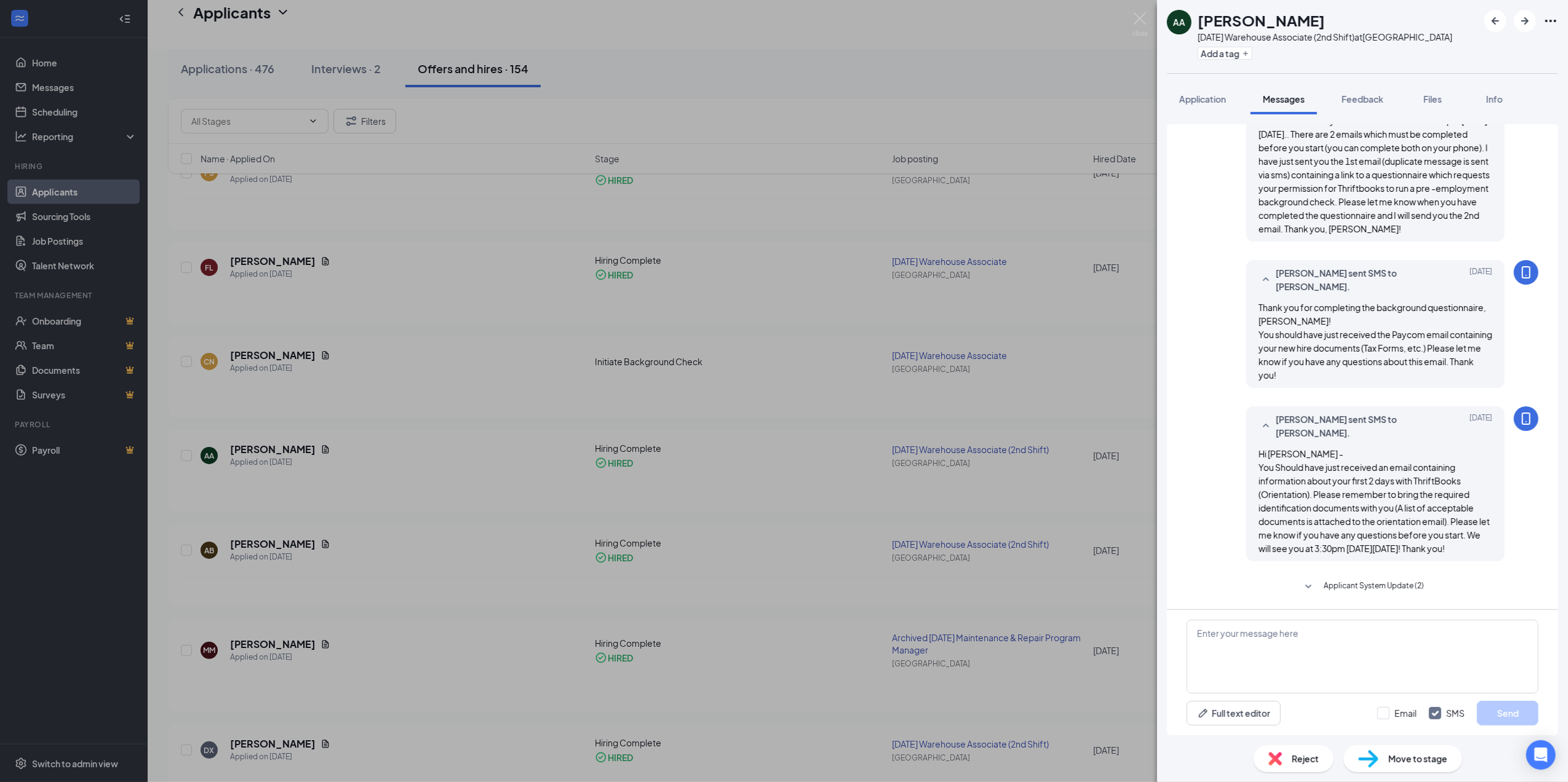
click at [782, 267] on div "AA [PERSON_NAME] [PERSON_NAME][DATE] Warehouse Associate (2nd Shift) at [GEOGRA…" at bounding box center [784, 391] width 1568 height 782
click at [891, 232] on div "AA [PERSON_NAME] [PERSON_NAME][DATE] Warehouse Associate (2nd Shift) at [GEOGRA…" at bounding box center [784, 391] width 1568 height 782
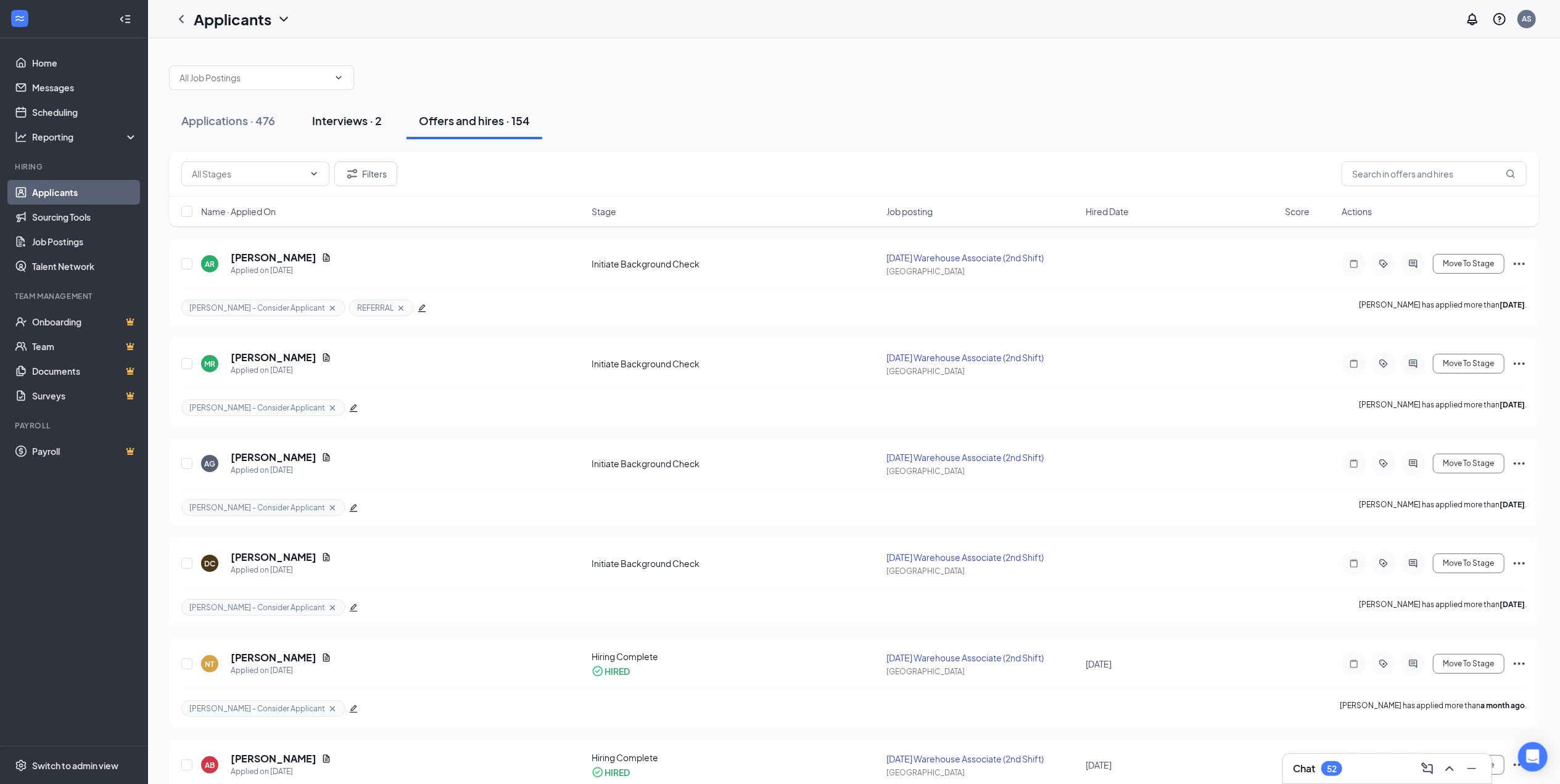
click at [336, 119] on div "Interviews · 2" at bounding box center [347, 121] width 70 height 16
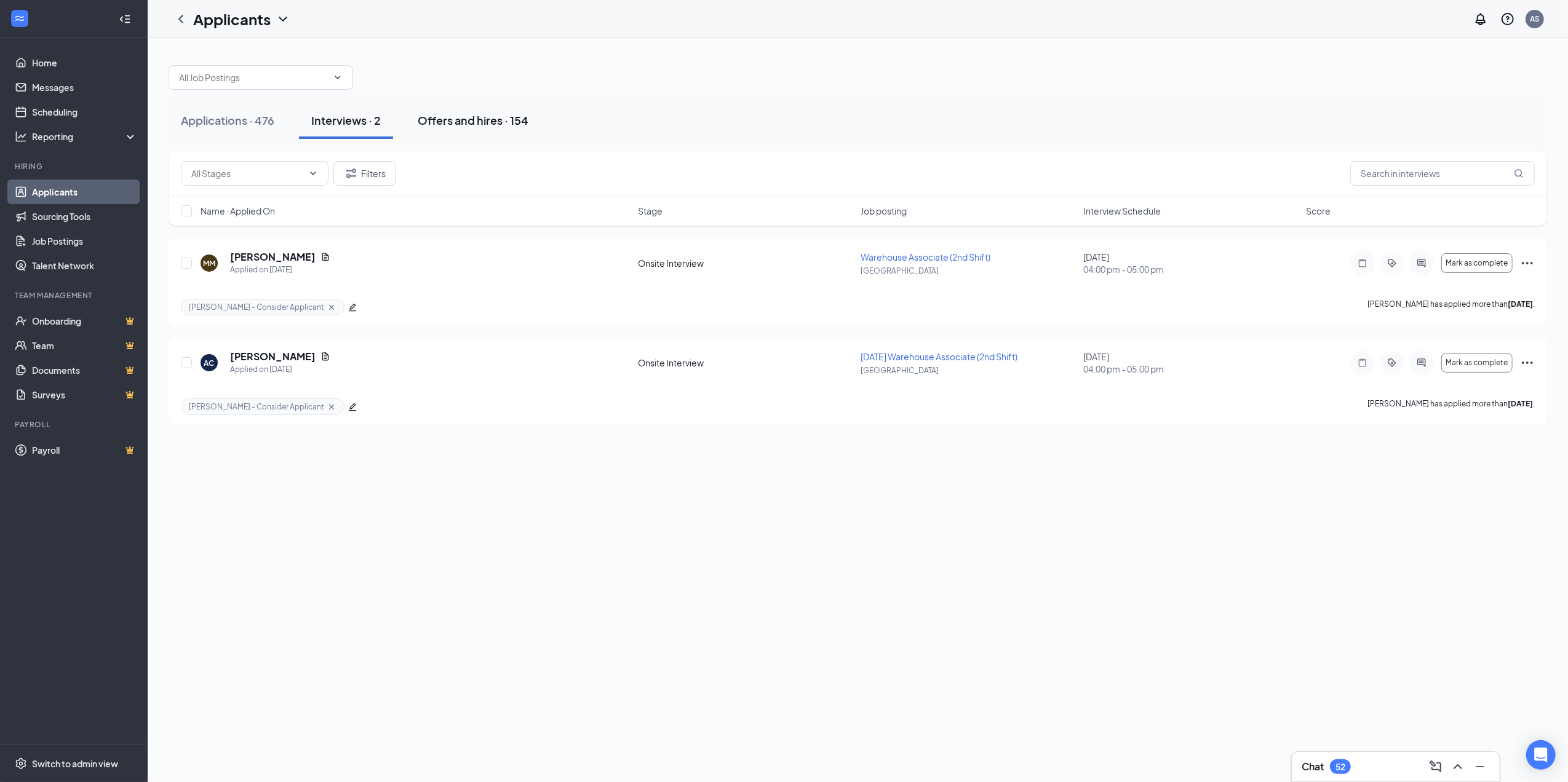
click at [476, 122] on div "Offers and hires · 154" at bounding box center [473, 120] width 111 height 16
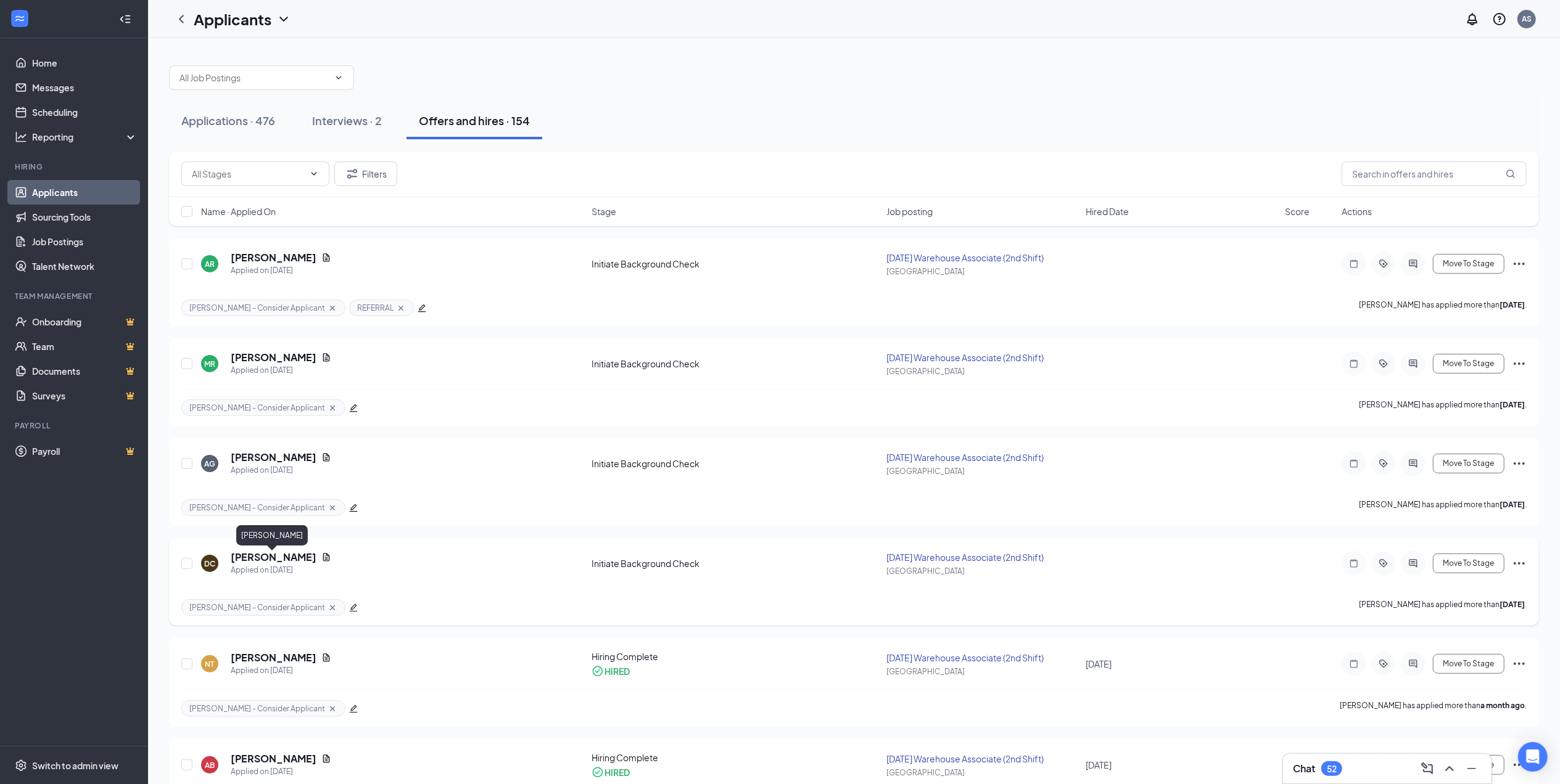
click at [277, 556] on h5 "[PERSON_NAME]" at bounding box center [273, 557] width 85 height 13
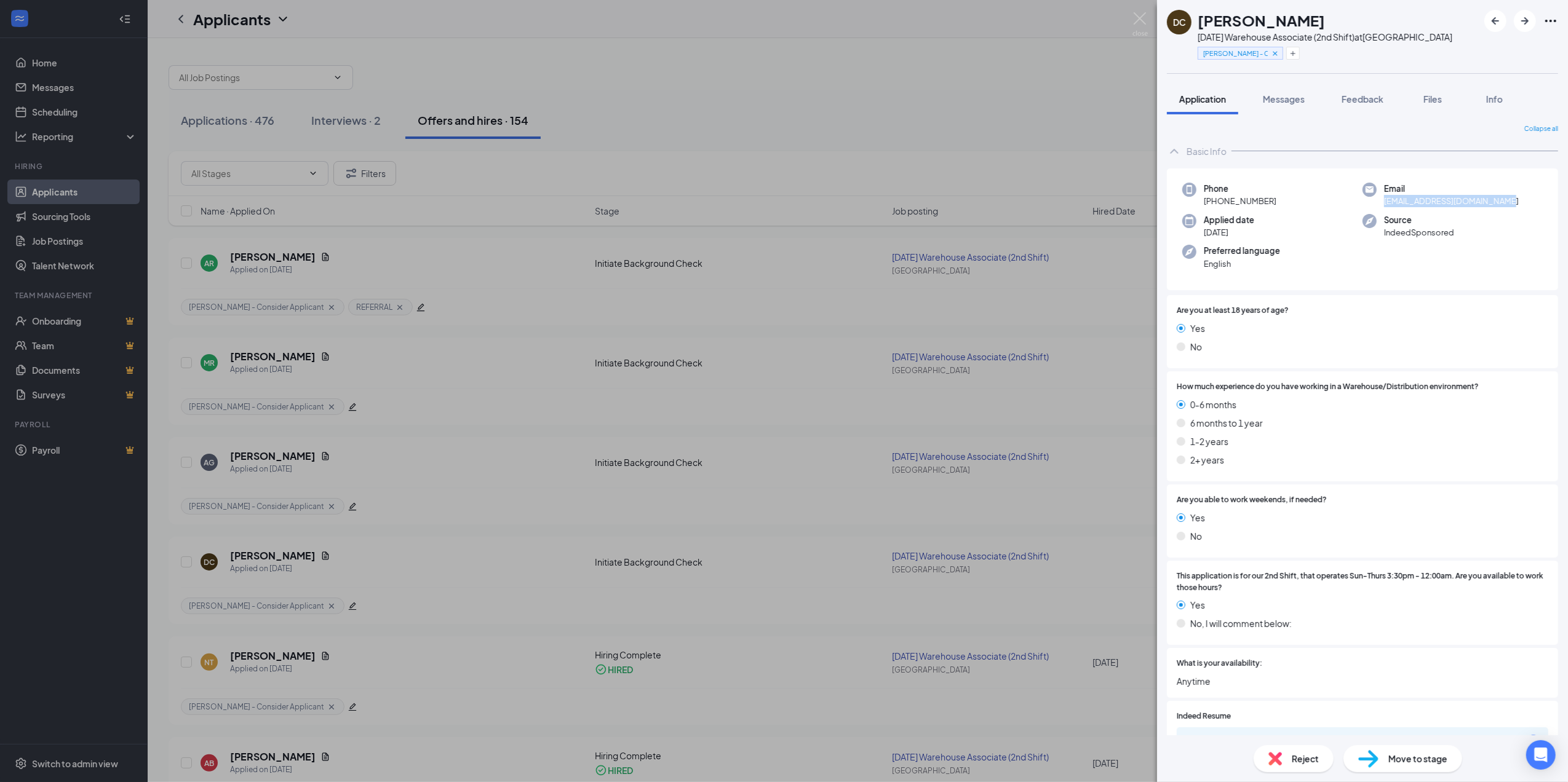
drag, startPoint x: 1379, startPoint y: 198, endPoint x: 1499, endPoint y: 199, distance: 120.0
click at [1499, 199] on div "Email [EMAIL_ADDRESS][DOMAIN_NAME]" at bounding box center [1453, 196] width 180 height 25
drag, startPoint x: 1499, startPoint y: 199, endPoint x: 1485, endPoint y: 202, distance: 14.3
copy span "[EMAIL_ADDRESS][DOMAIN_NAME]"
click at [1292, 95] on span "Messages" at bounding box center [1283, 99] width 41 height 11
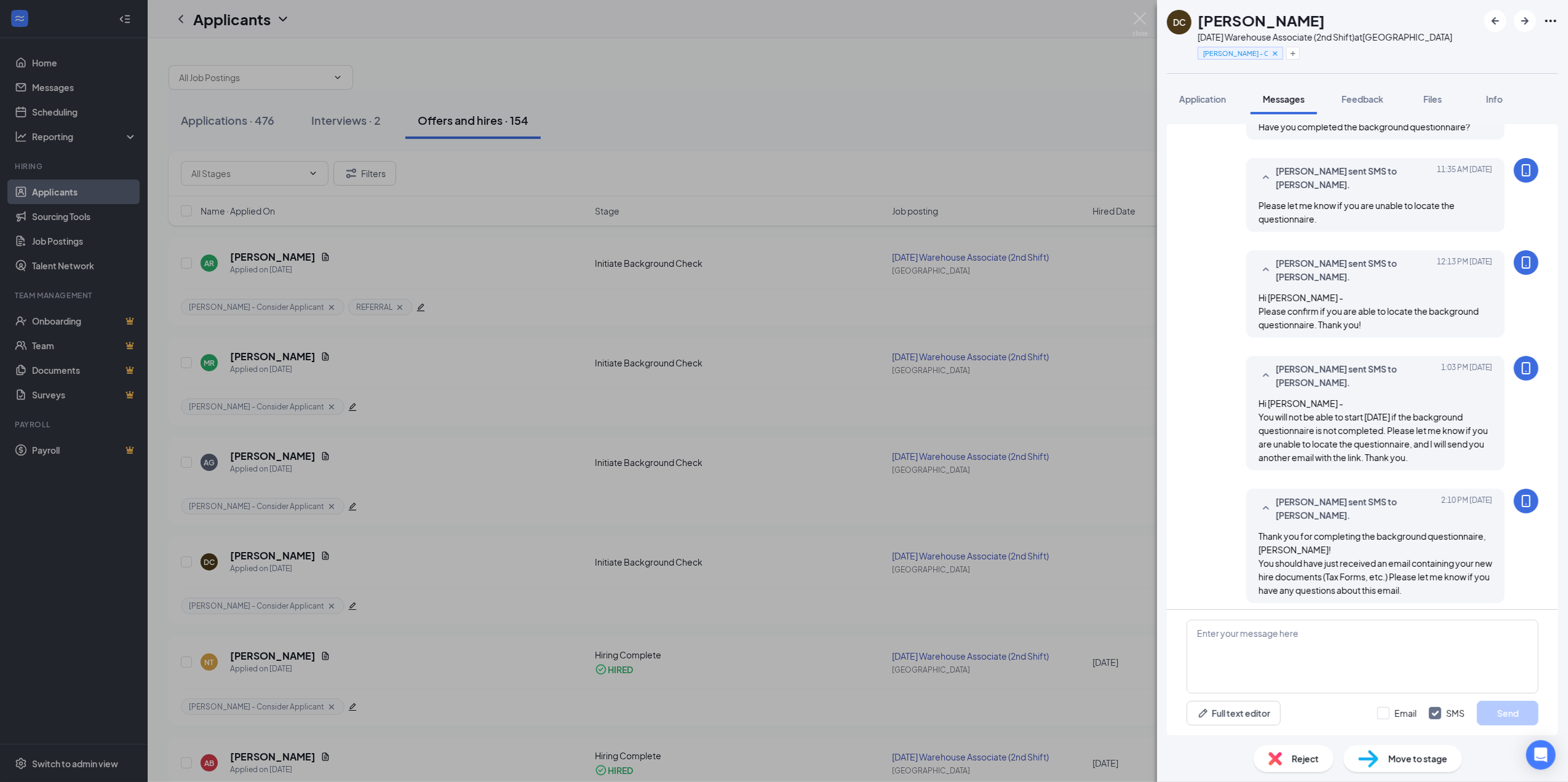
scroll to position [694, 0]
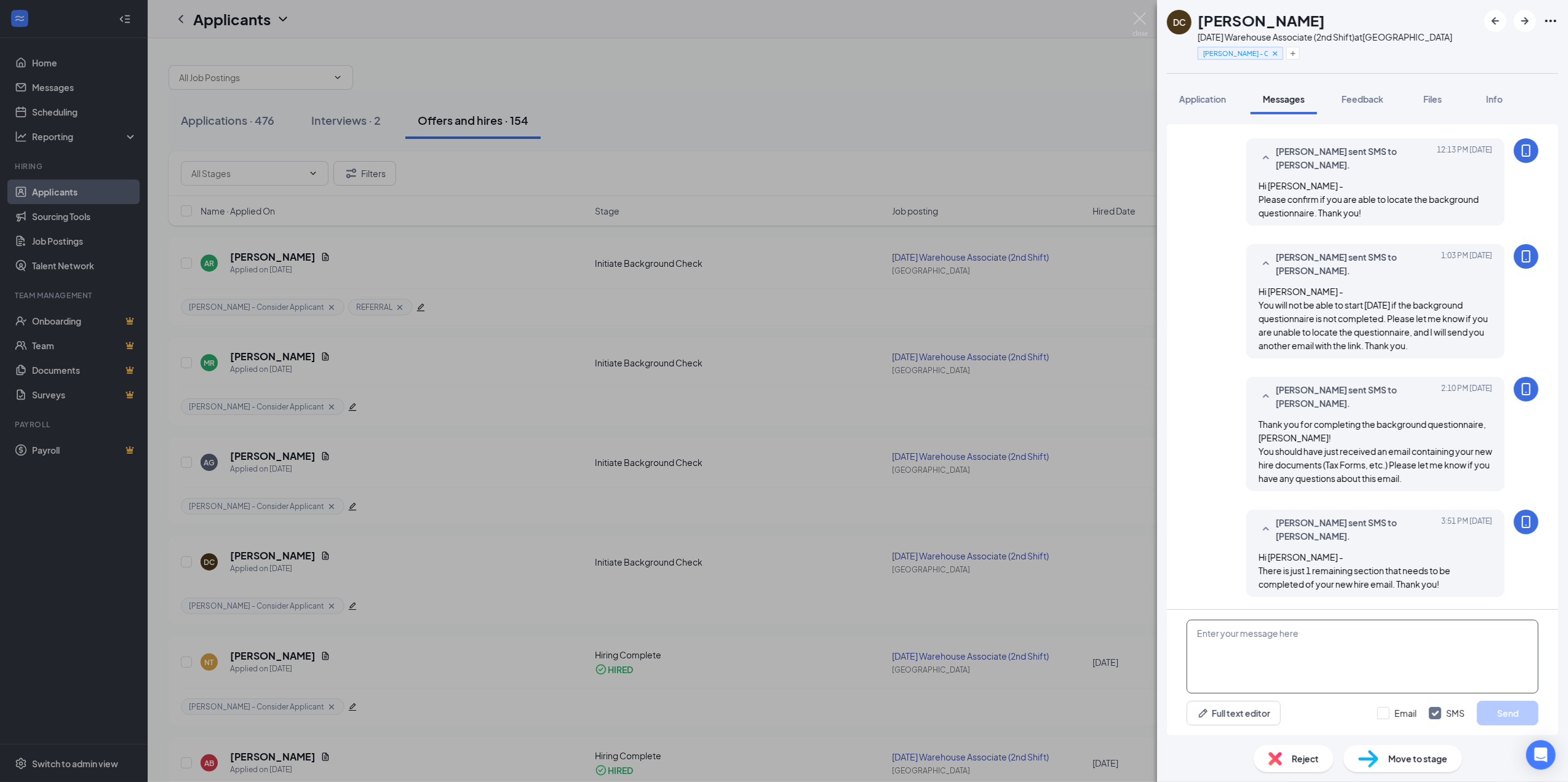
click at [1360, 640] on textarea at bounding box center [1363, 657] width 352 height 74
paste textarea "Hi [PERSON_NAME] - You Should have just received an email containing informatio…"
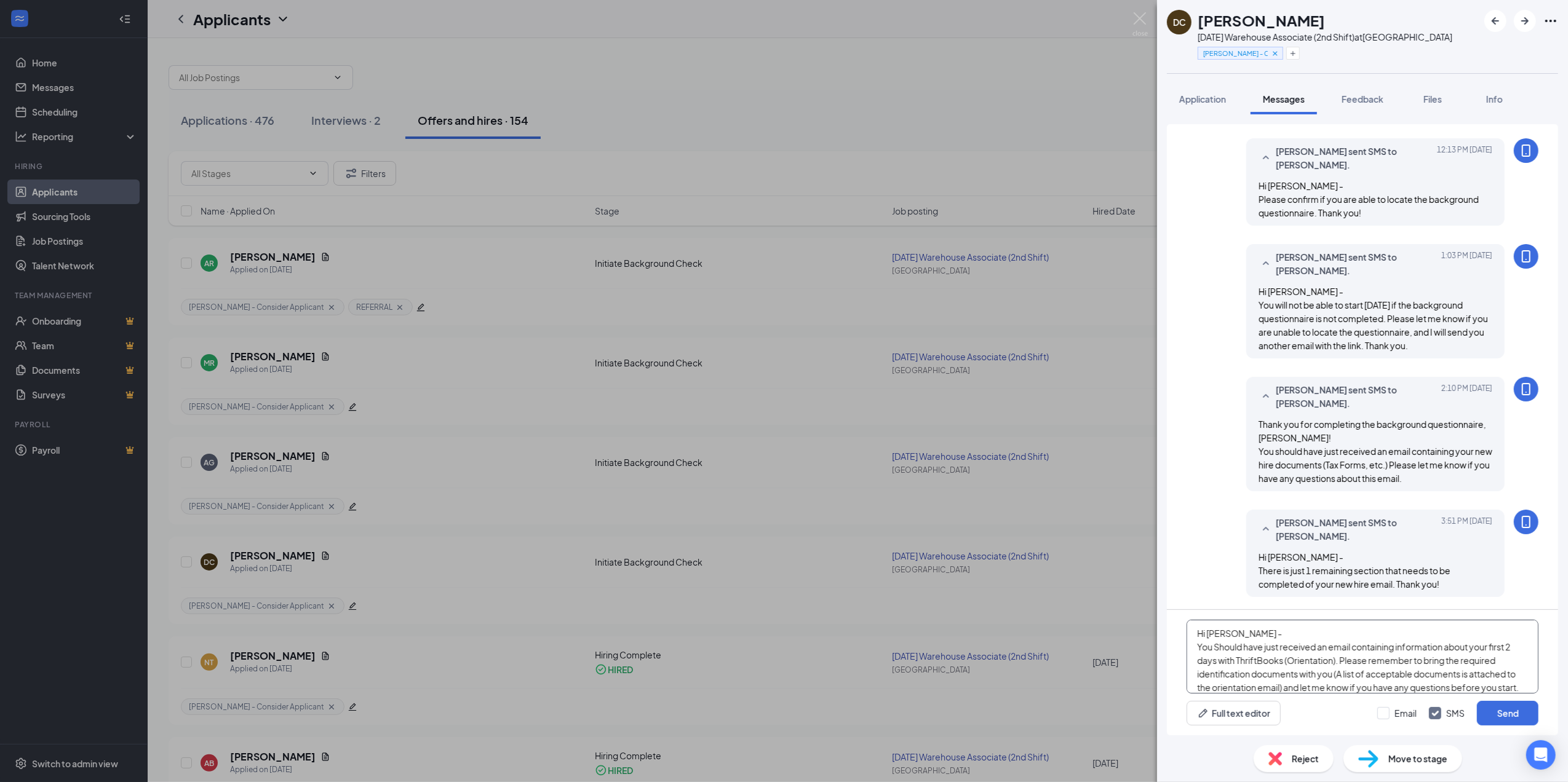
scroll to position [27, 0]
type textarea "Hi [PERSON_NAME] - You Should have just received an email containing informatio…"
click at [1505, 712] on button "Send" at bounding box center [1508, 712] width 62 height 24
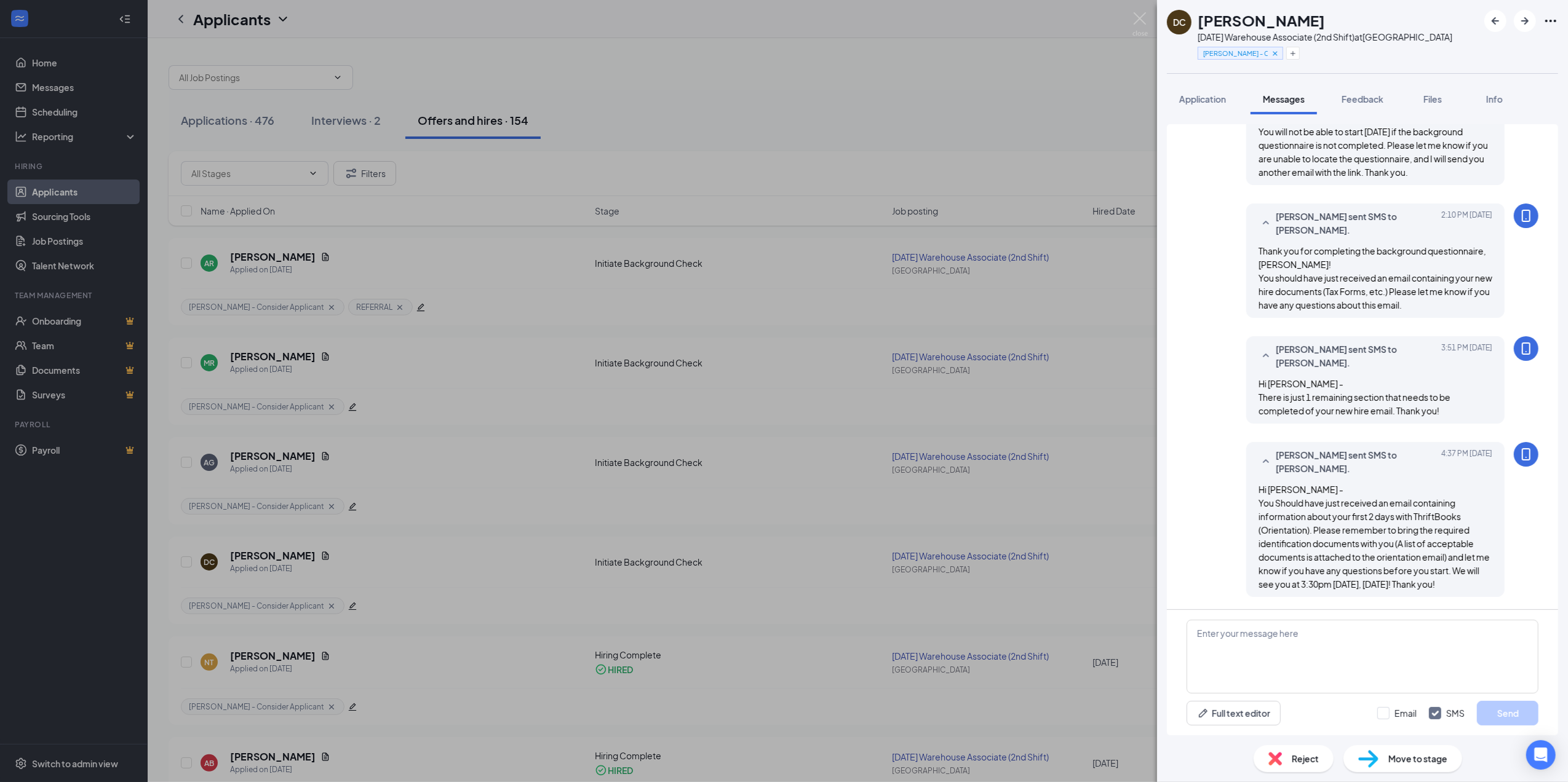
scroll to position [868, 0]
click at [879, 505] on div "DC [PERSON_NAME] [DATE] Warehouse Associate (2nd Shift) at [GEOGRAPHIC_DATA] [P…" at bounding box center [784, 391] width 1568 height 782
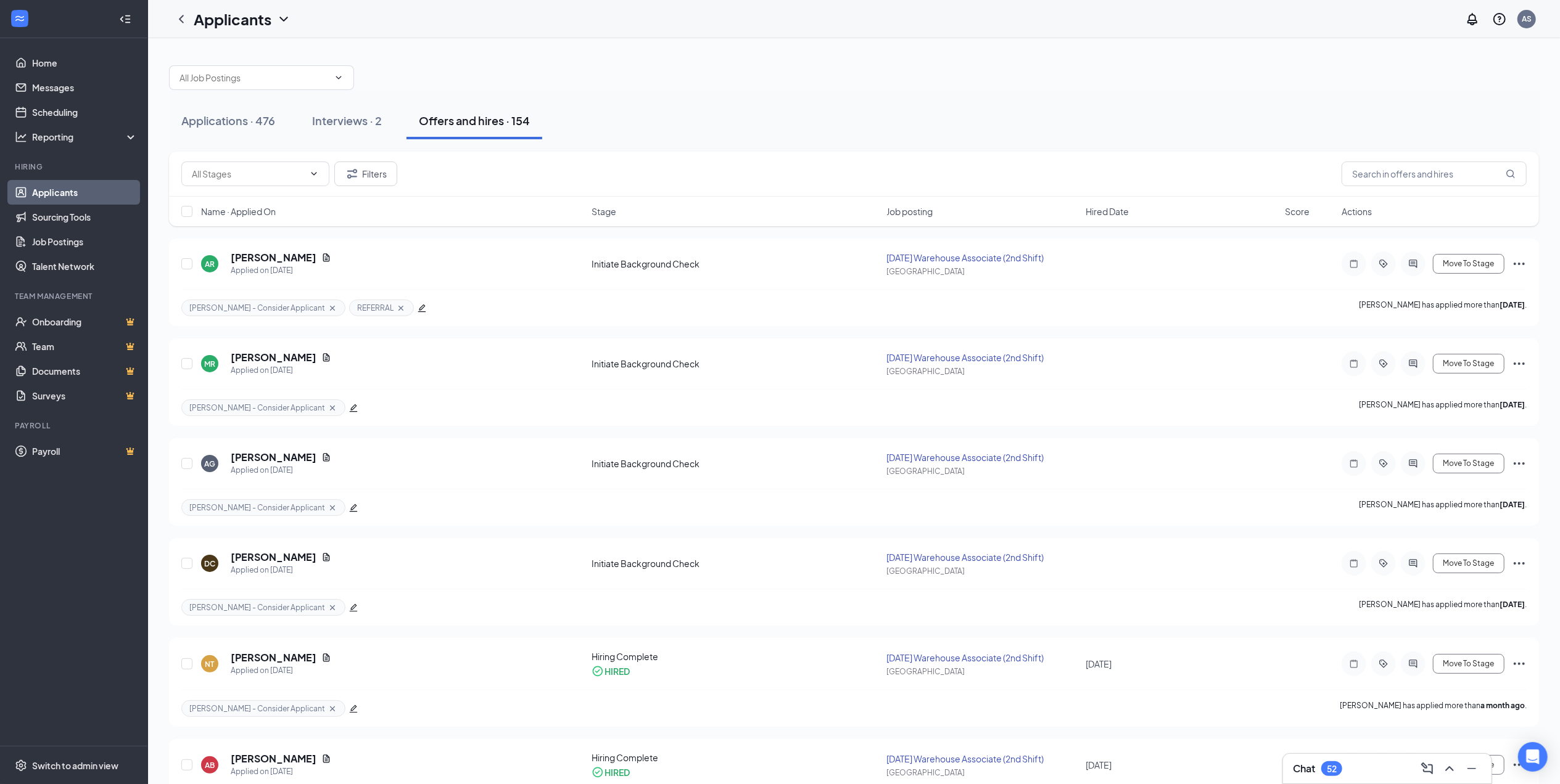
drag, startPoint x: 390, startPoint y: 340, endPoint x: 391, endPoint y: 332, distance: 8.1
click at [391, 340] on div "[PERSON_NAME] Applied on [DATE] Initiate Background Check [DATE] Warehouse Asso…" at bounding box center [853, 383] width 1370 height 88
click at [260, 261] on h5 "[PERSON_NAME]" at bounding box center [273, 257] width 85 height 13
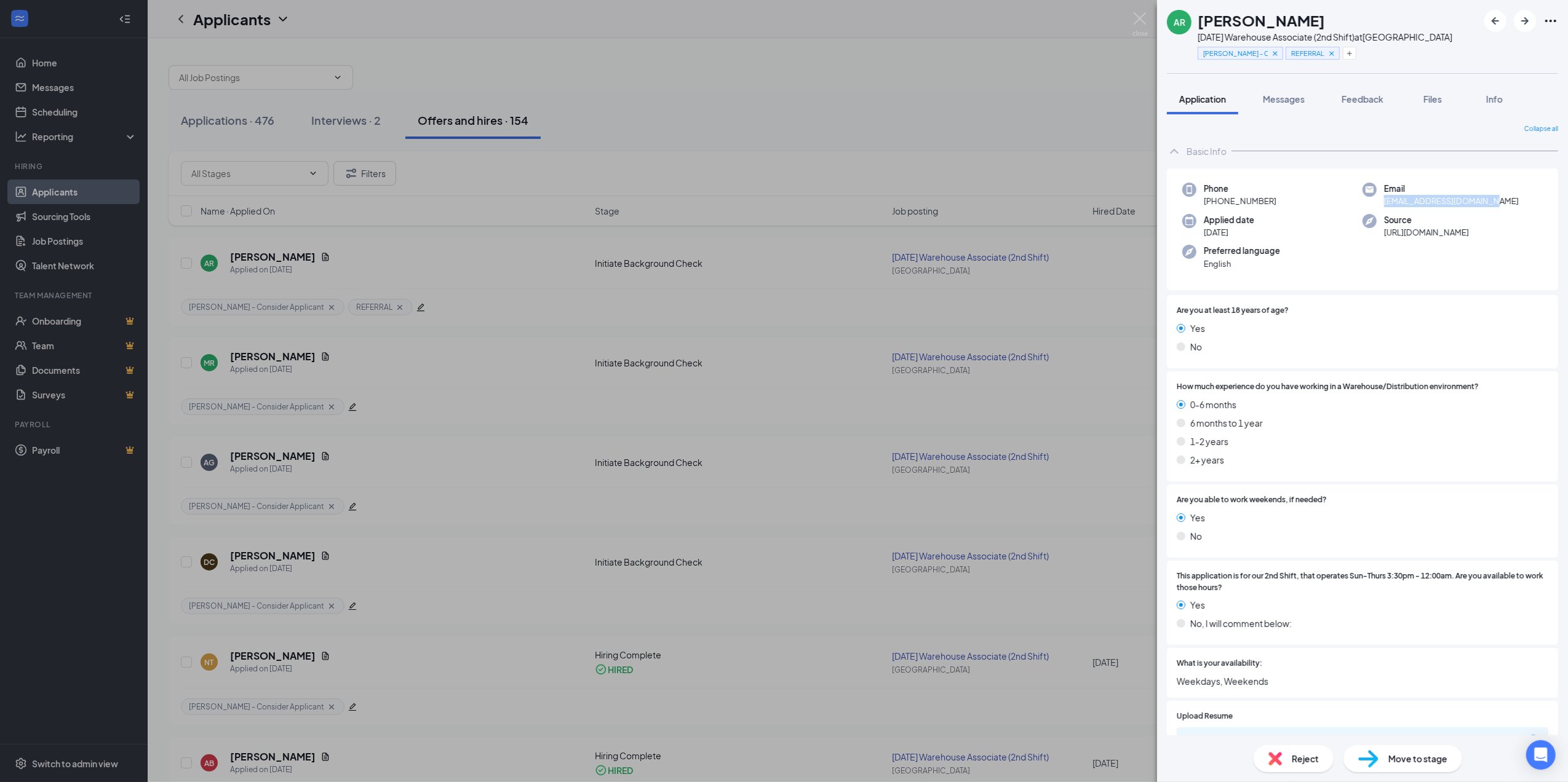
drag, startPoint x: 1377, startPoint y: 198, endPoint x: 1495, endPoint y: 206, distance: 118.3
click at [1495, 206] on div "Email [EMAIL_ADDRESS][DOMAIN_NAME]" at bounding box center [1453, 196] width 180 height 25
drag, startPoint x: 1495, startPoint y: 206, endPoint x: 1455, endPoint y: 202, distance: 40.2
copy span "[EMAIL_ADDRESS][DOMAIN_NAME]"
drag, startPoint x: 1216, startPoint y: 200, endPoint x: 1278, endPoint y: 202, distance: 62.0
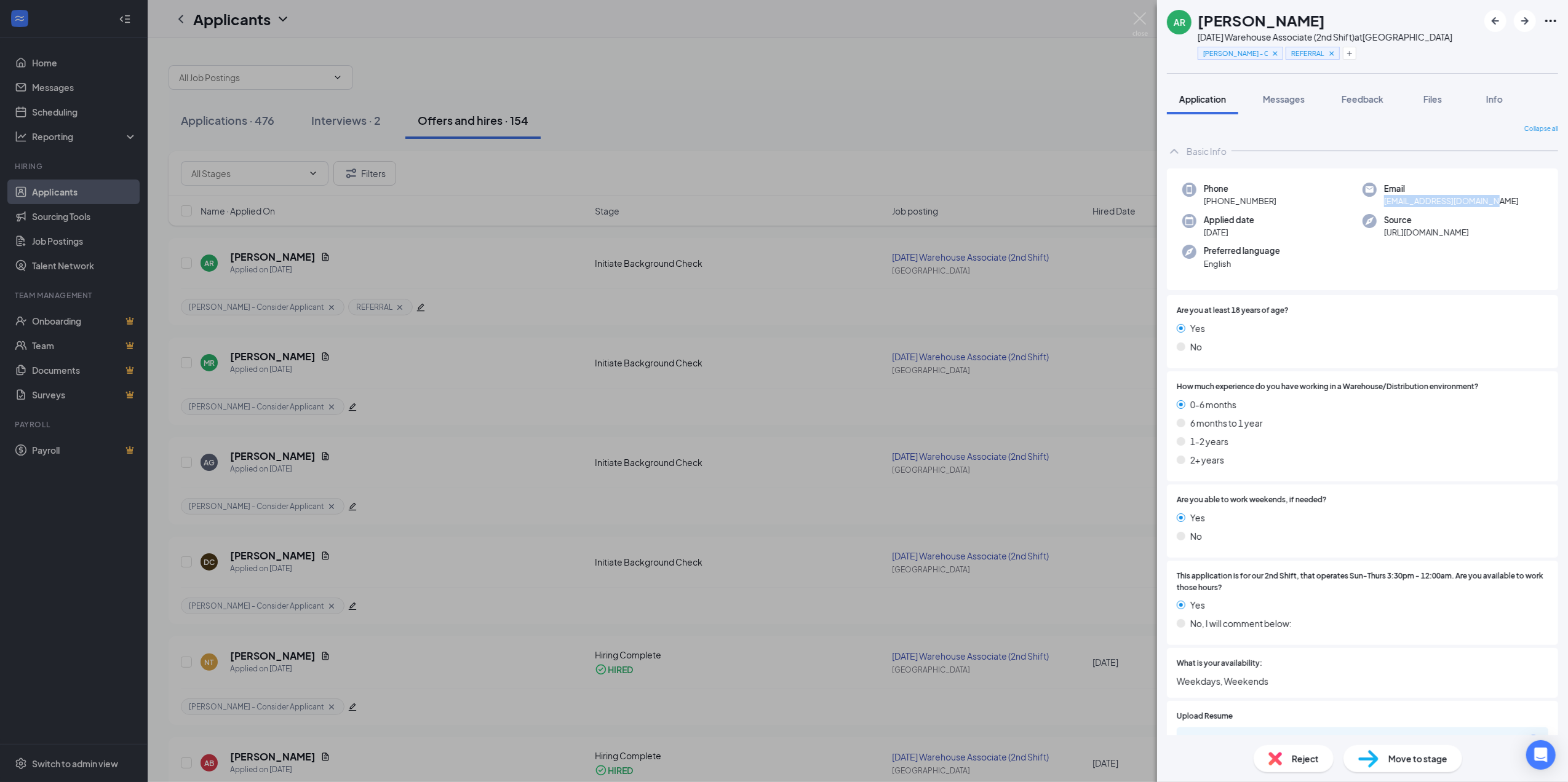
click at [1278, 202] on div "Phone [PHONE_NUMBER]" at bounding box center [1272, 196] width 180 height 25
copy span "[PHONE_NUMBER]"
click at [1289, 91] on button "Messages" at bounding box center [1284, 99] width 67 height 30
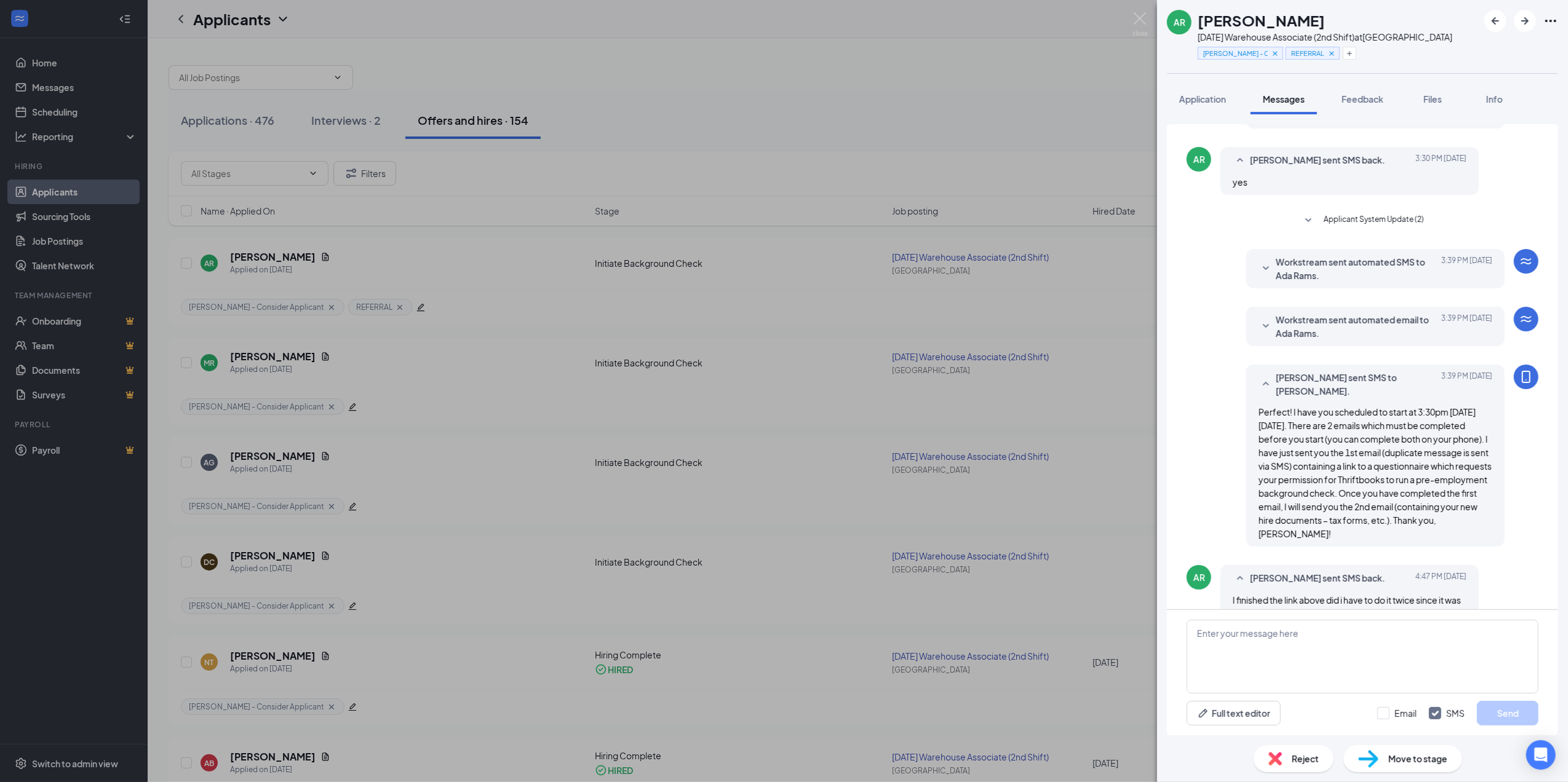
scroll to position [361, 0]
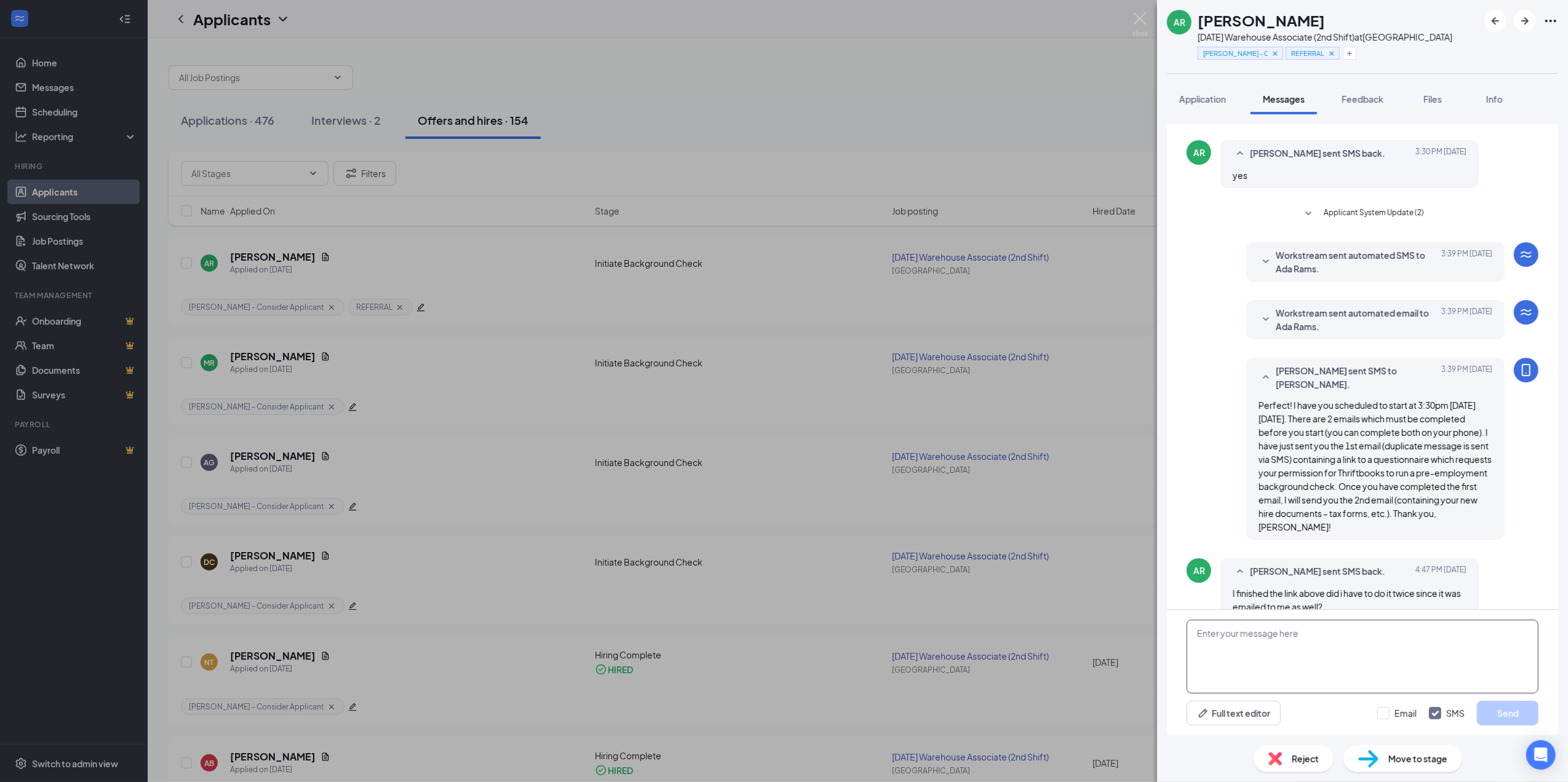
click at [1329, 642] on textarea at bounding box center [1363, 657] width 352 height 74
paste textarea "Thank you for completing the background questionnaire, [PERSON_NAME], and you j…"
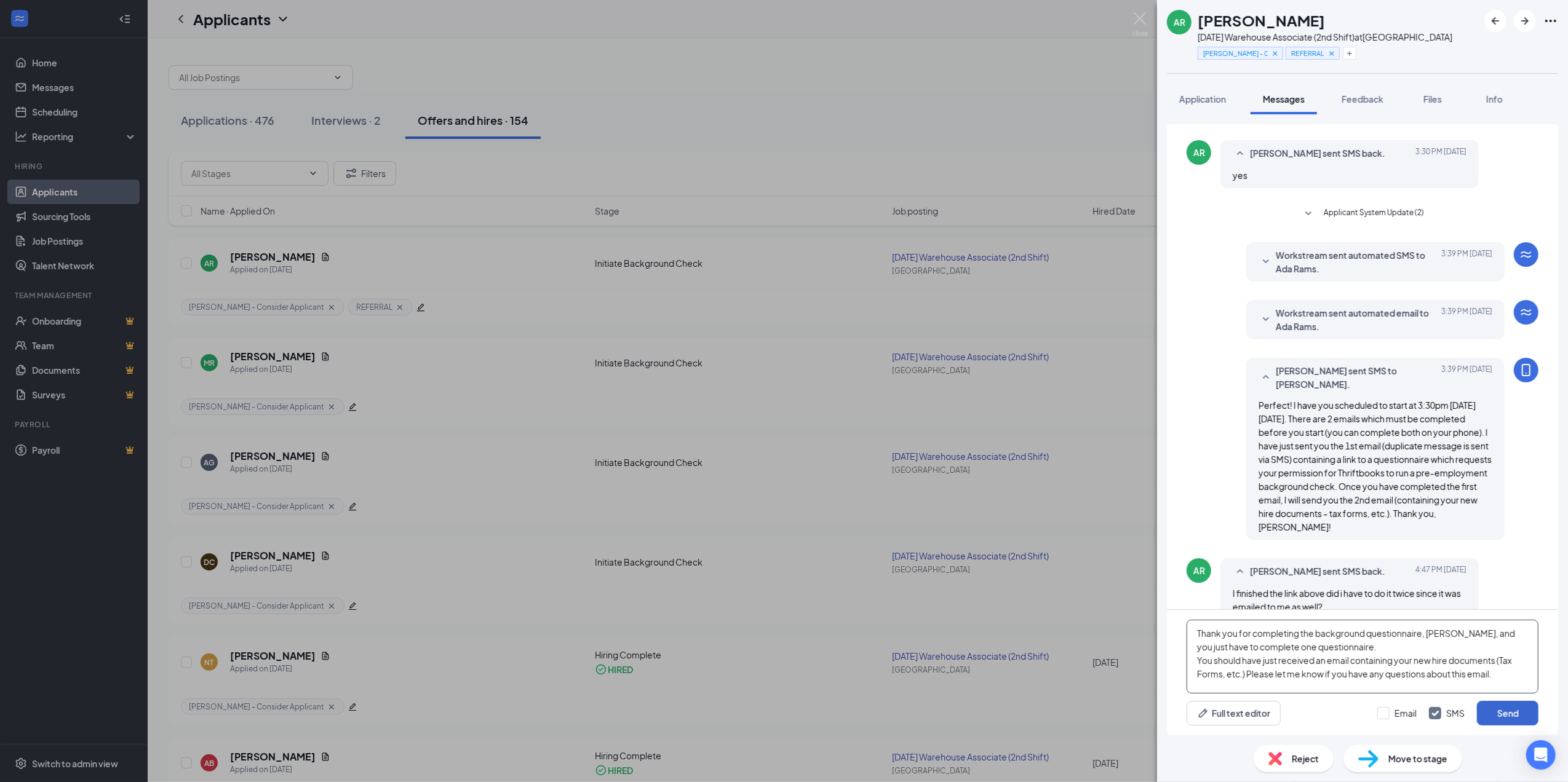
type textarea "Thank you for completing the background questionnaire, [PERSON_NAME], and you j…"
click at [1492, 705] on button "Send" at bounding box center [1508, 712] width 62 height 24
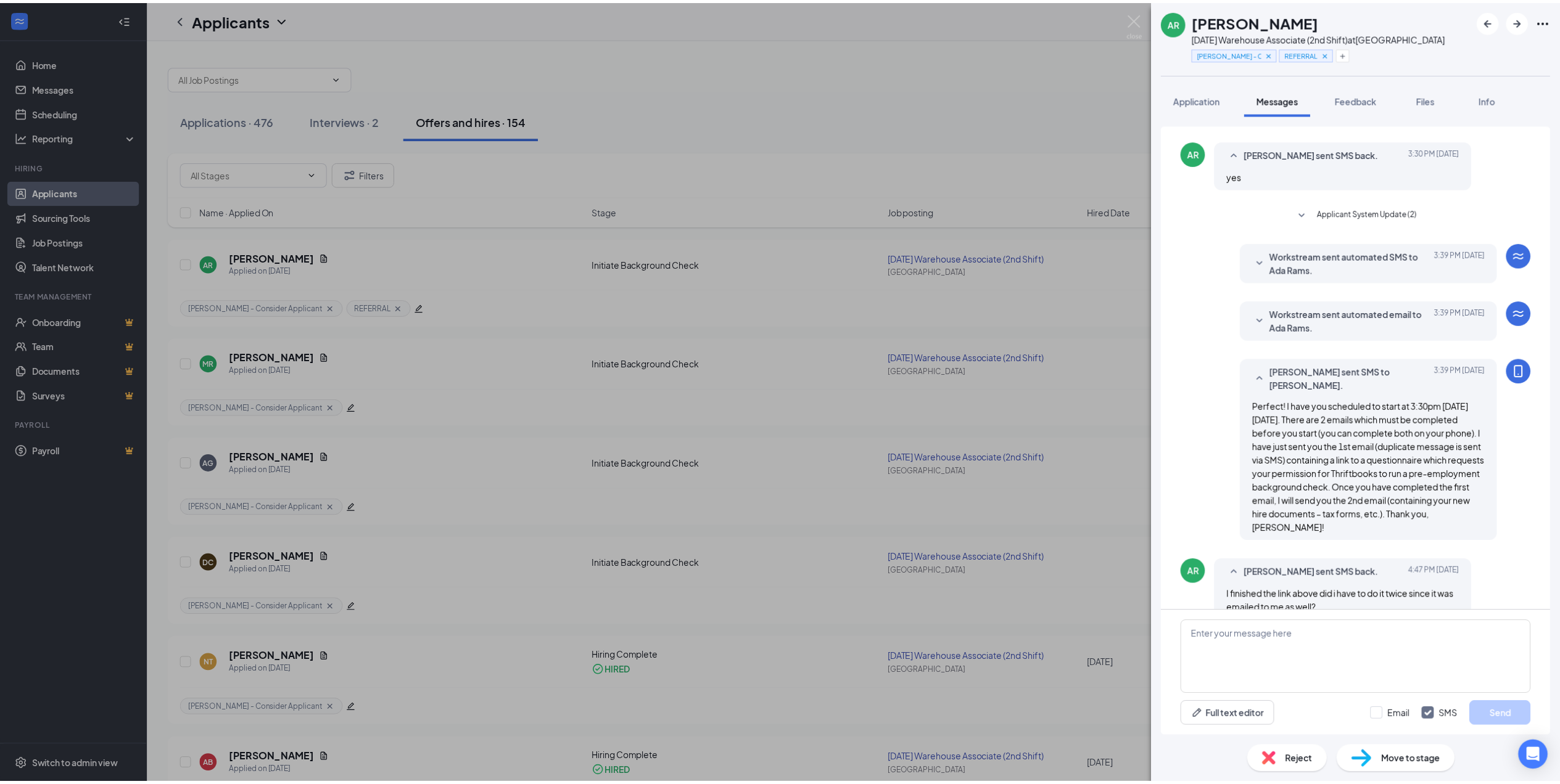
scroll to position [484, 0]
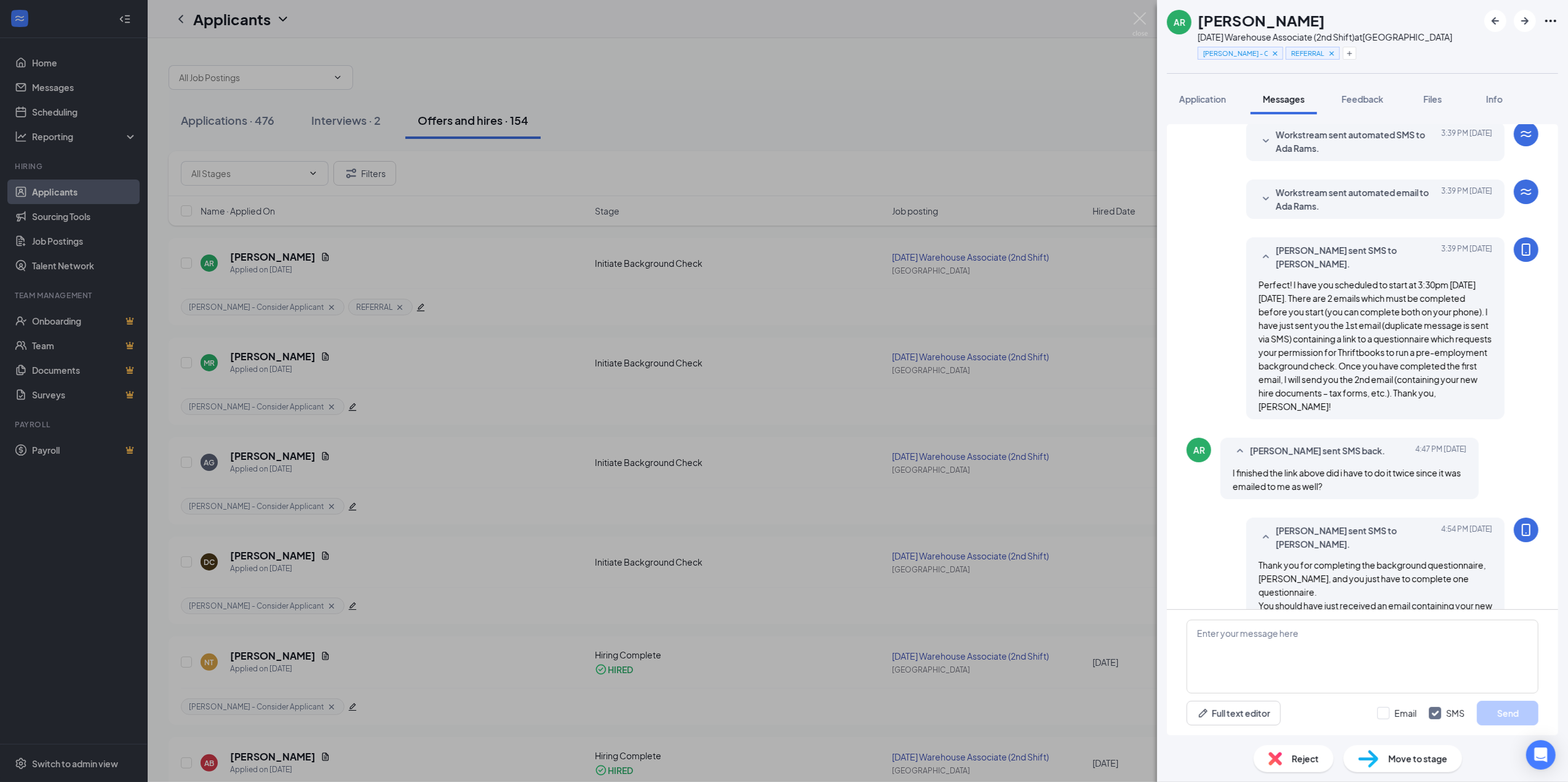
click at [618, 569] on div "AR [PERSON_NAME] [DATE] Warehouse Associate (2nd Shift) at [GEOGRAPHIC_DATA] [P…" at bounding box center [784, 391] width 1568 height 782
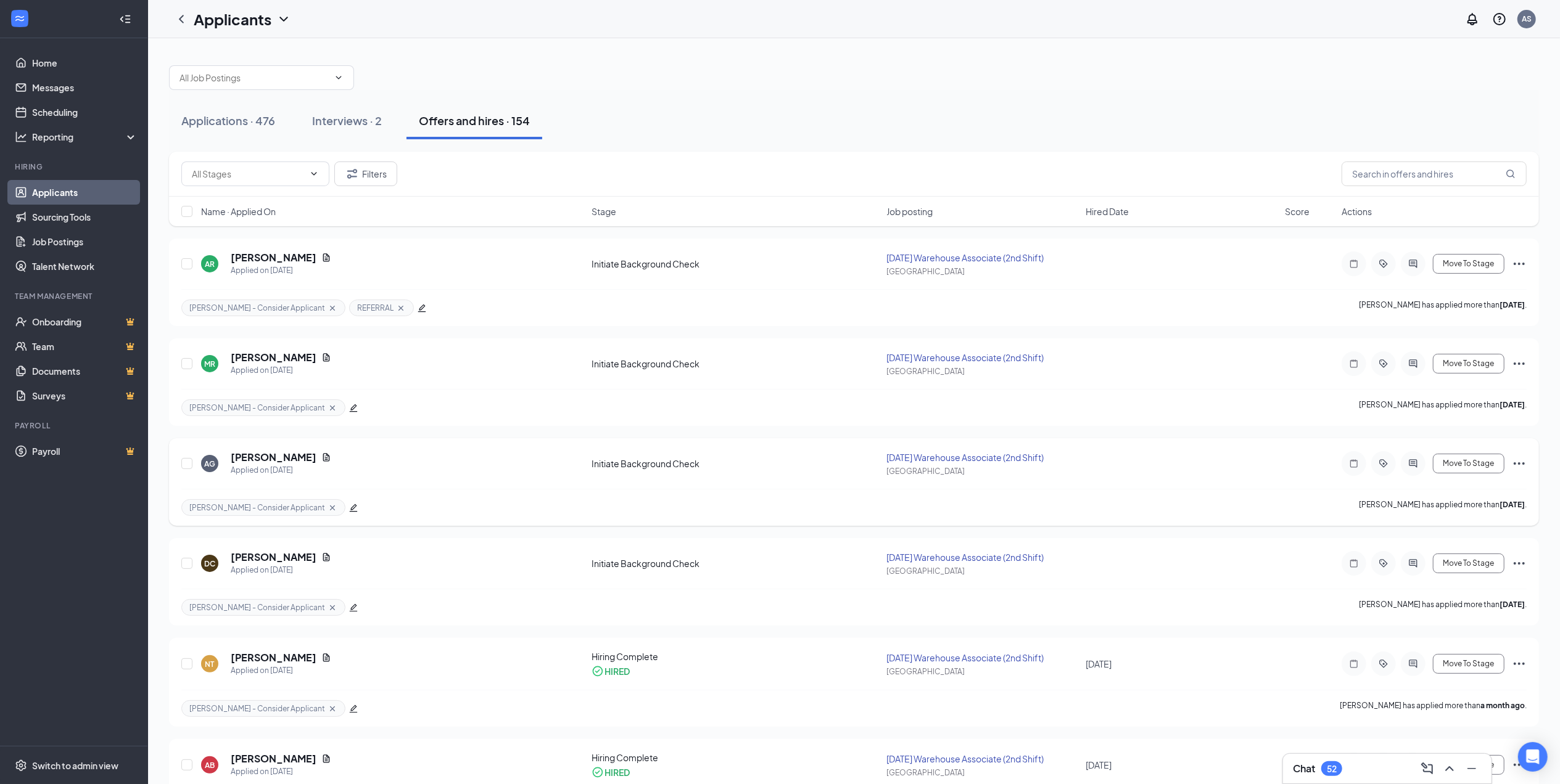
click at [418, 485] on div "AG [PERSON_NAME] Applied on [DATE] Initiate Background Check [DATE] Warehouse A…" at bounding box center [853, 470] width 1345 height 38
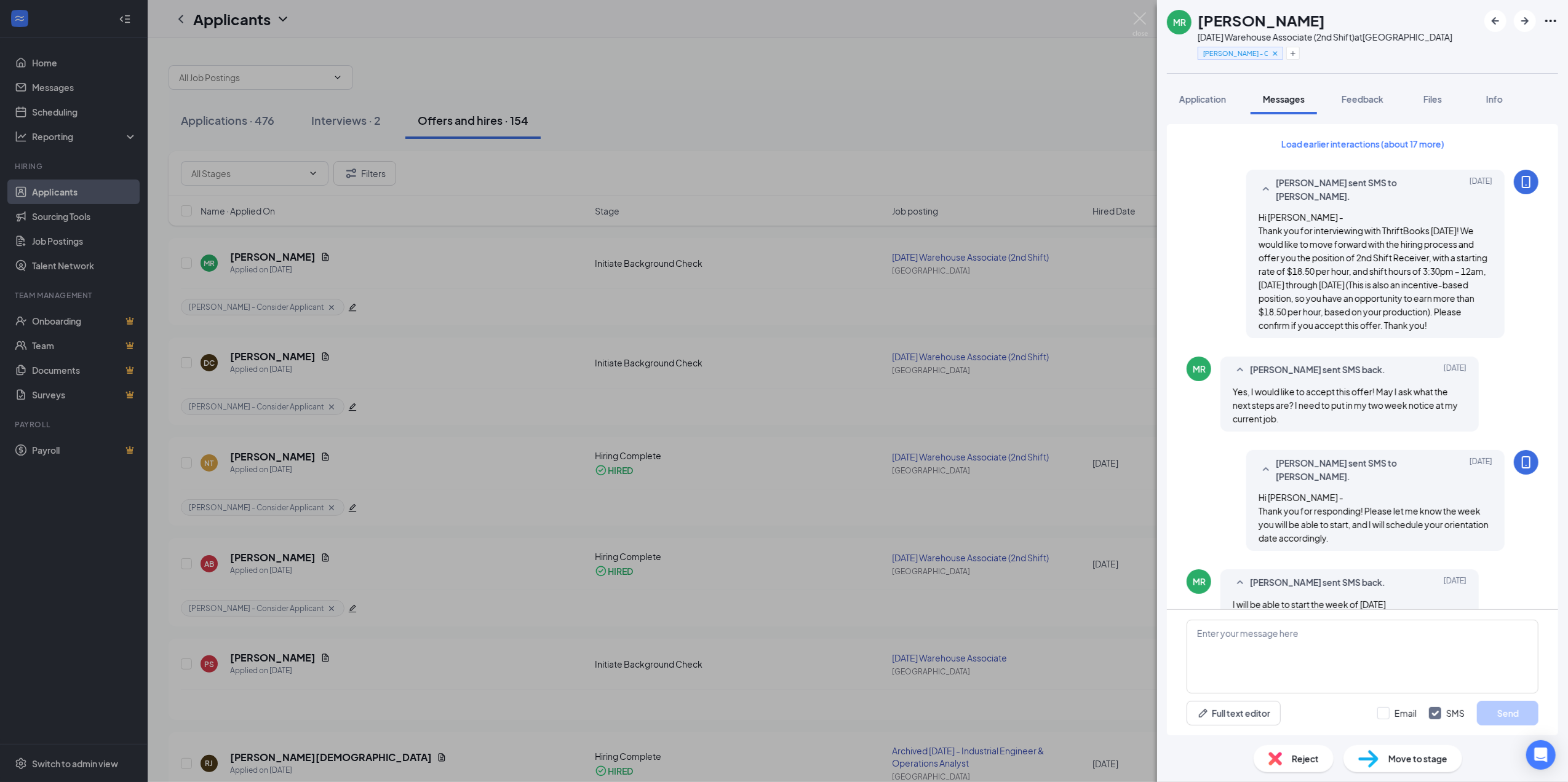
click at [530, 329] on div "MR MADELINE RUHS August 2025 Warehouse Associate (2nd Shift) at Chicago Ann - C…" at bounding box center [784, 391] width 1568 height 782
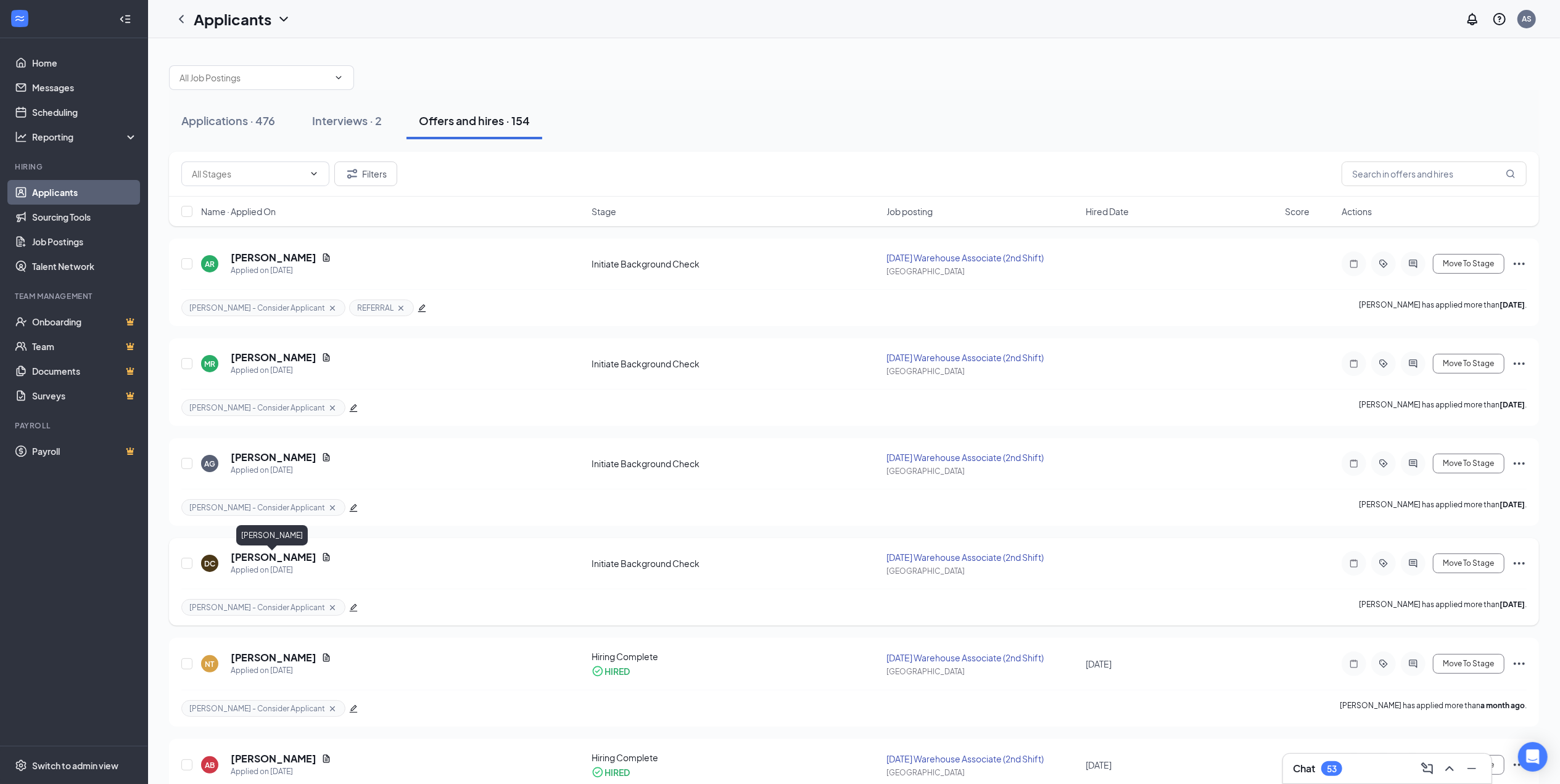
click at [263, 558] on h5 "[PERSON_NAME]" at bounding box center [273, 557] width 85 height 13
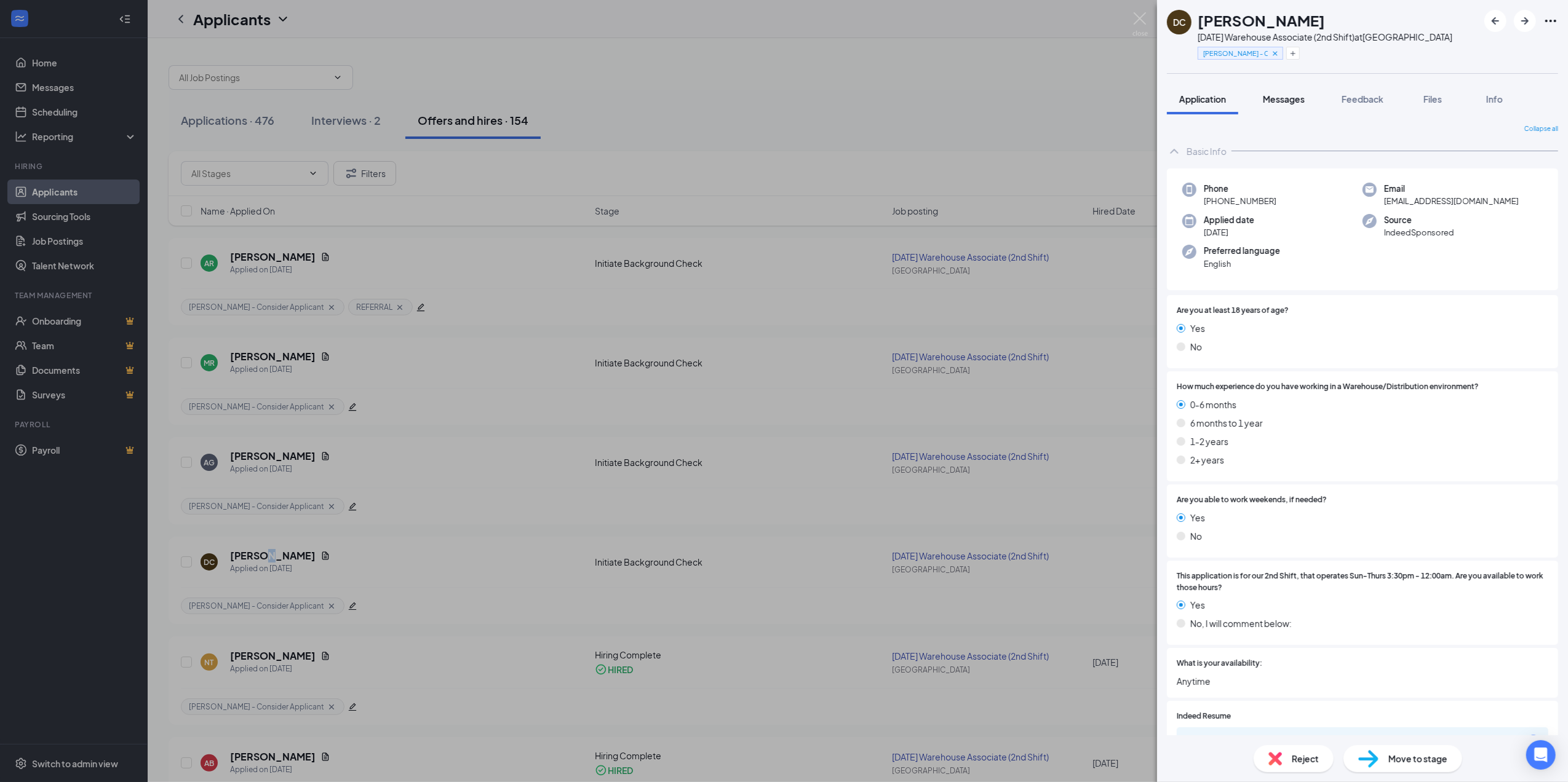
click at [1290, 99] on span "Messages" at bounding box center [1283, 99] width 41 height 11
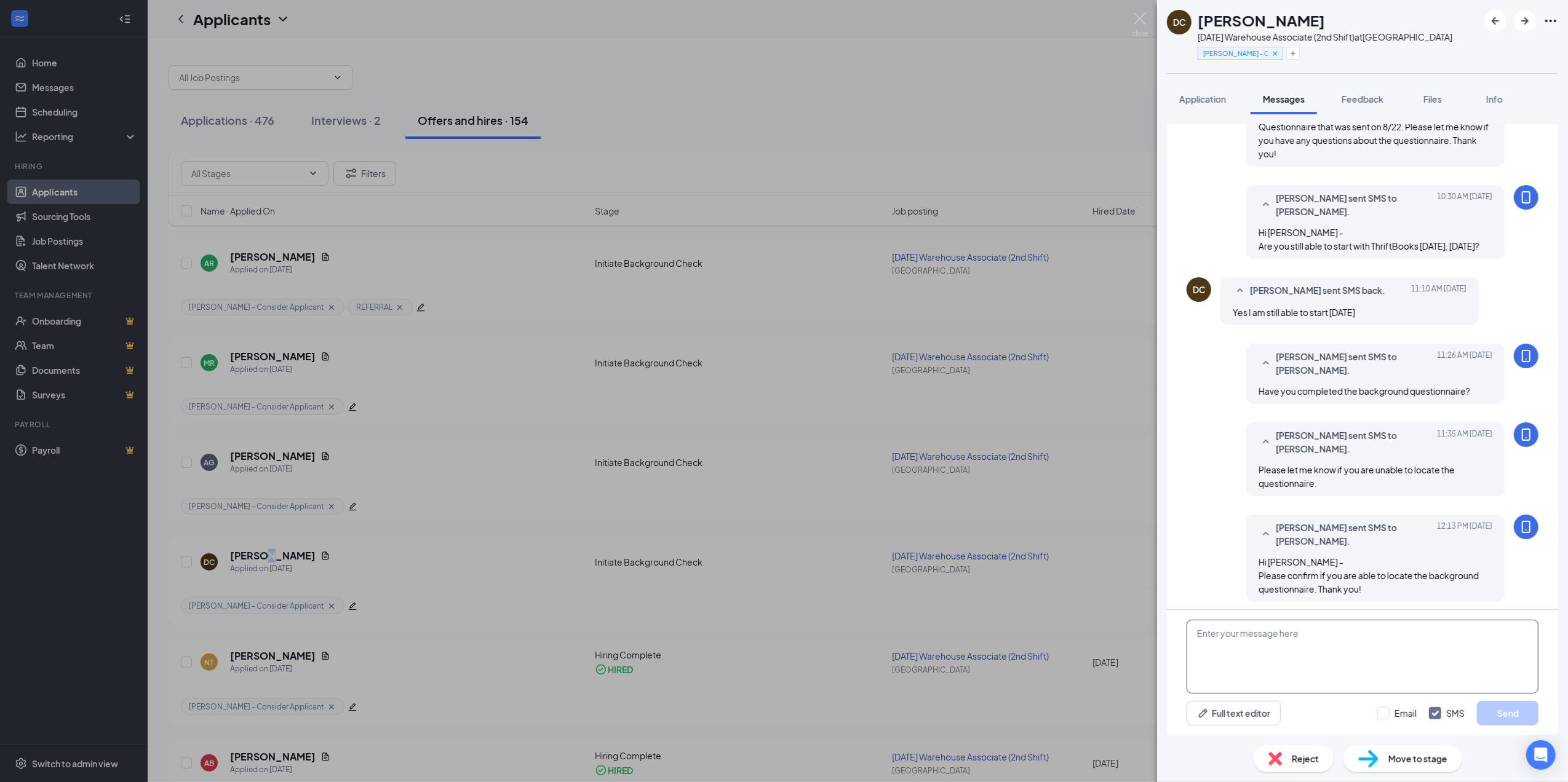
scroll to position [647, 0]
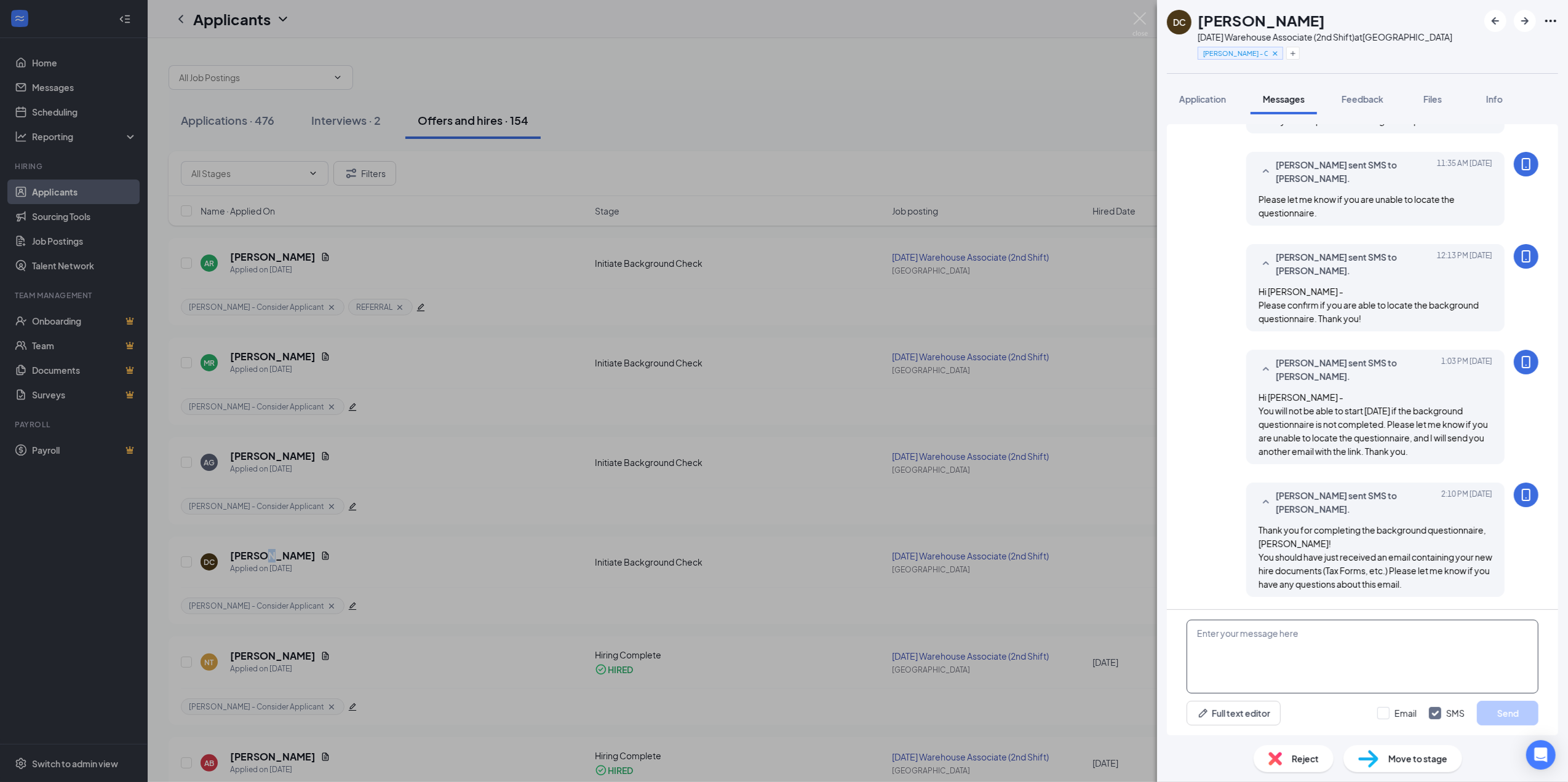
click at [1356, 637] on textarea at bounding box center [1363, 657] width 352 height 74
type textarea "Hi [PERSON_NAME] - There is just 1 remaining section that needs to be completed…"
click at [1511, 712] on button "Send" at bounding box center [1508, 712] width 62 height 24
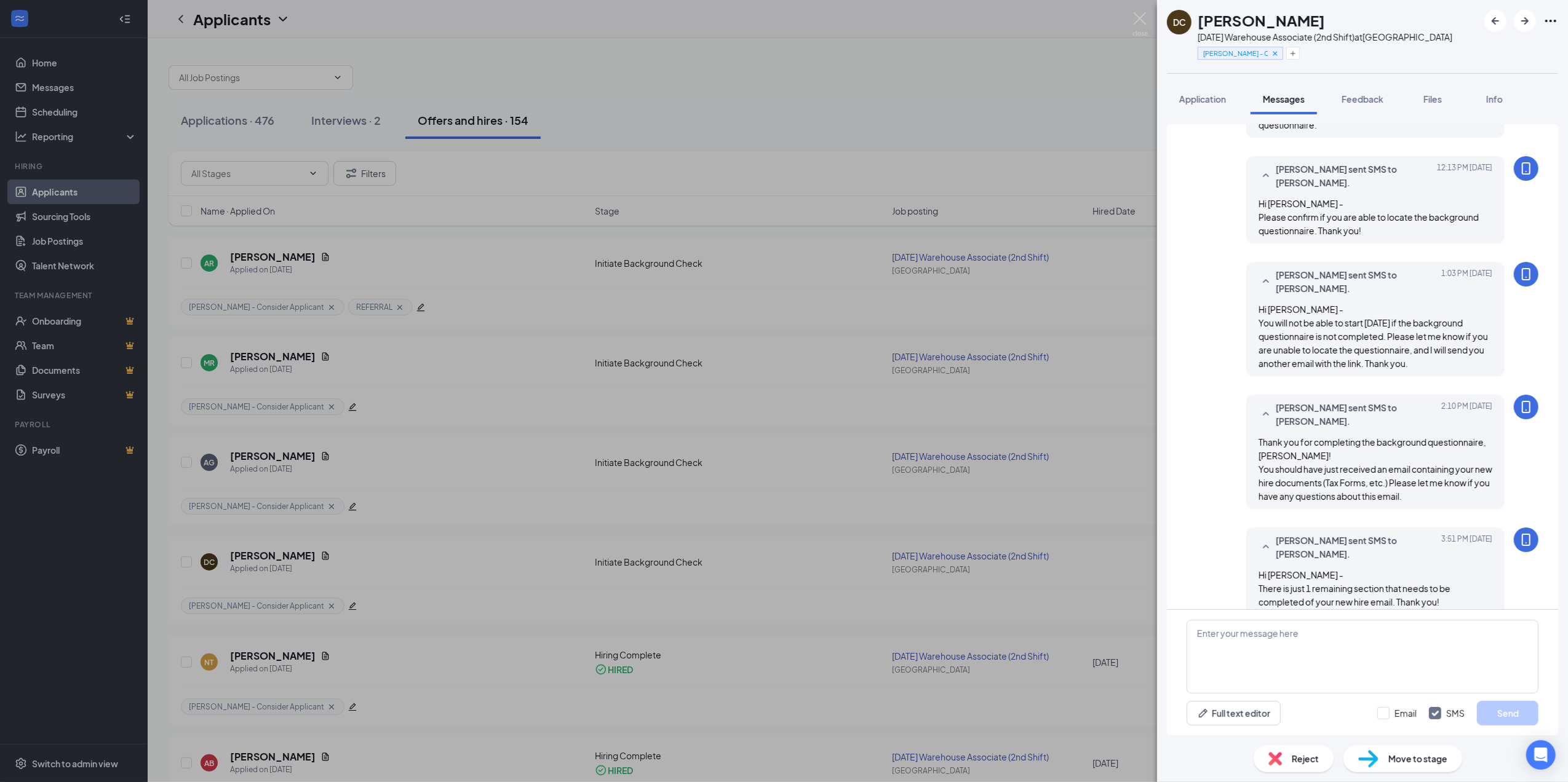
scroll to position [753, 0]
